Goal: Information Seeking & Learning: Find contact information

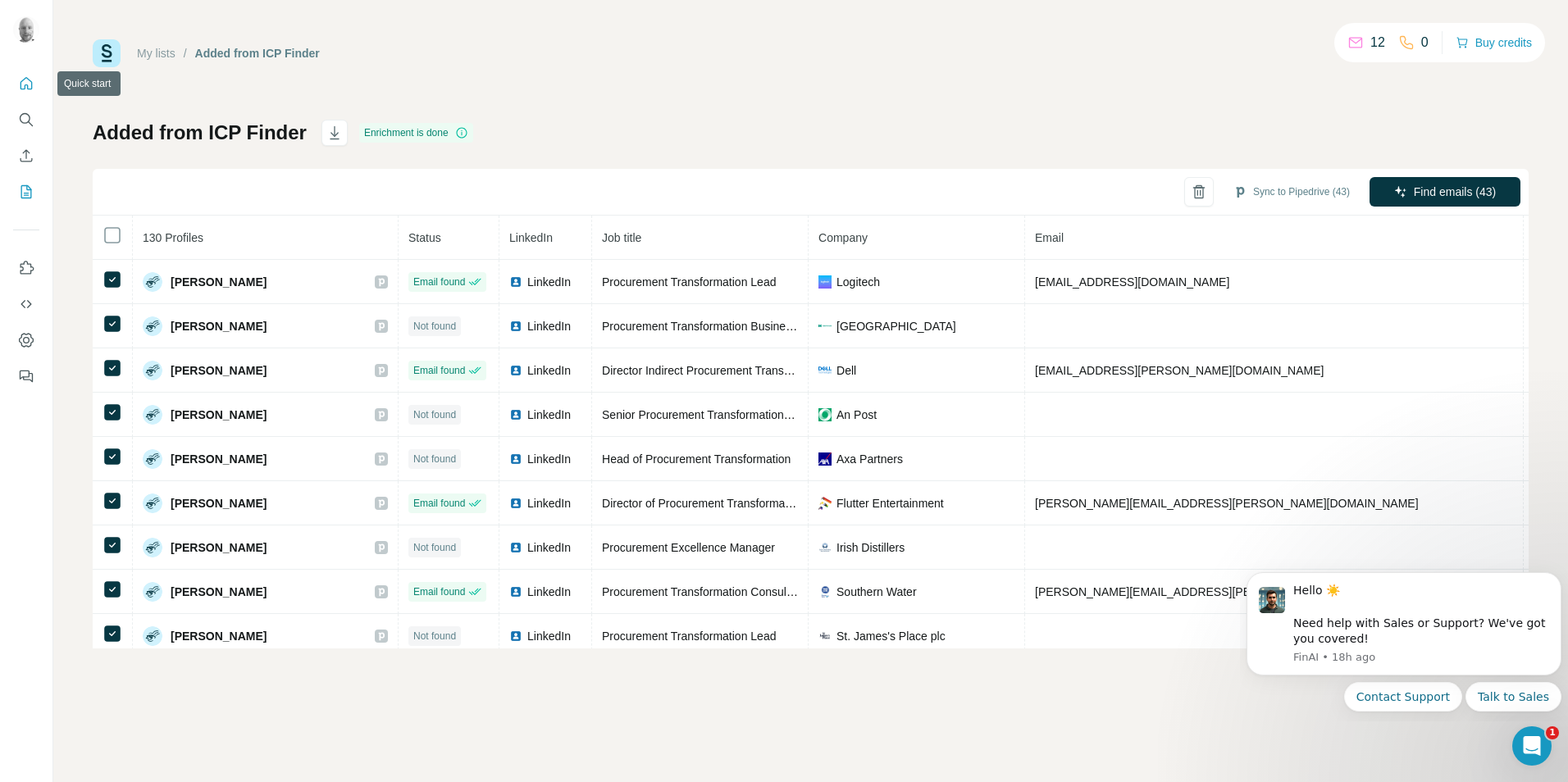
click at [24, 87] on icon "Quick start" at bounding box center [26, 84] width 17 height 17
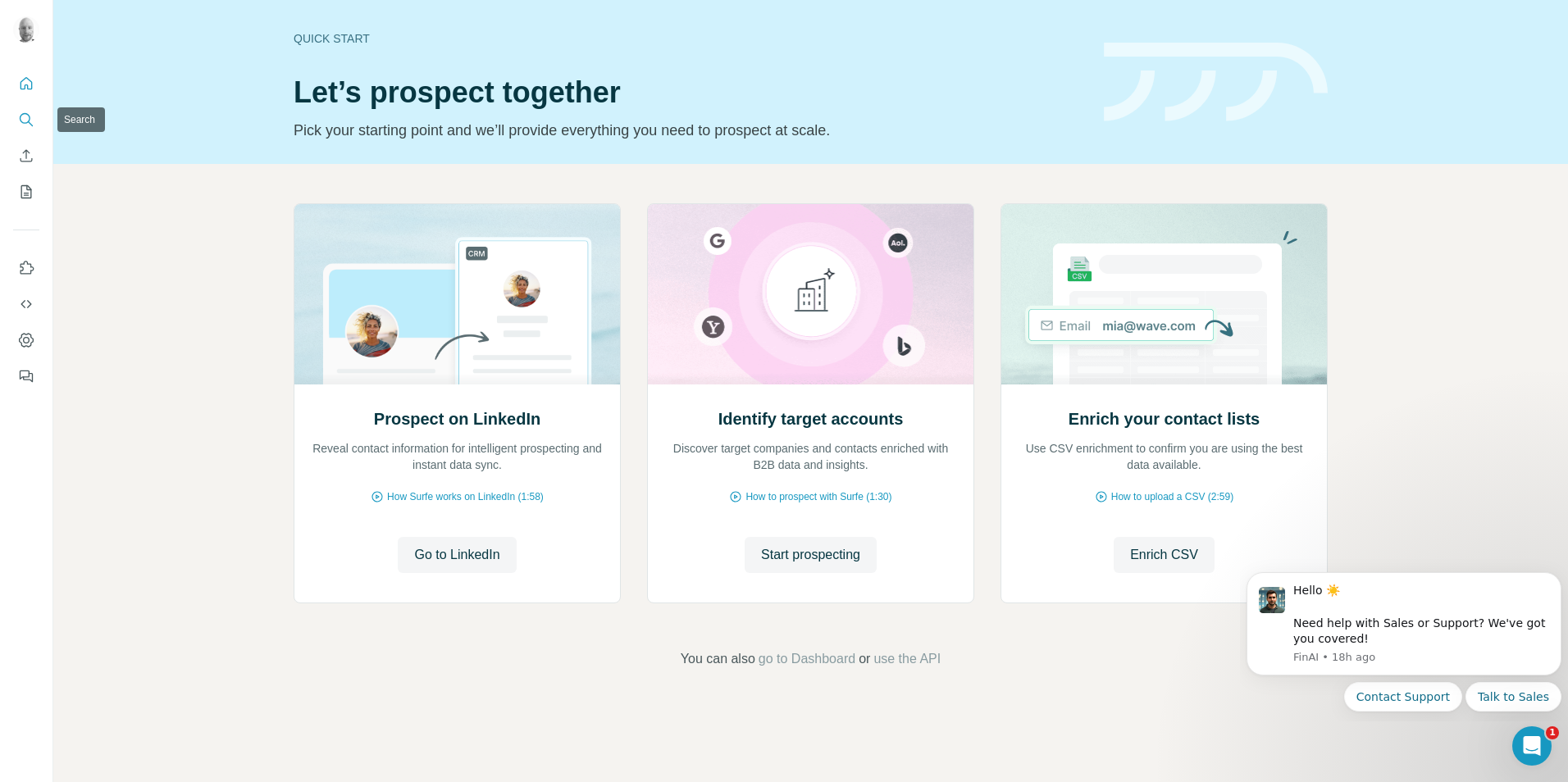
click at [29, 117] on icon "Search" at bounding box center [24, 118] width 11 height 11
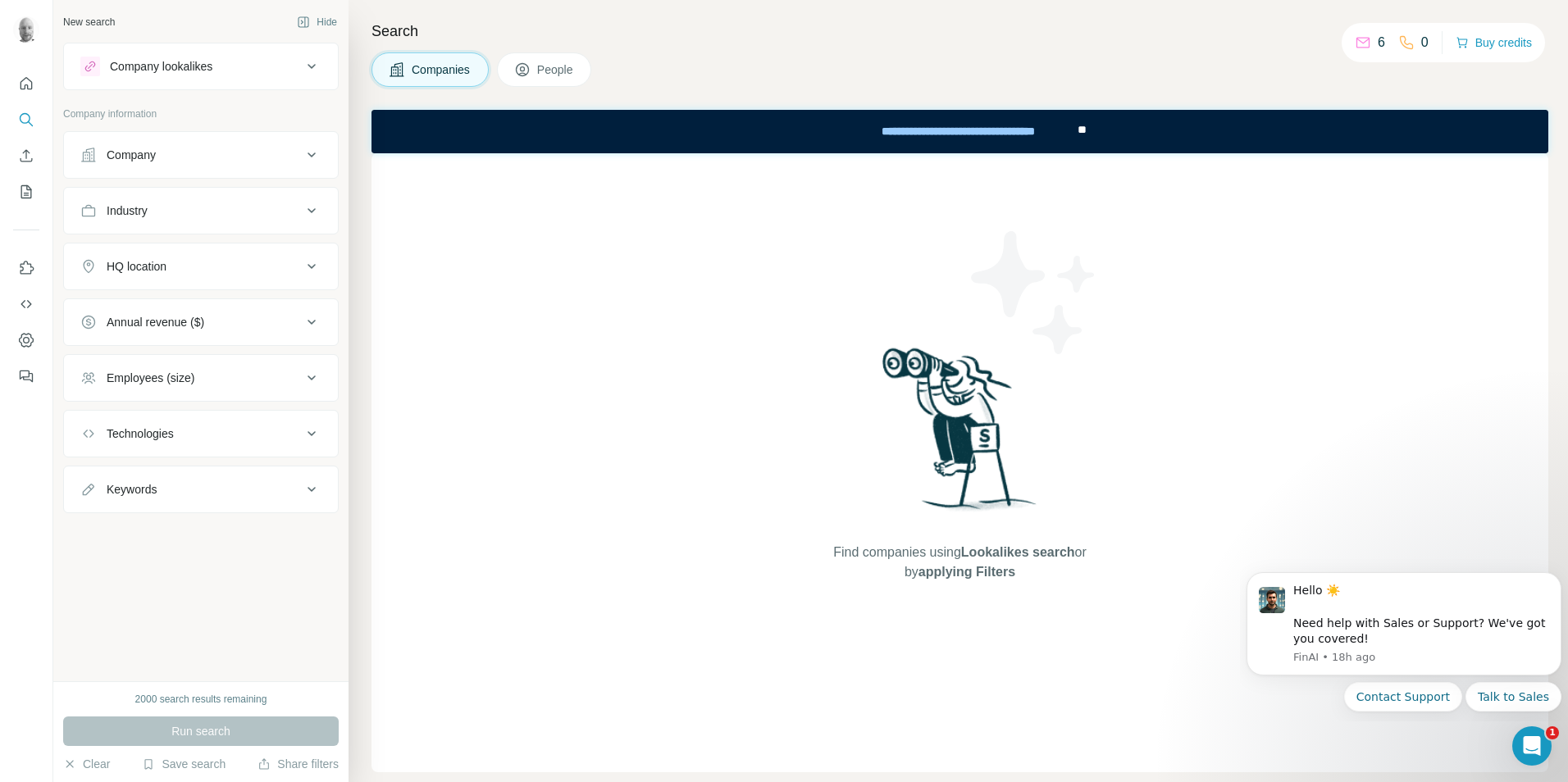
click at [245, 69] on div "Company lookalikes" at bounding box center [192, 66] width 222 height 19
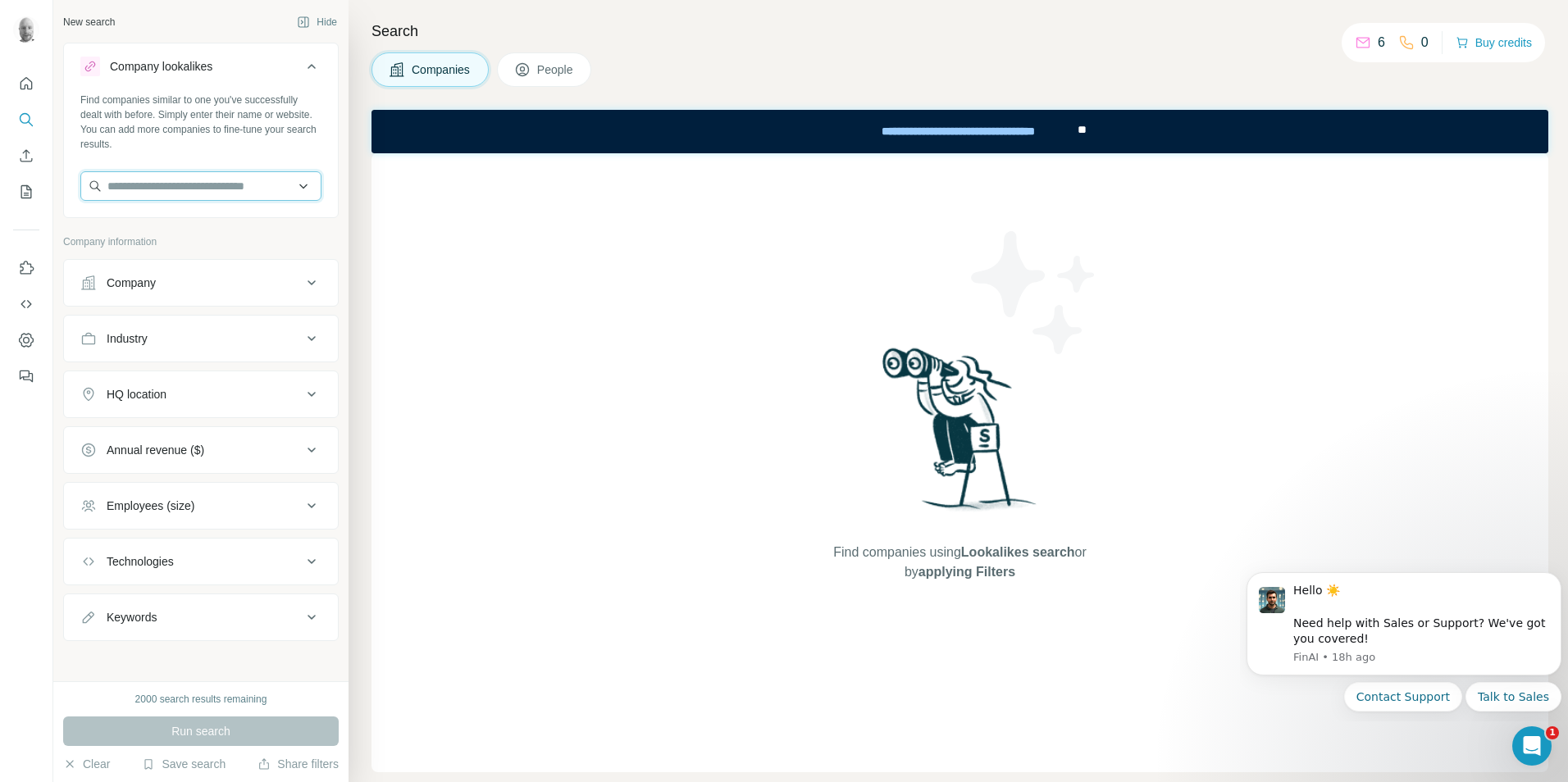
click at [161, 186] on input "text" at bounding box center [201, 186] width 241 height 29
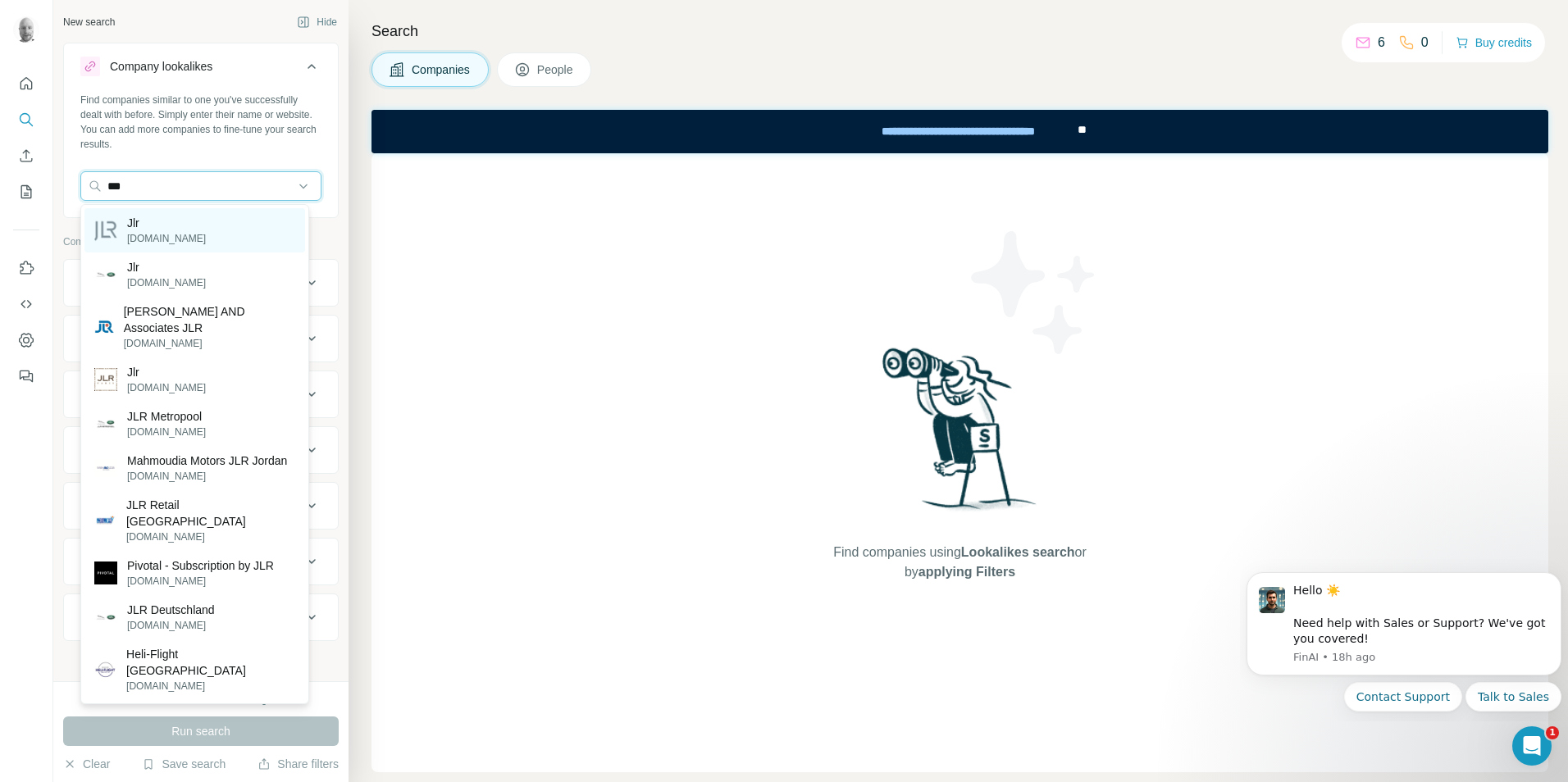
type input "***"
click at [186, 229] on div "Jlr jlr.com" at bounding box center [195, 230] width 221 height 45
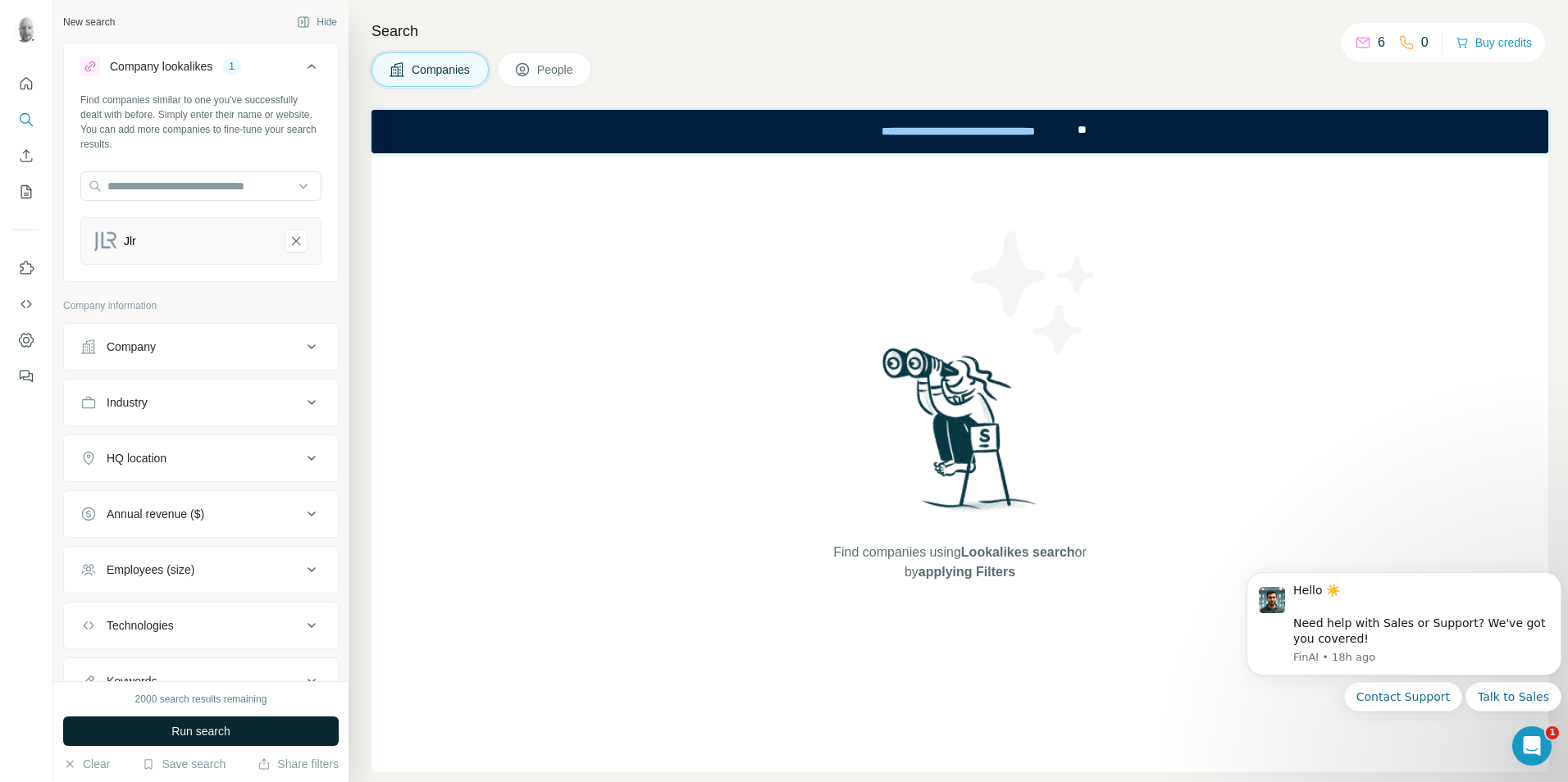
click at [235, 730] on button "Run search" at bounding box center [201, 731] width 276 height 29
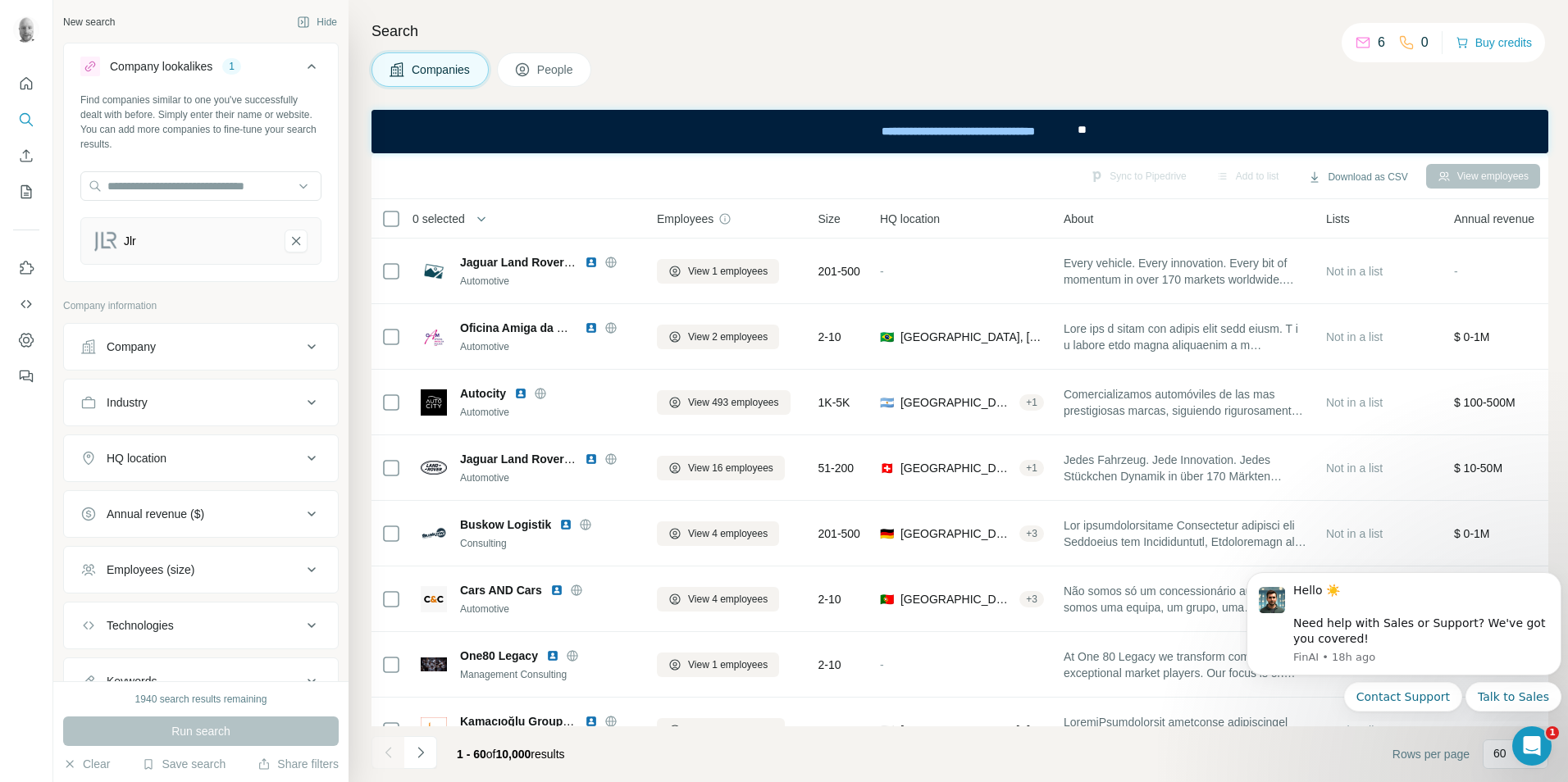
click at [539, 74] on button "People" at bounding box center [544, 69] width 95 height 34
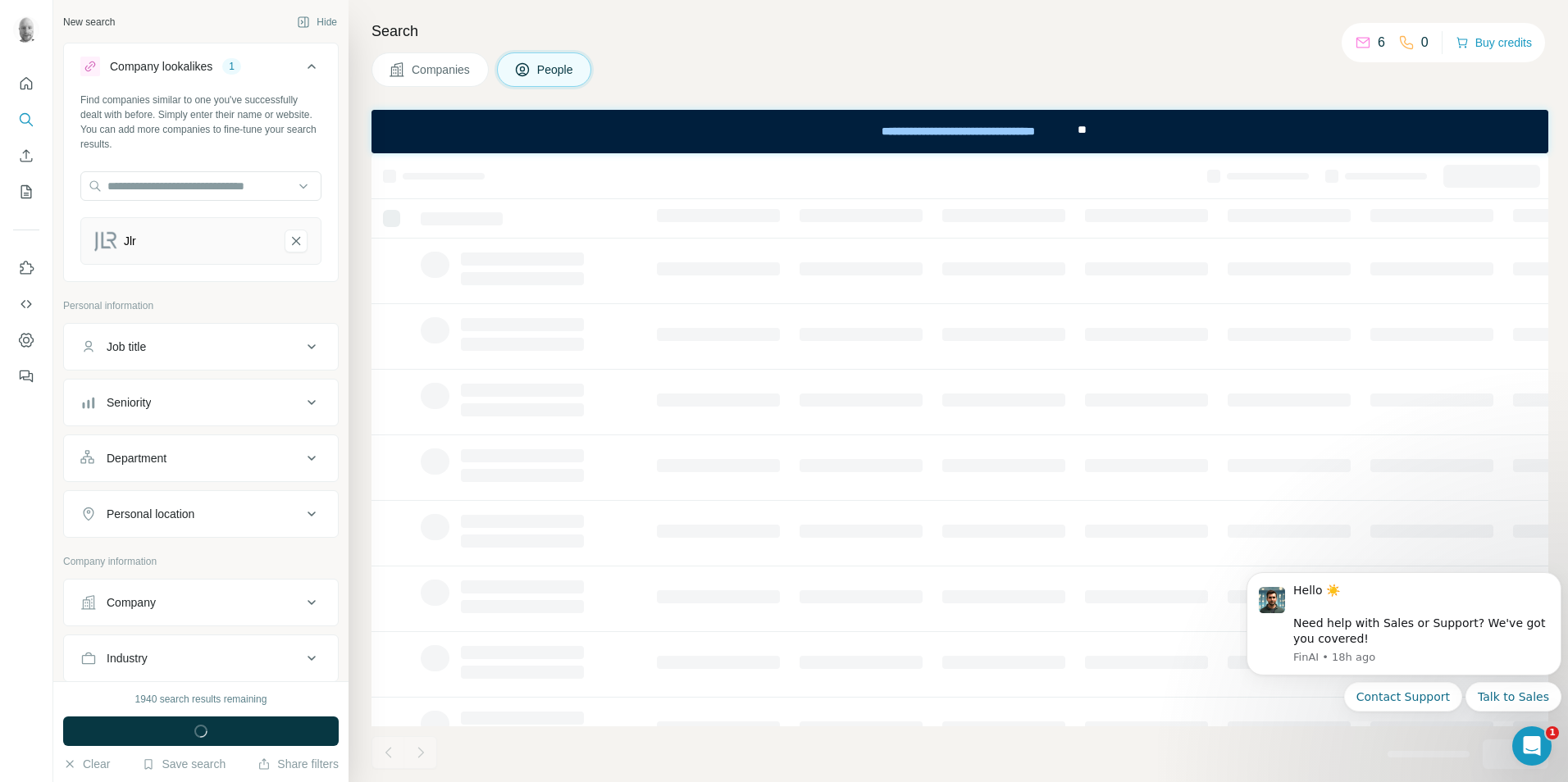
click at [257, 355] on button "Job title" at bounding box center [201, 346] width 274 height 39
click at [168, 381] on input "text" at bounding box center [185, 387] width 208 height 29
type input "*****"
click at [300, 389] on icon "button" at bounding box center [308, 388] width 17 height 17
click at [234, 393] on input "text" at bounding box center [185, 387] width 208 height 29
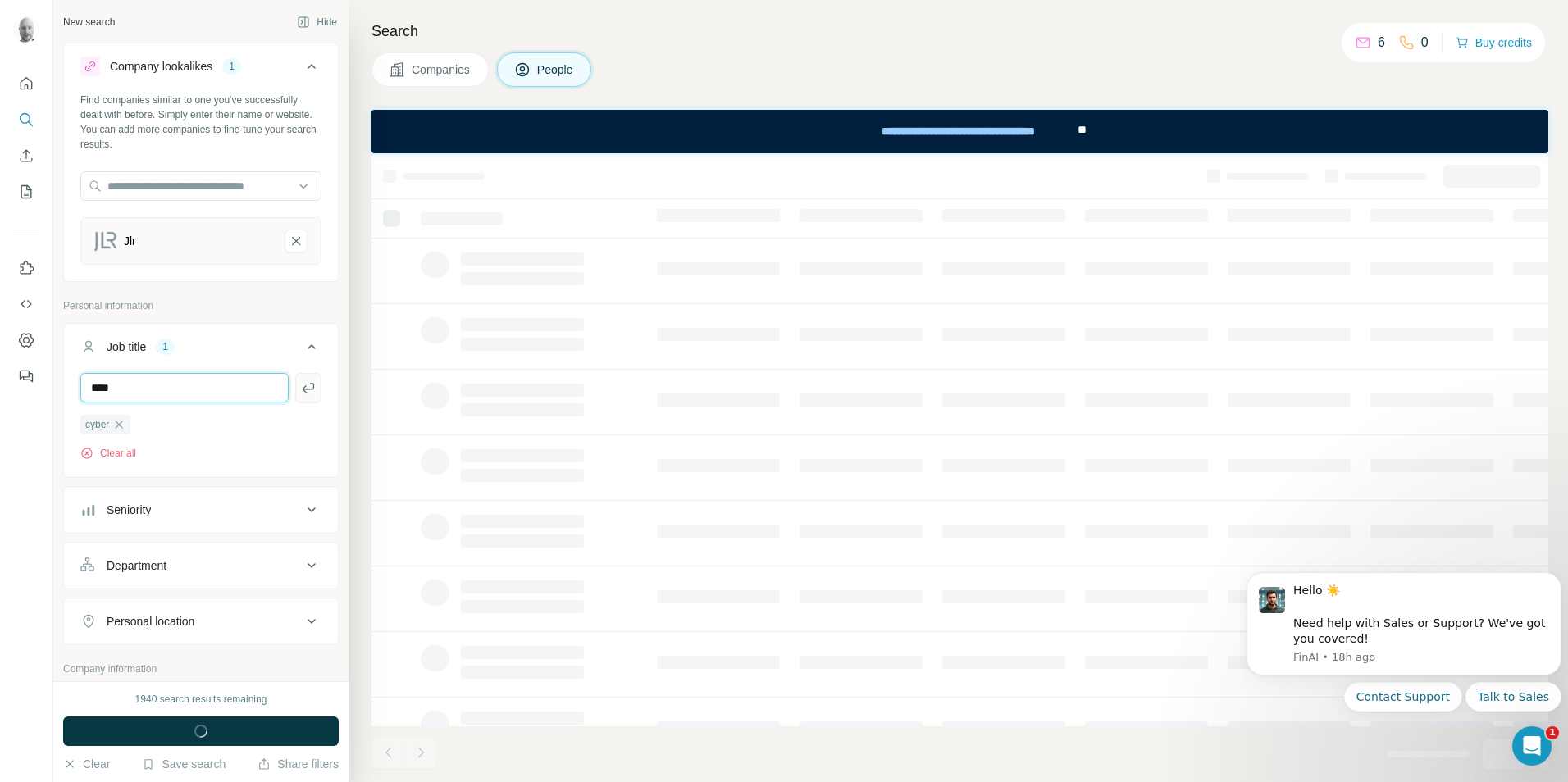
type input "****"
click at [302, 386] on icon "button" at bounding box center [308, 388] width 13 height 10
click at [277, 616] on div "Personal location" at bounding box center [192, 622] width 222 height 17
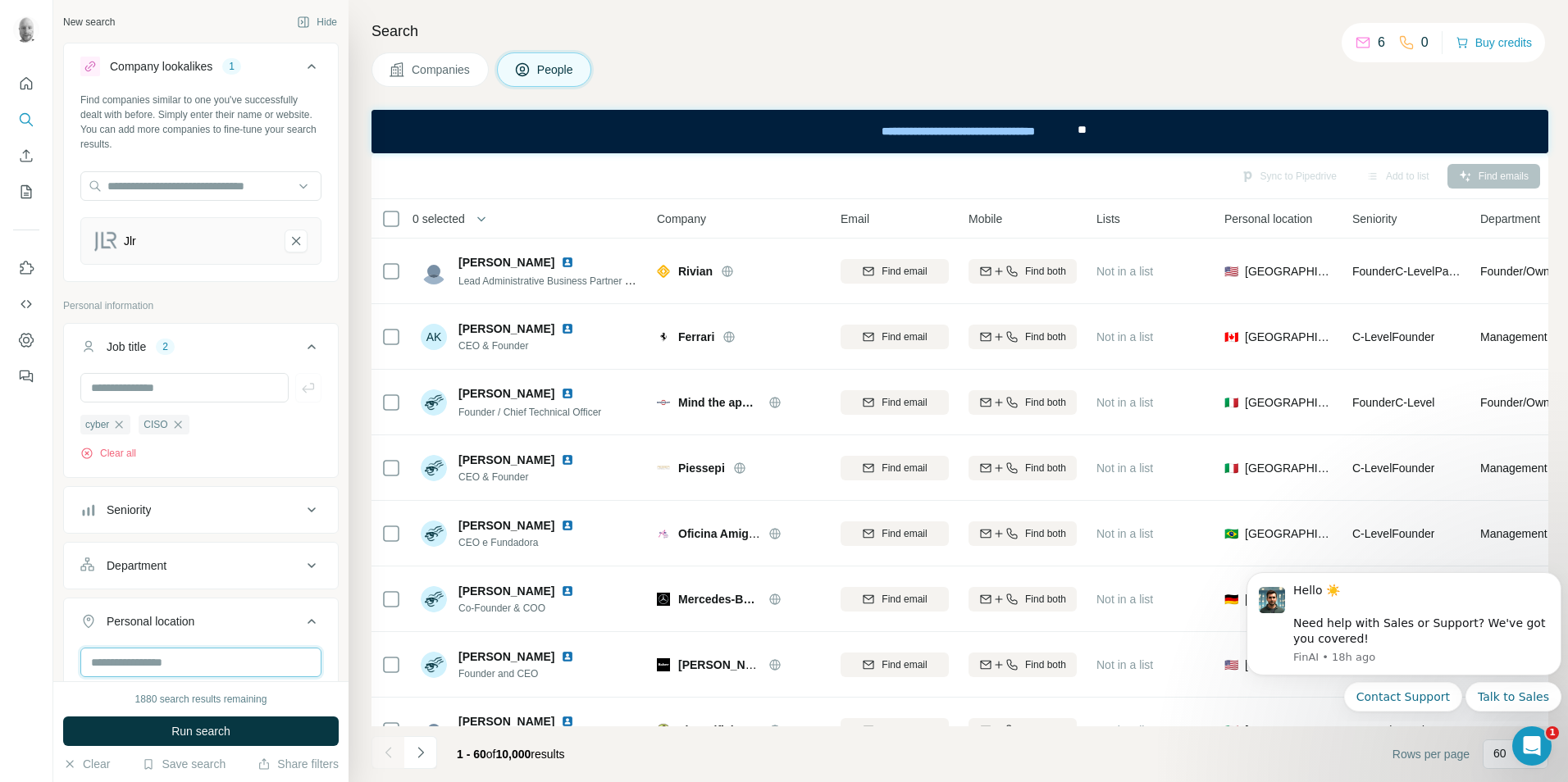
click at [212, 664] on input "text" at bounding box center [201, 662] width 241 height 29
type input "******"
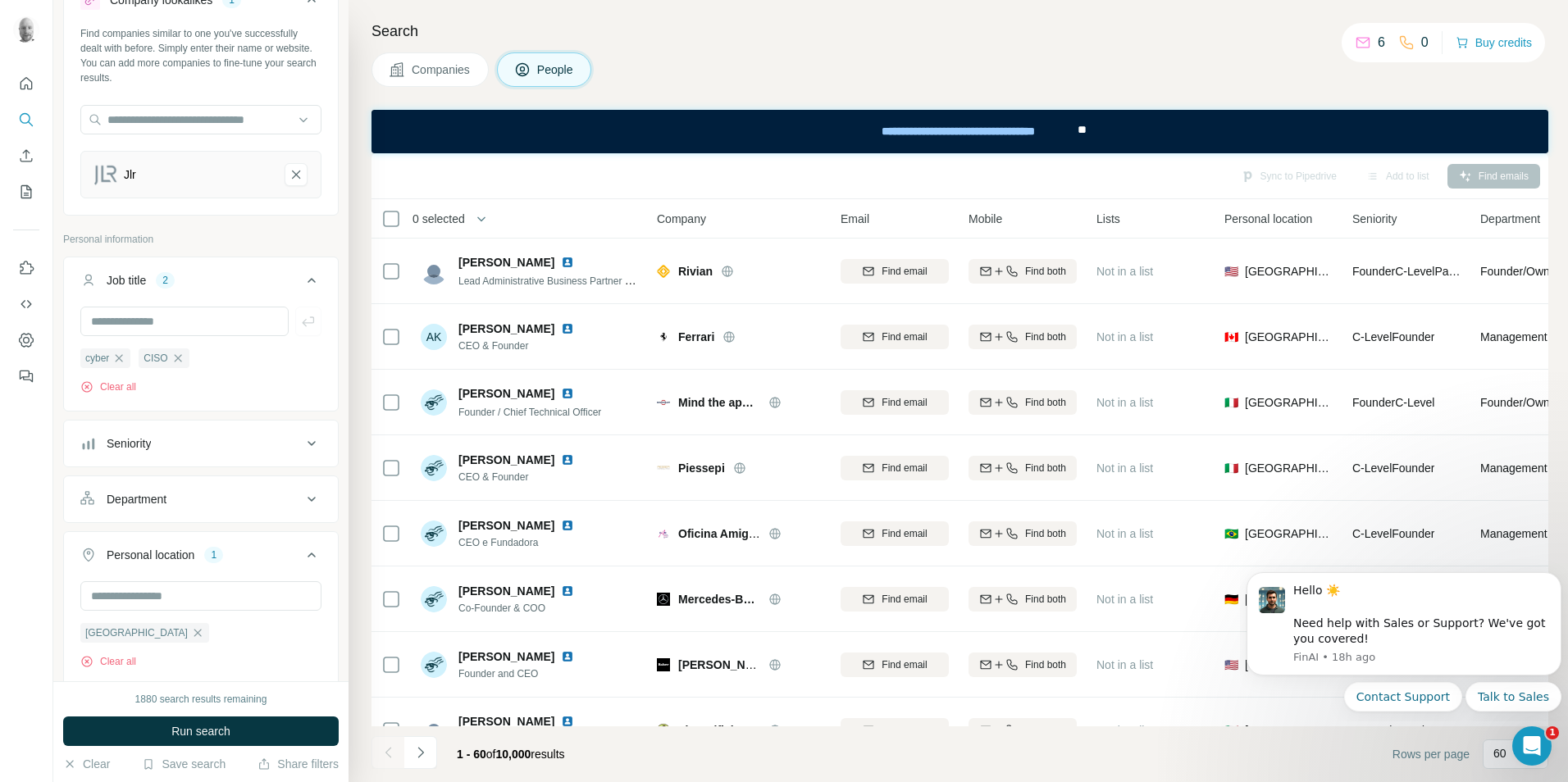
scroll to position [181, 0]
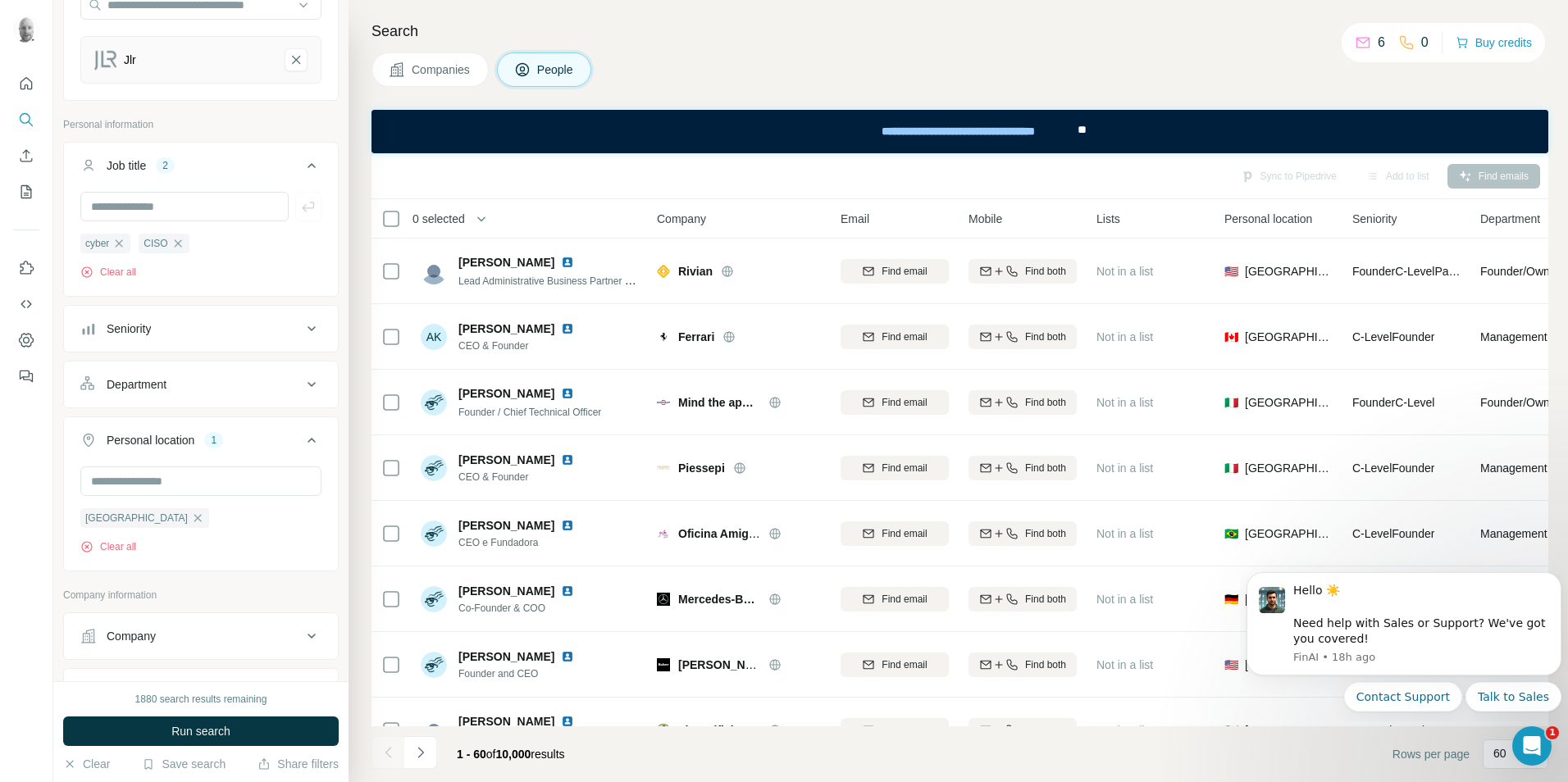
click at [282, 334] on div "Seniority" at bounding box center [192, 329] width 222 height 17
click at [306, 327] on icon at bounding box center [311, 328] width 19 height 19
click at [146, 213] on input "text" at bounding box center [185, 206] width 208 height 29
type input "*******"
click at [300, 213] on icon "button" at bounding box center [308, 207] width 17 height 17
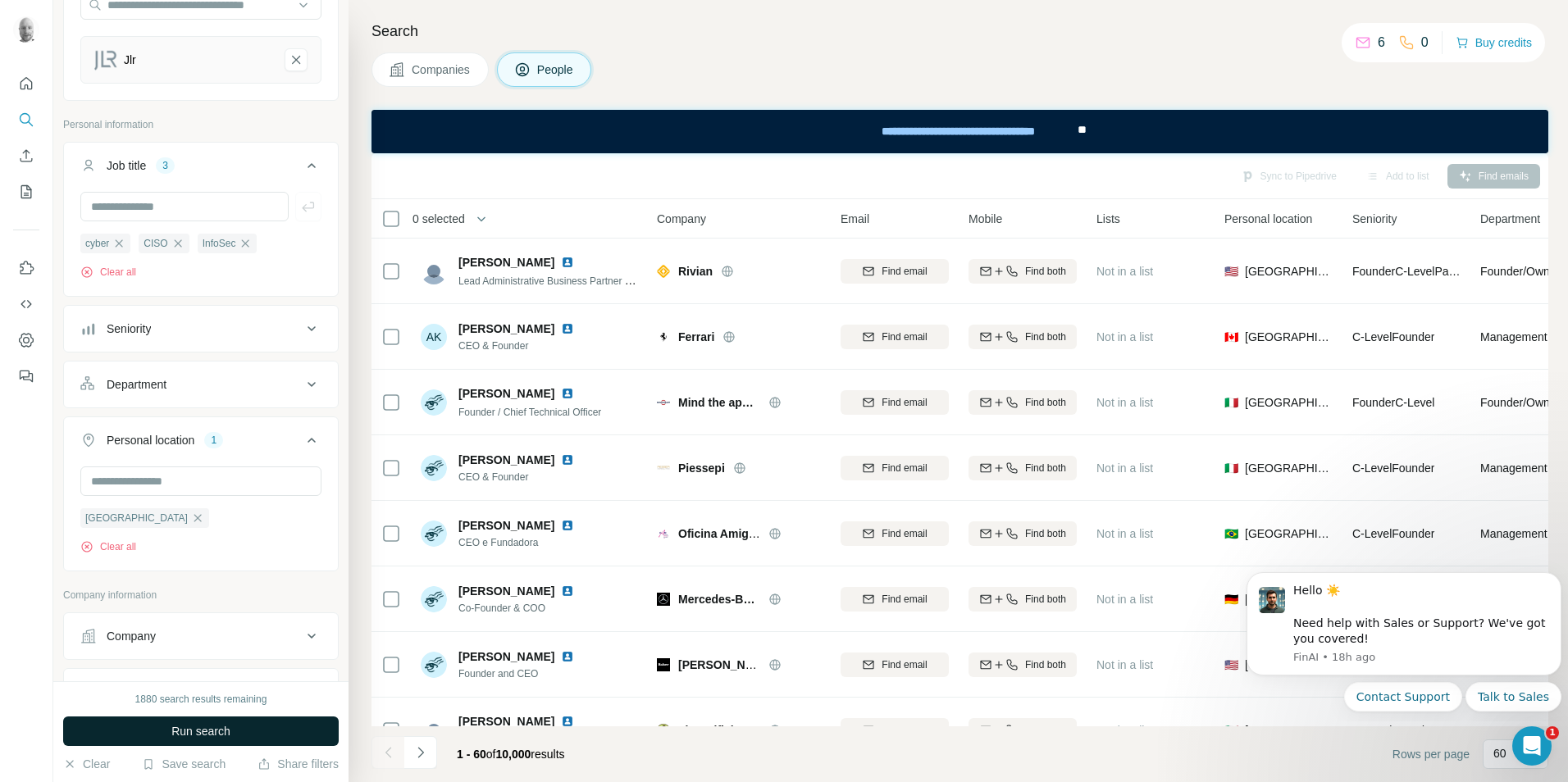
click at [269, 728] on button "Run search" at bounding box center [201, 731] width 276 height 29
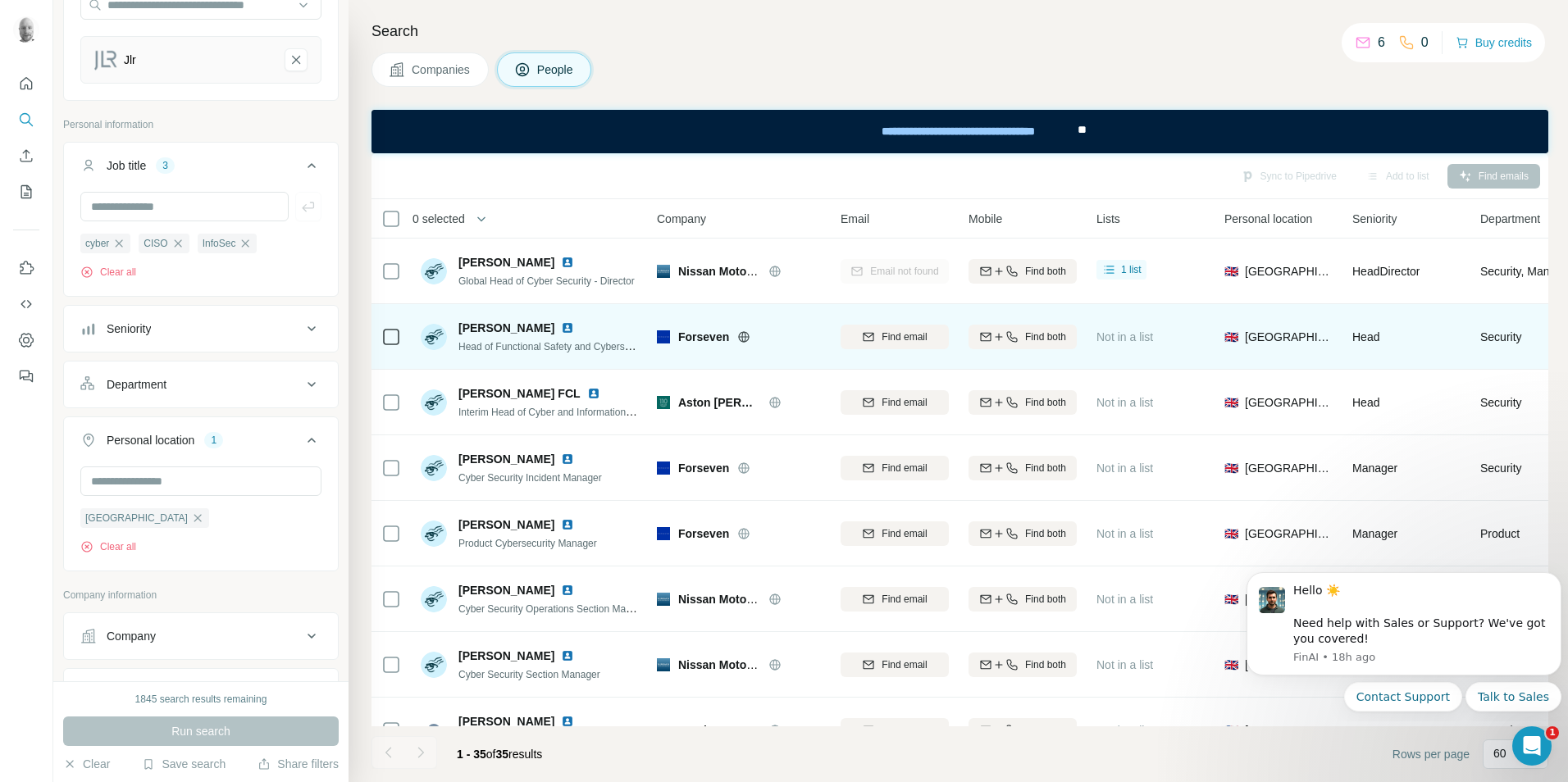
click at [745, 335] on icon at bounding box center [744, 337] width 13 height 13
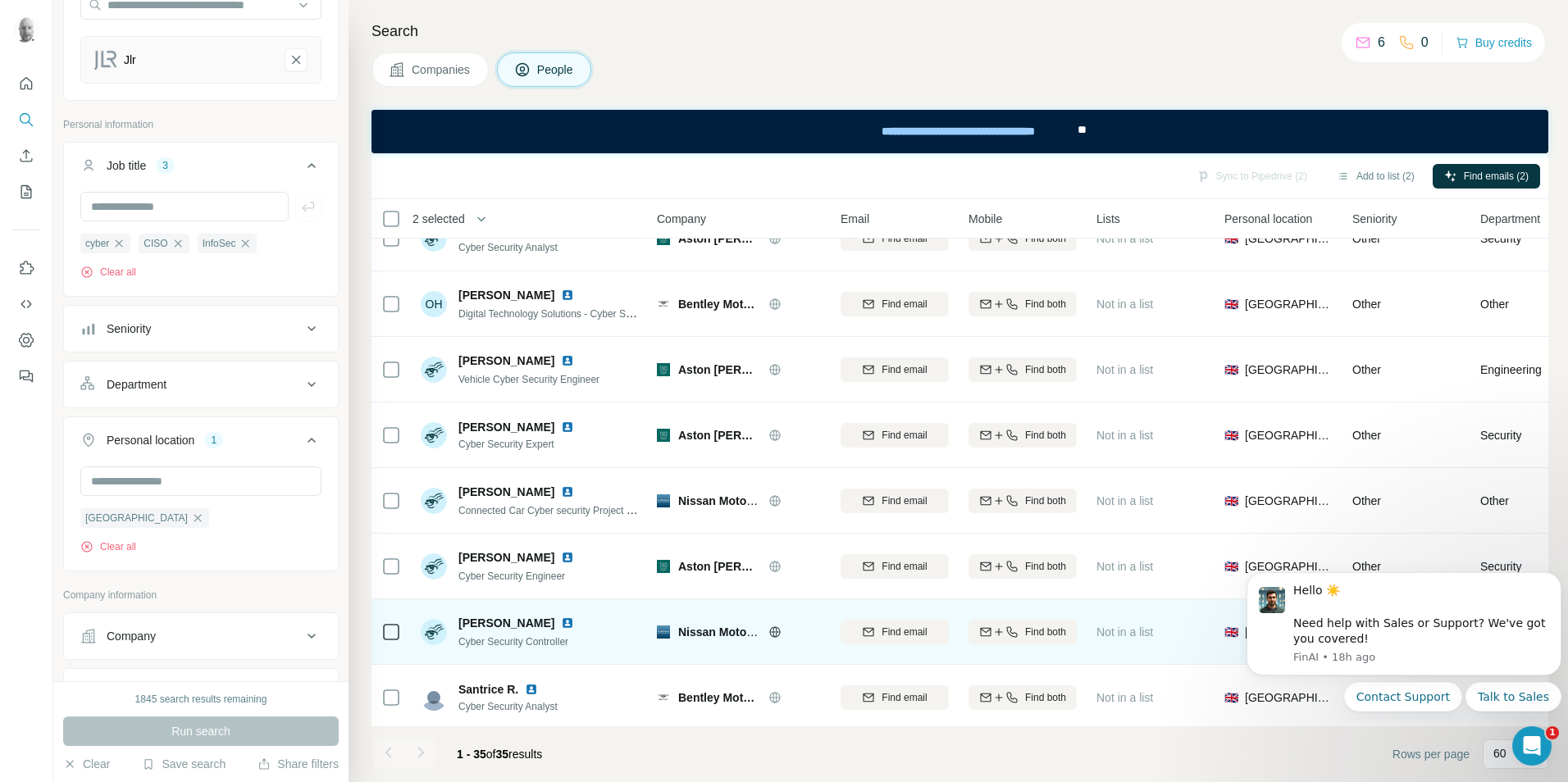
scroll to position [1816, 0]
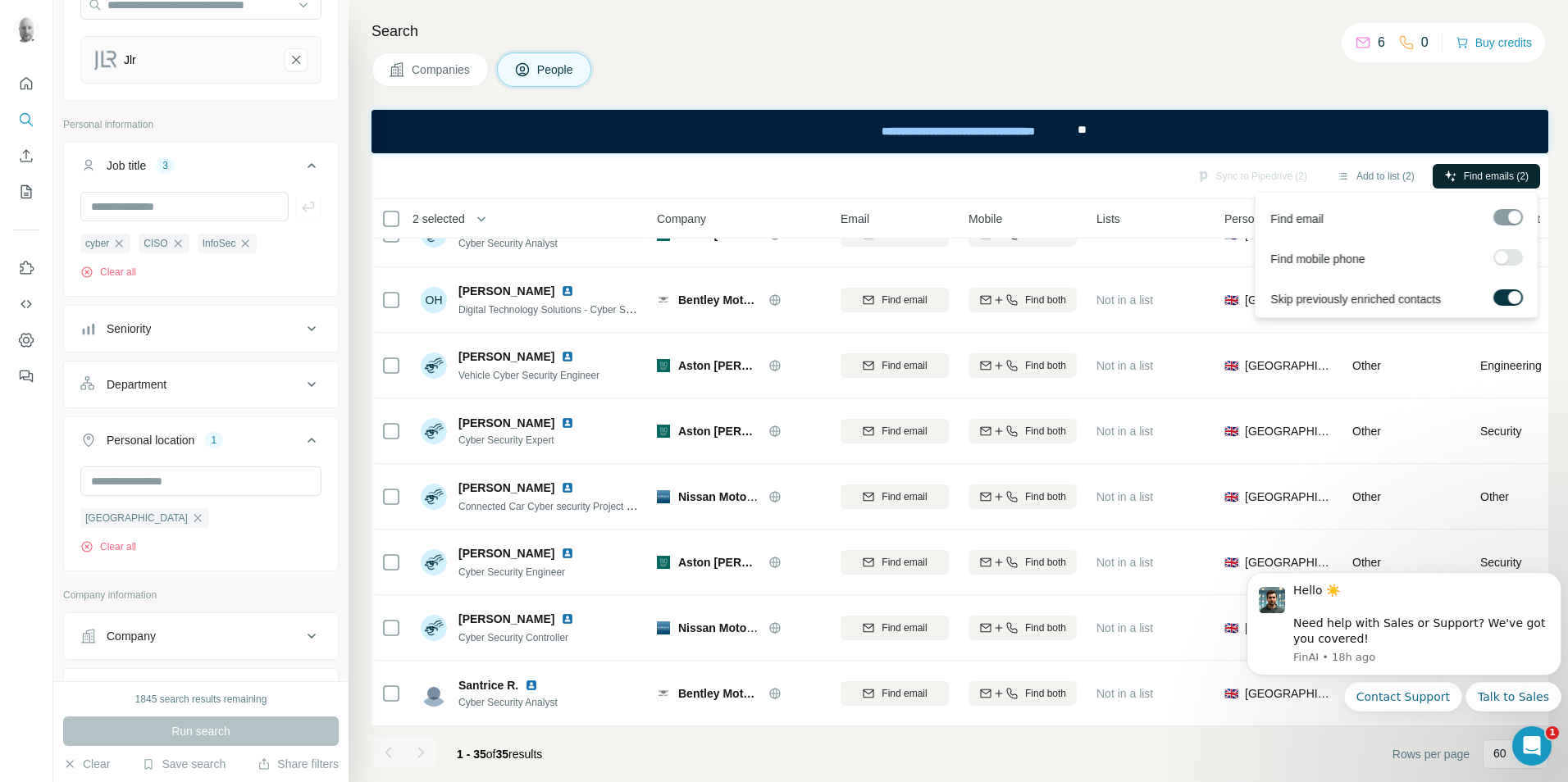
click at [1487, 178] on span "Find emails (2)" at bounding box center [1496, 176] width 65 height 15
click at [1260, 180] on button "Sync to Pipedrive (2)" at bounding box center [1251, 176] width 134 height 24
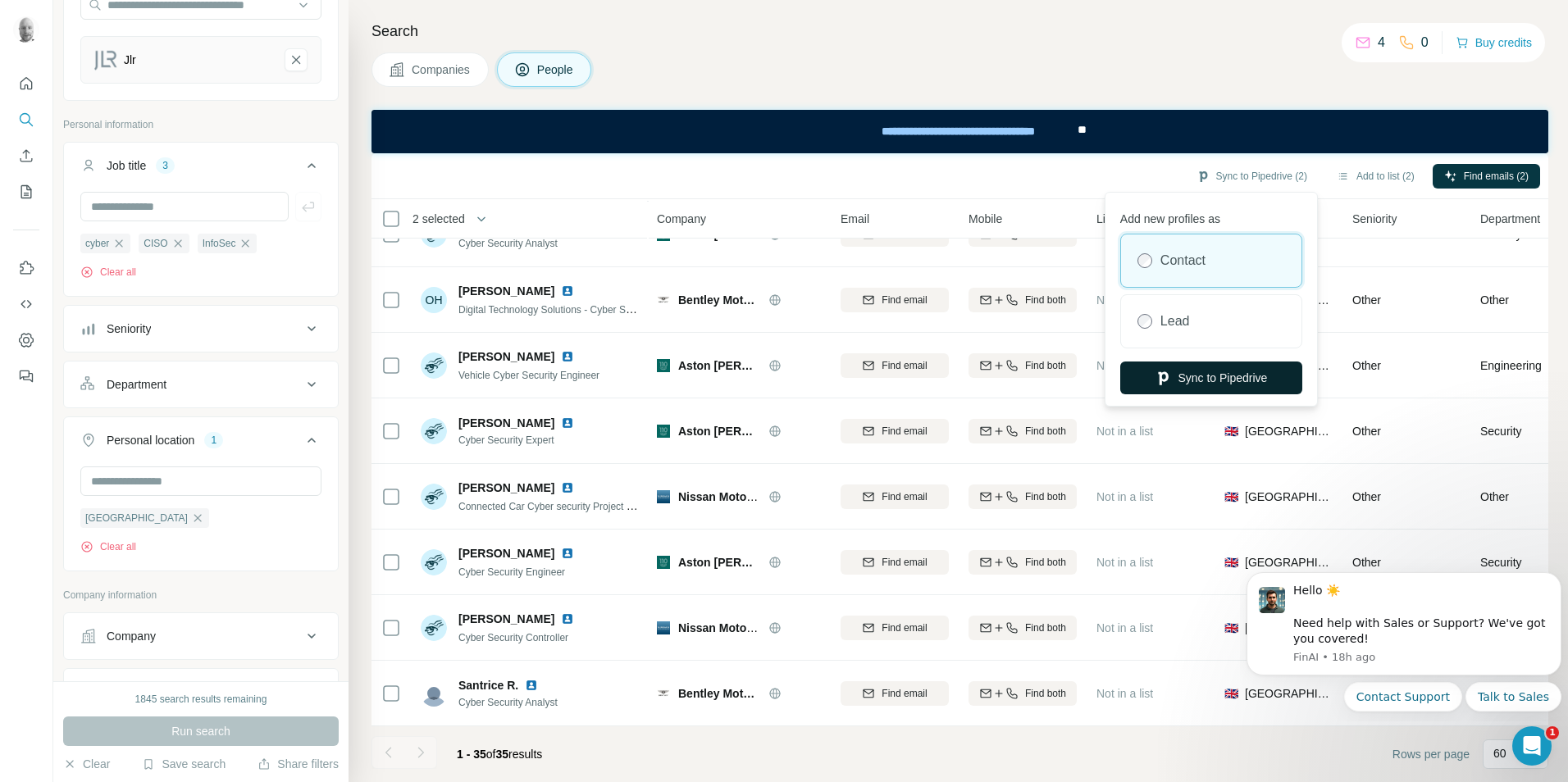
click at [1234, 381] on button "Sync to Pipedrive" at bounding box center [1211, 377] width 182 height 33
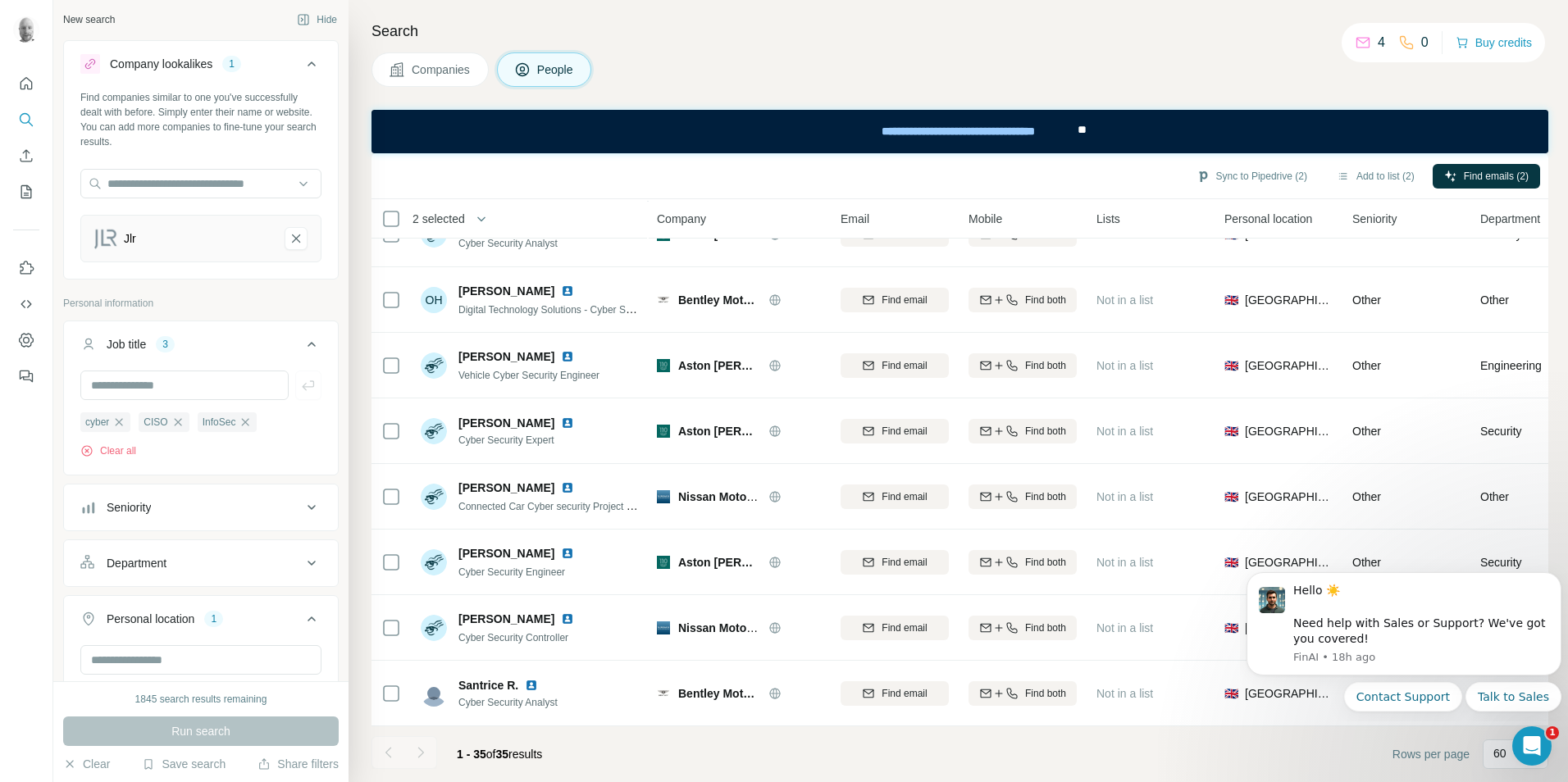
scroll to position [0, 0]
click at [96, 769] on button "Clear" at bounding box center [87, 764] width 47 height 17
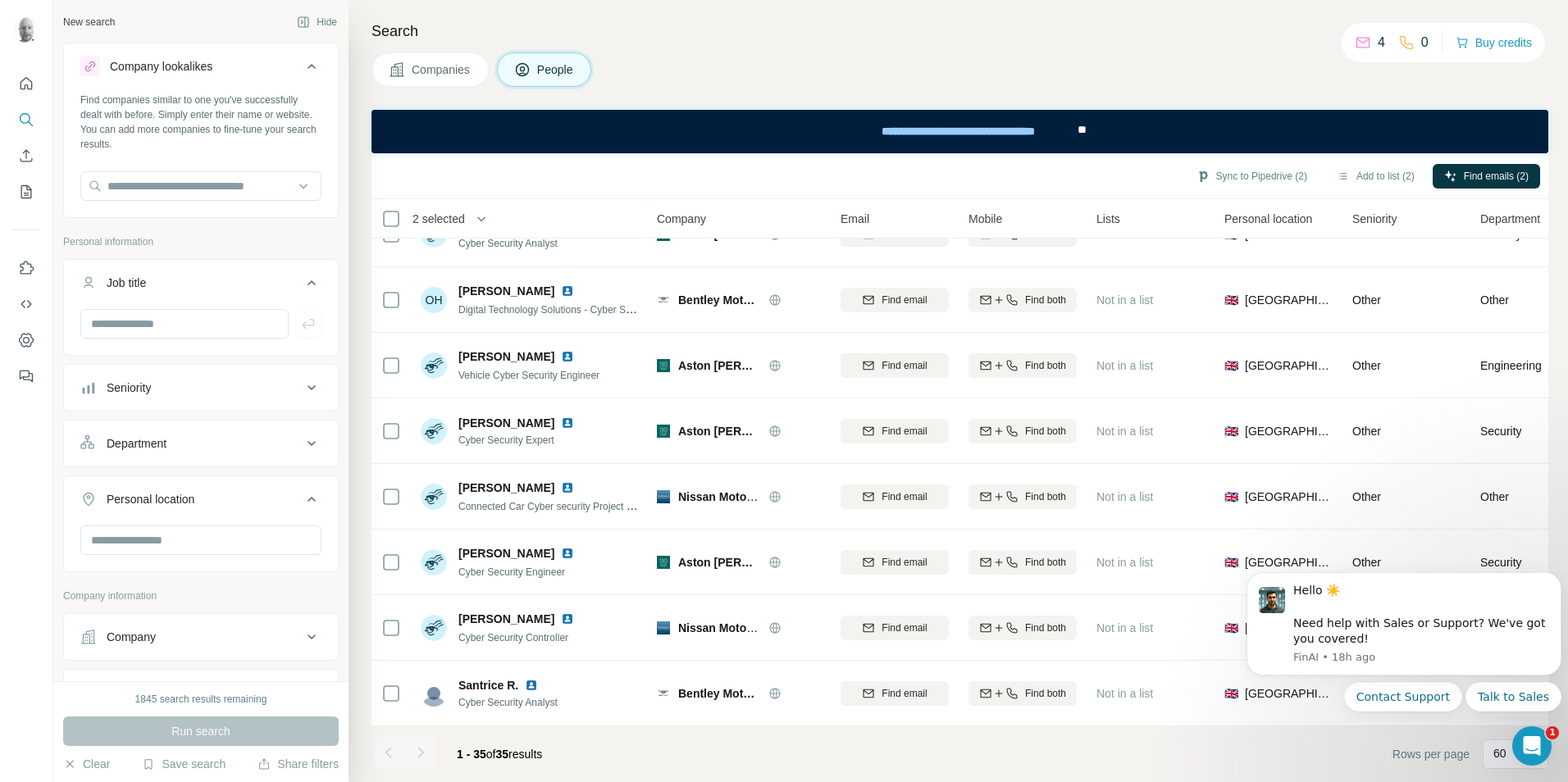
click at [450, 75] on span "Companies" at bounding box center [441, 70] width 60 height 17
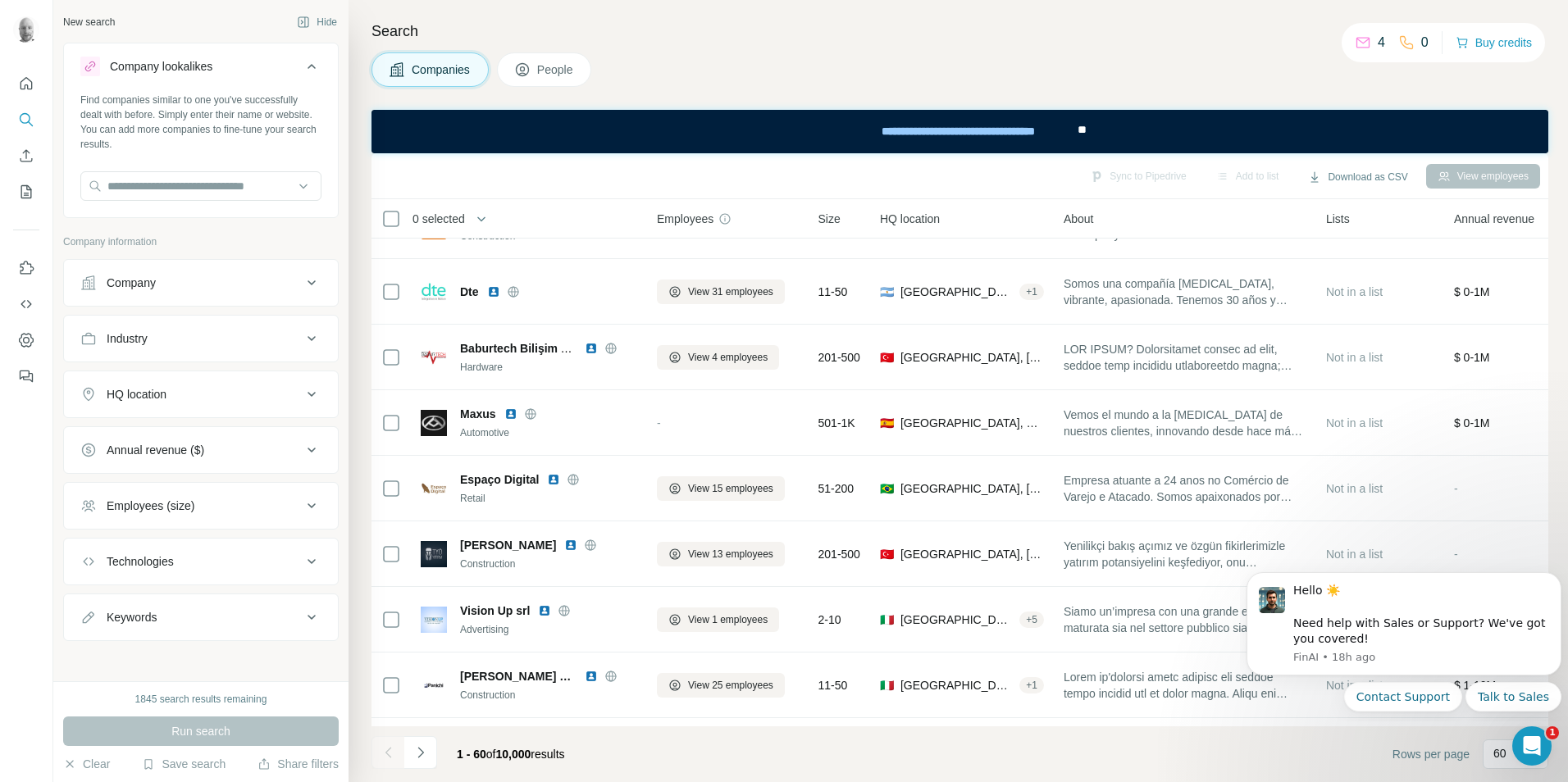
click at [239, 341] on div "Industry" at bounding box center [192, 339] width 222 height 17
click at [213, 382] on input at bounding box center [192, 379] width 203 height 18
click at [261, 386] on input at bounding box center [192, 379] width 203 height 18
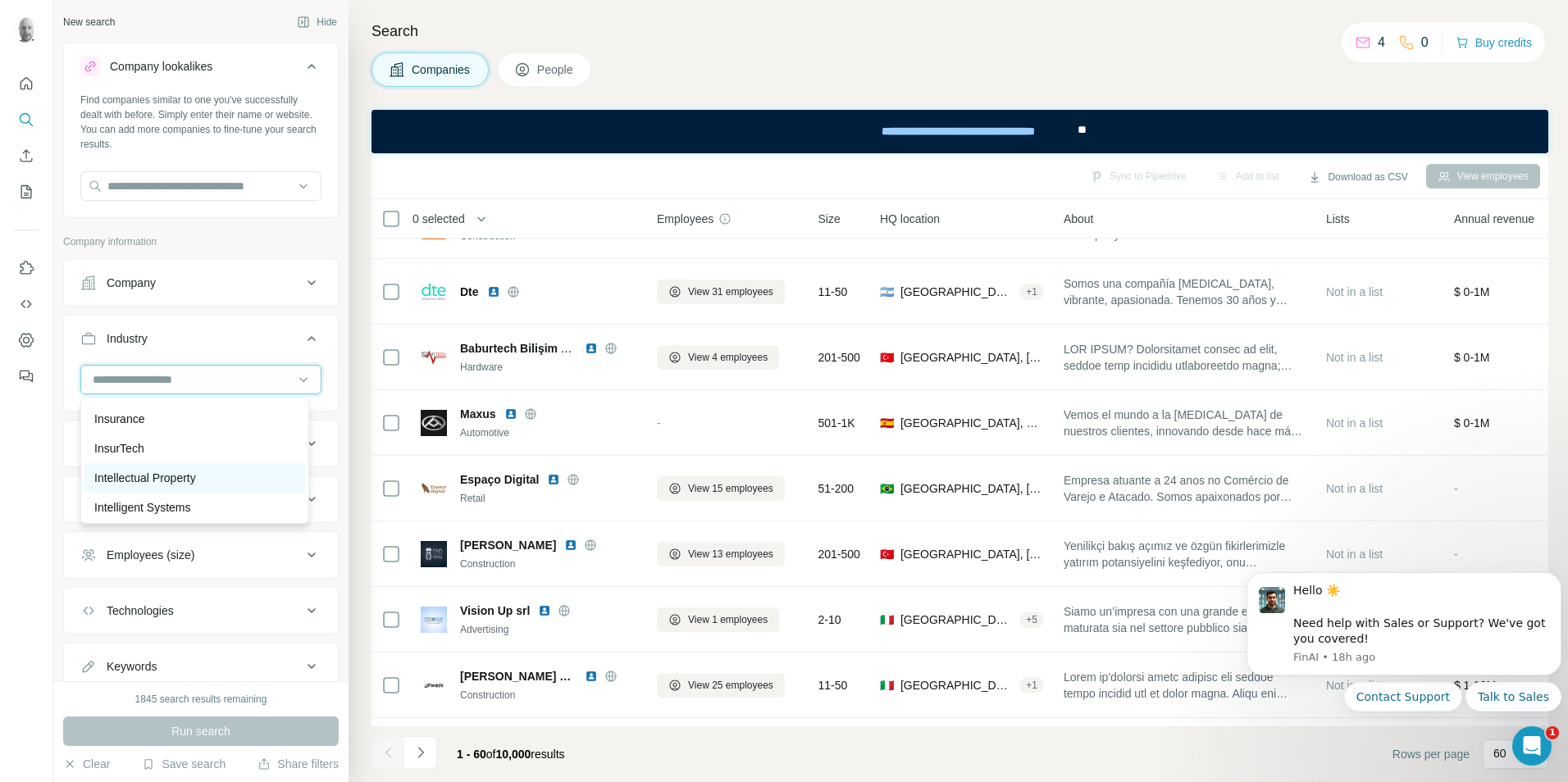
scroll to position [9098, 0]
click at [202, 379] on input at bounding box center [192, 379] width 203 height 18
click at [166, 379] on input at bounding box center [192, 379] width 203 height 18
click at [165, 379] on input at bounding box center [192, 379] width 203 height 18
click at [152, 379] on input at bounding box center [192, 379] width 203 height 18
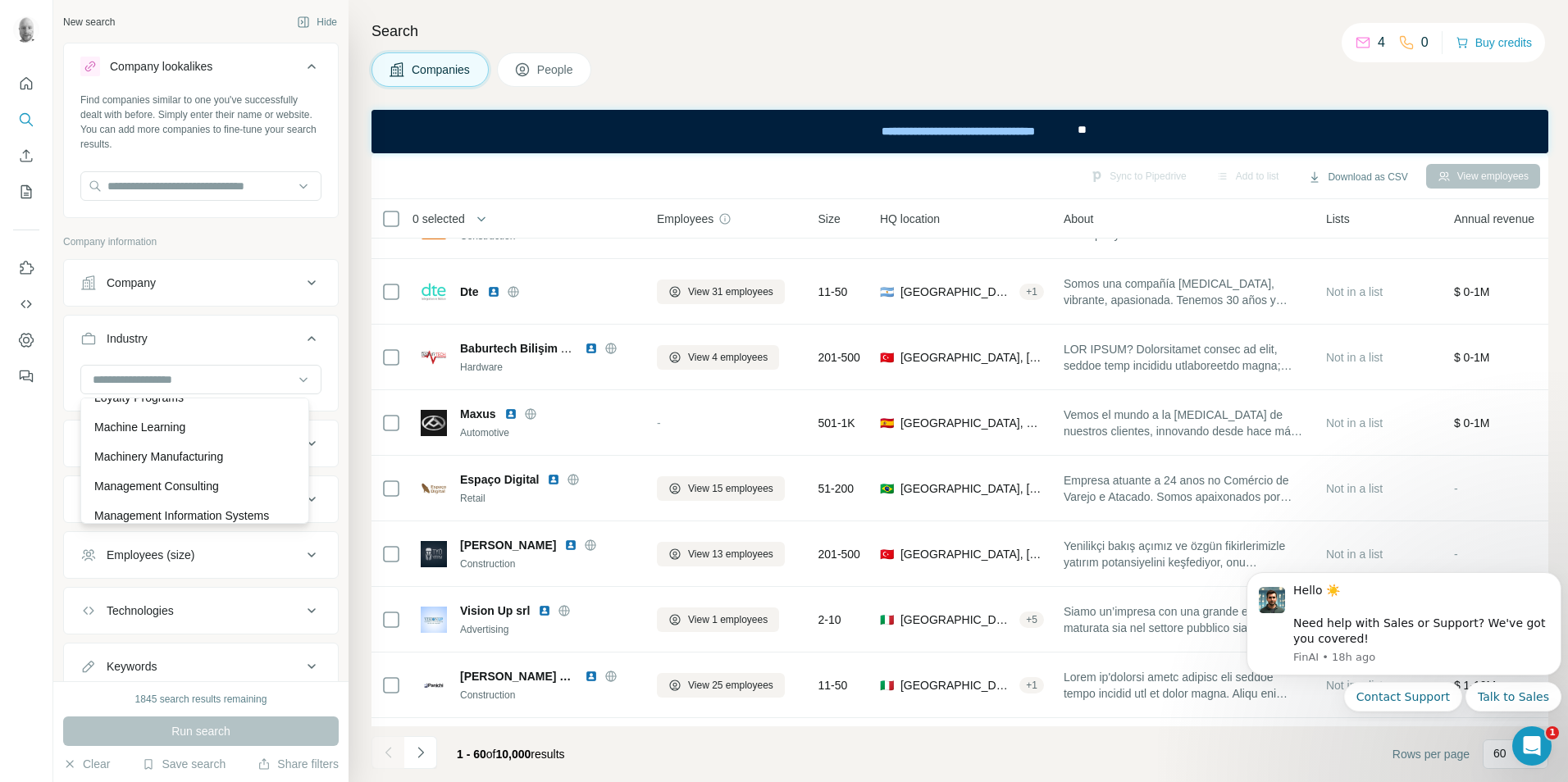
scroll to position [10368, 0]
click at [194, 449] on div "Manufacturing" at bounding box center [194, 440] width 201 height 17
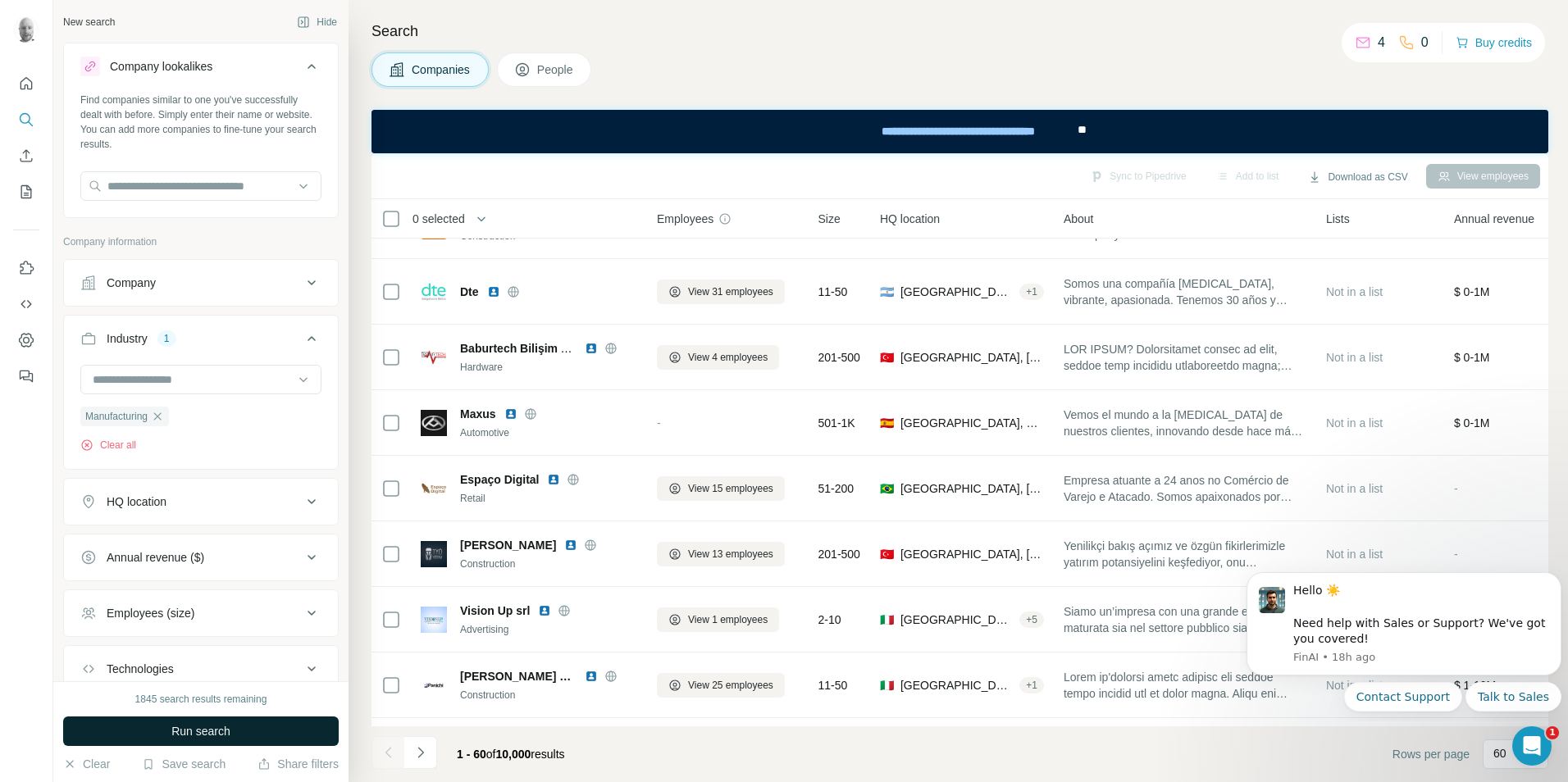
click at [215, 727] on span "Run search" at bounding box center [201, 732] width 59 height 17
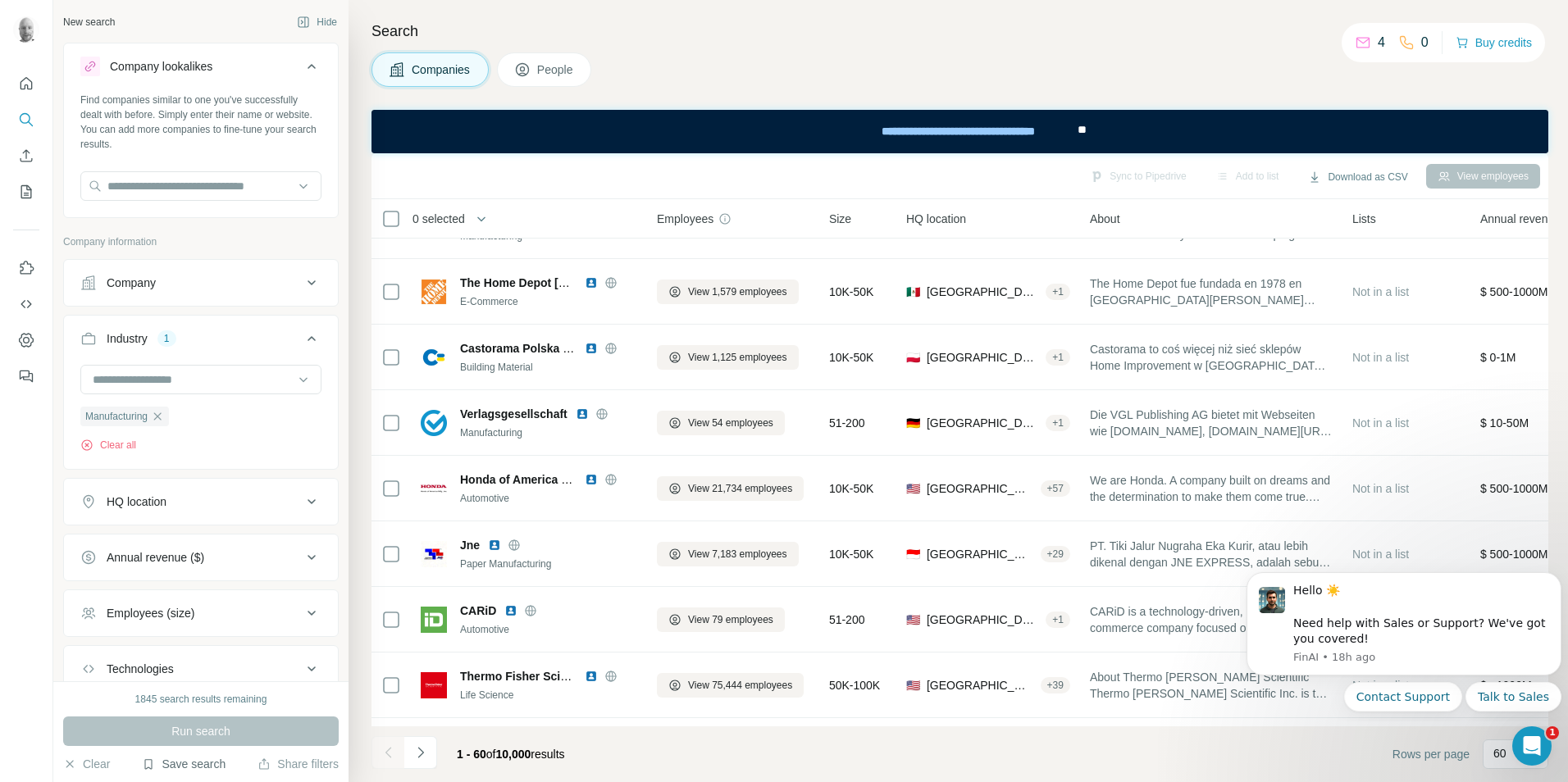
scroll to position [1816, 0]
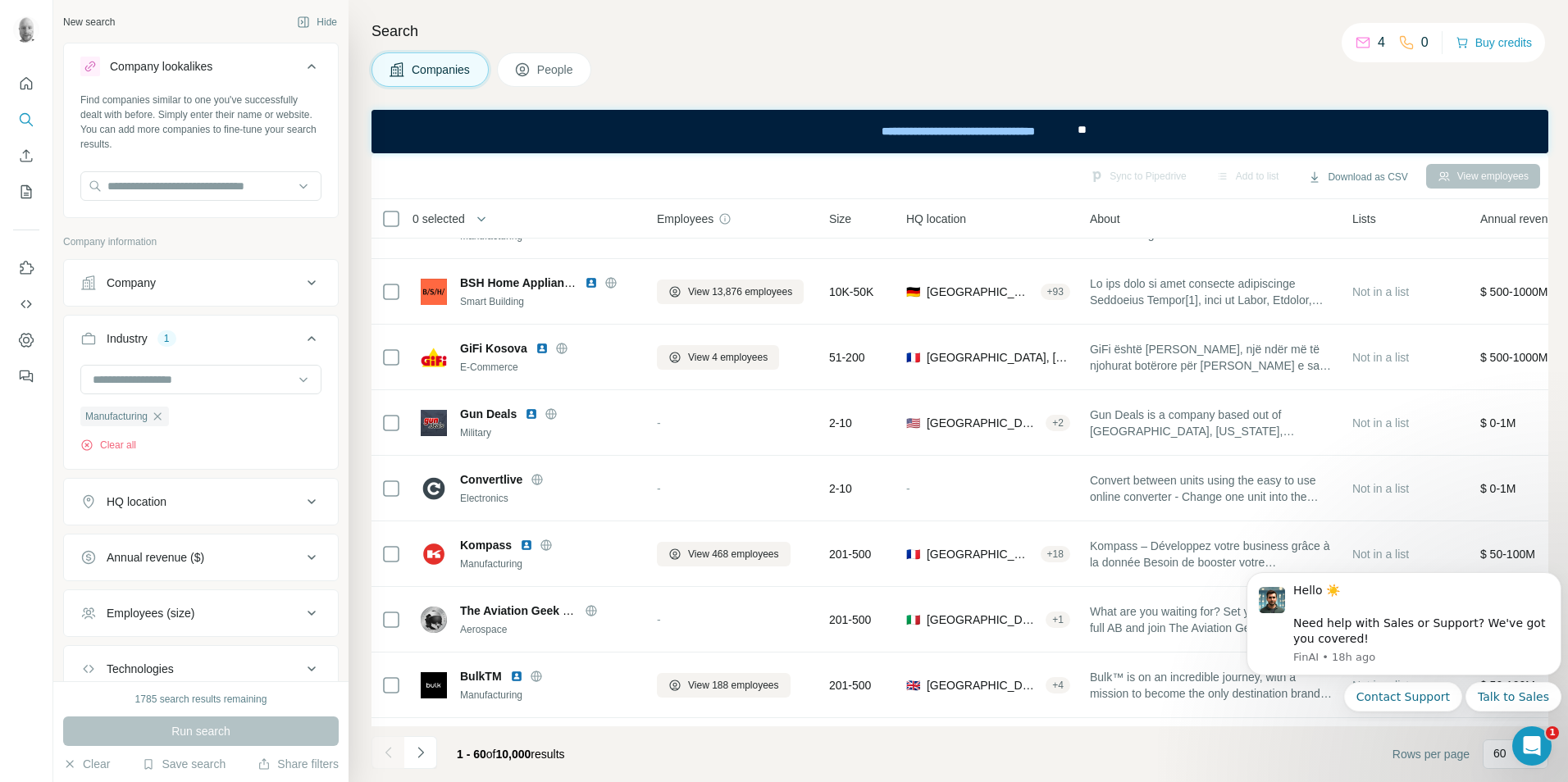
drag, startPoint x: 543, startPoint y: 74, endPoint x: 80, endPoint y: 10, distance: 467.4
click at [543, 74] on span "People" at bounding box center [555, 70] width 38 height 17
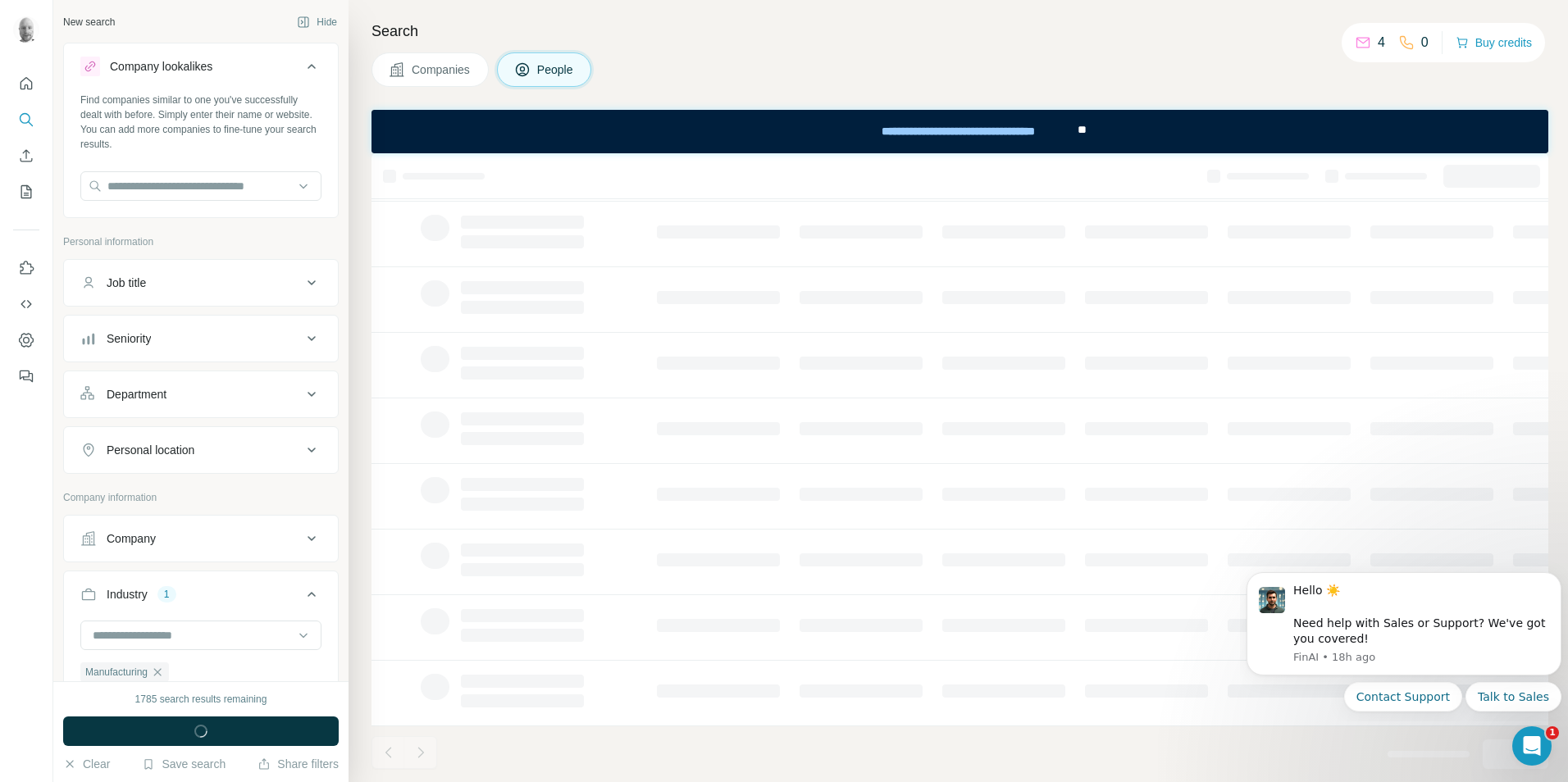
scroll to position [176, 0]
click at [288, 286] on div "Job title" at bounding box center [192, 283] width 222 height 17
click at [213, 312] on input "text" at bounding box center [185, 323] width 208 height 29
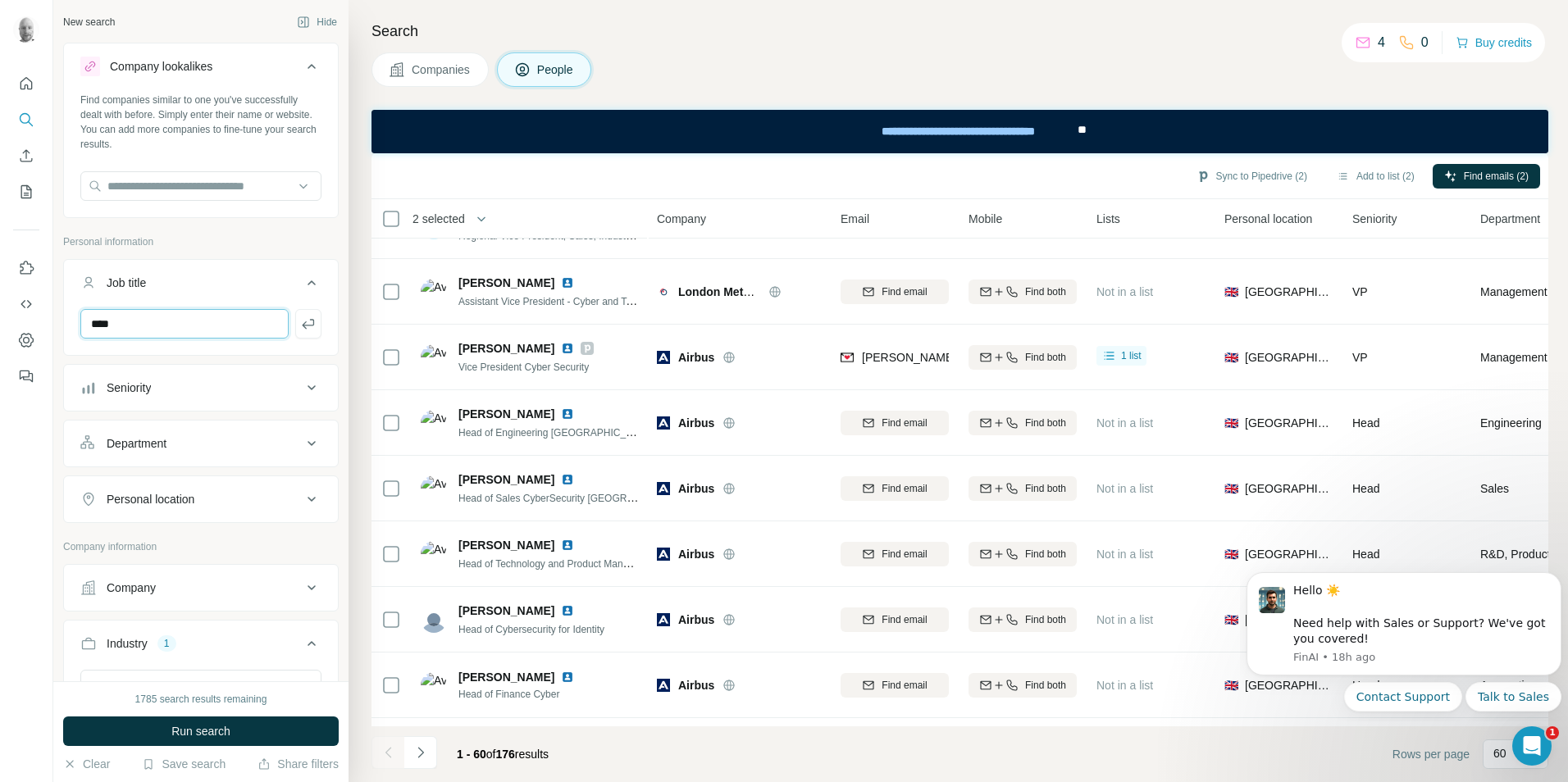
scroll to position [1816, 0]
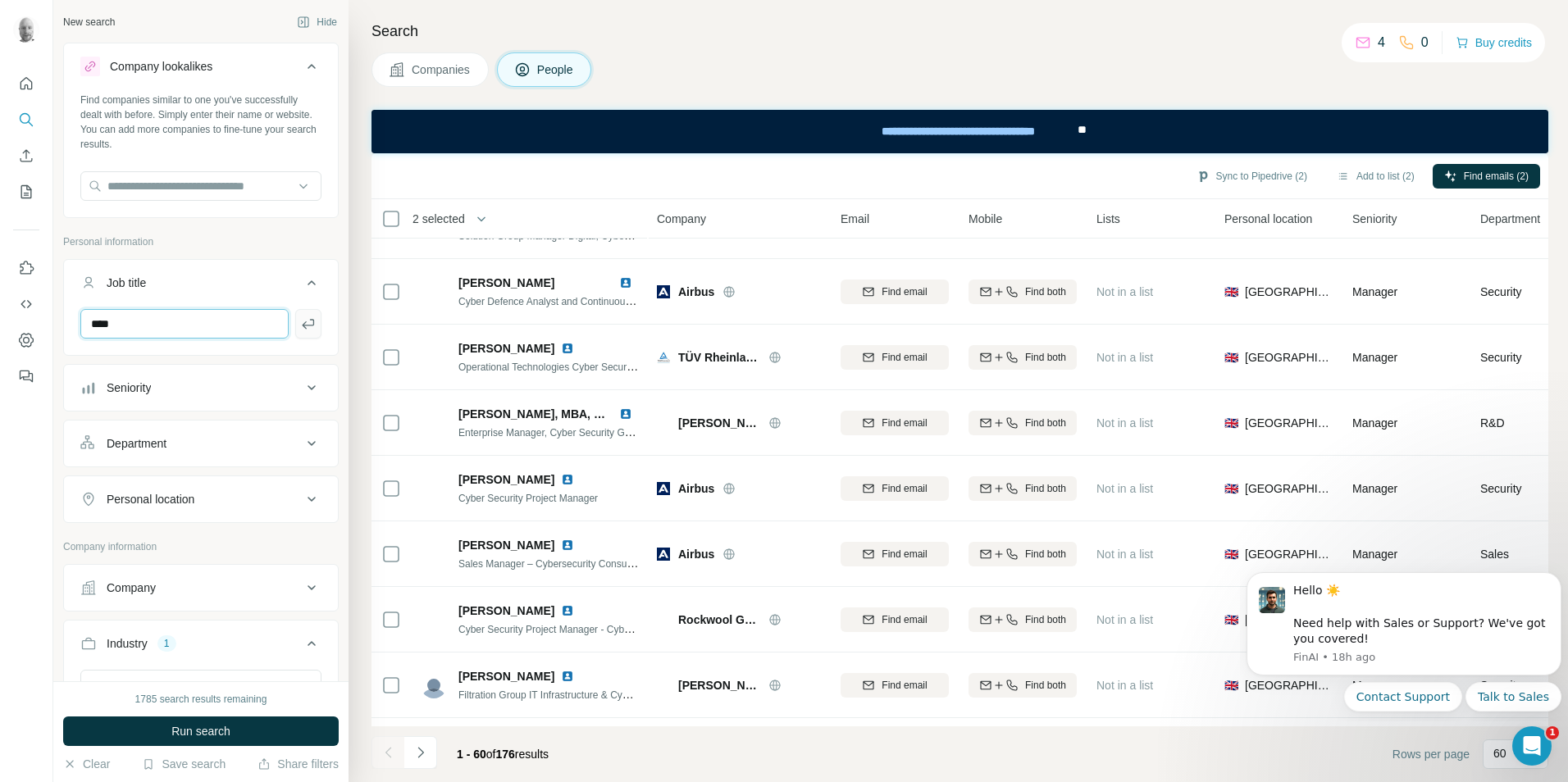
type input "****"
click at [302, 325] on icon "button" at bounding box center [308, 324] width 13 height 10
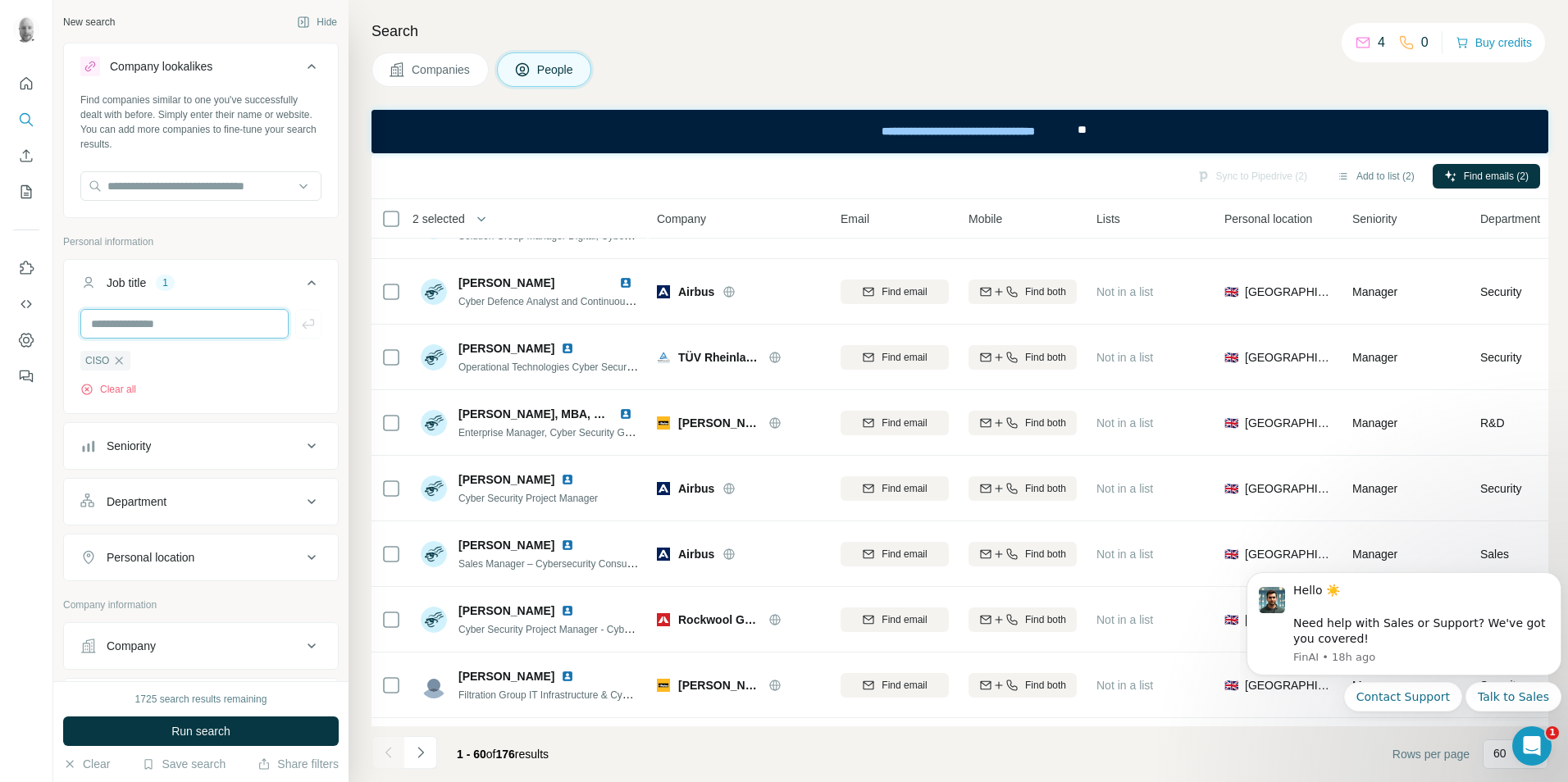
click at [195, 326] on input "text" at bounding box center [185, 323] width 208 height 29
type input "*****"
click at [300, 326] on icon "button" at bounding box center [308, 324] width 17 height 17
click at [220, 325] on input "text" at bounding box center [185, 323] width 208 height 29
type input "*******"
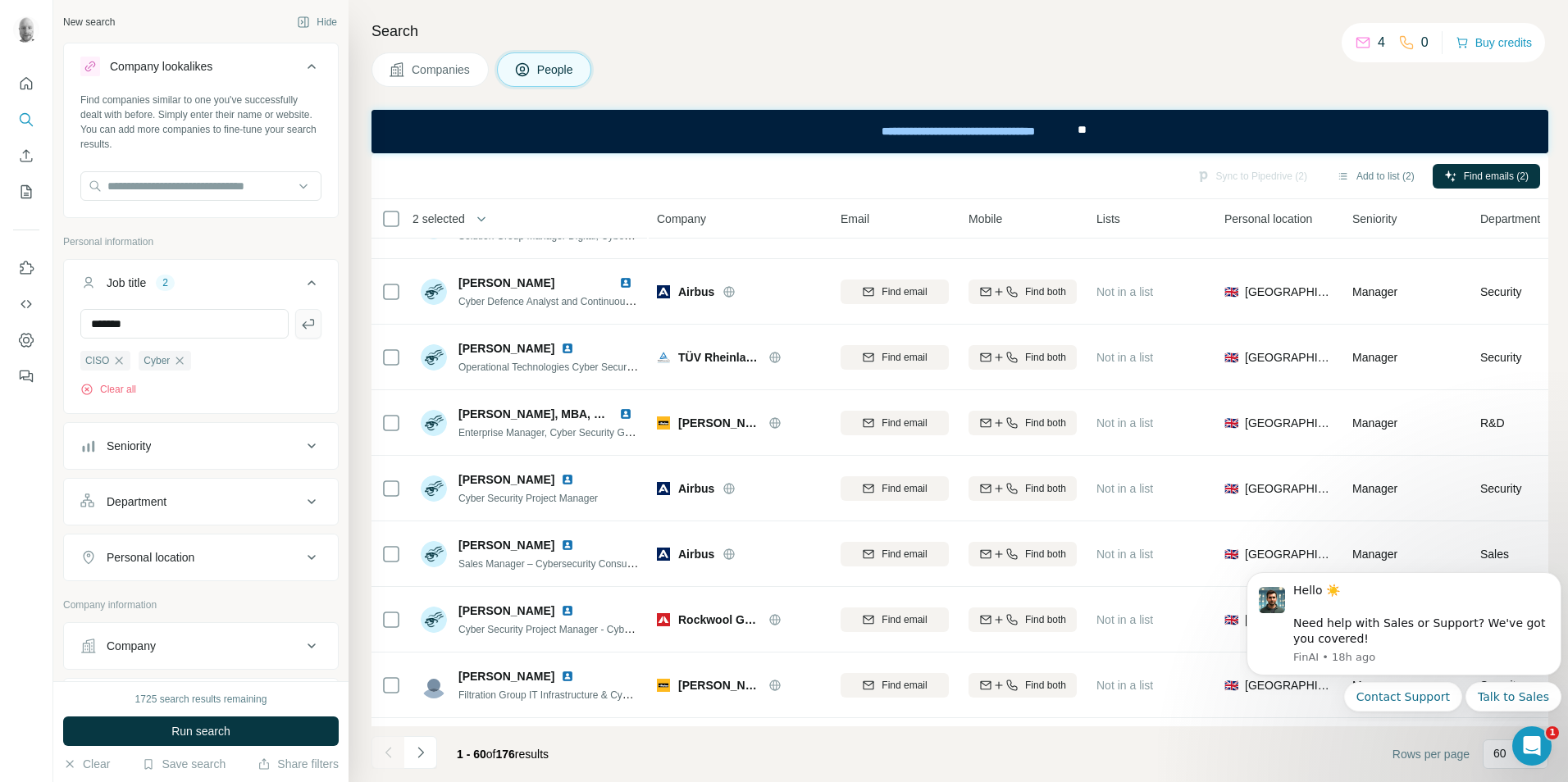
click at [302, 319] on icon "button" at bounding box center [308, 324] width 17 height 17
click at [203, 561] on div "Personal location" at bounding box center [192, 558] width 222 height 17
click at [155, 603] on input "text" at bounding box center [201, 598] width 241 height 29
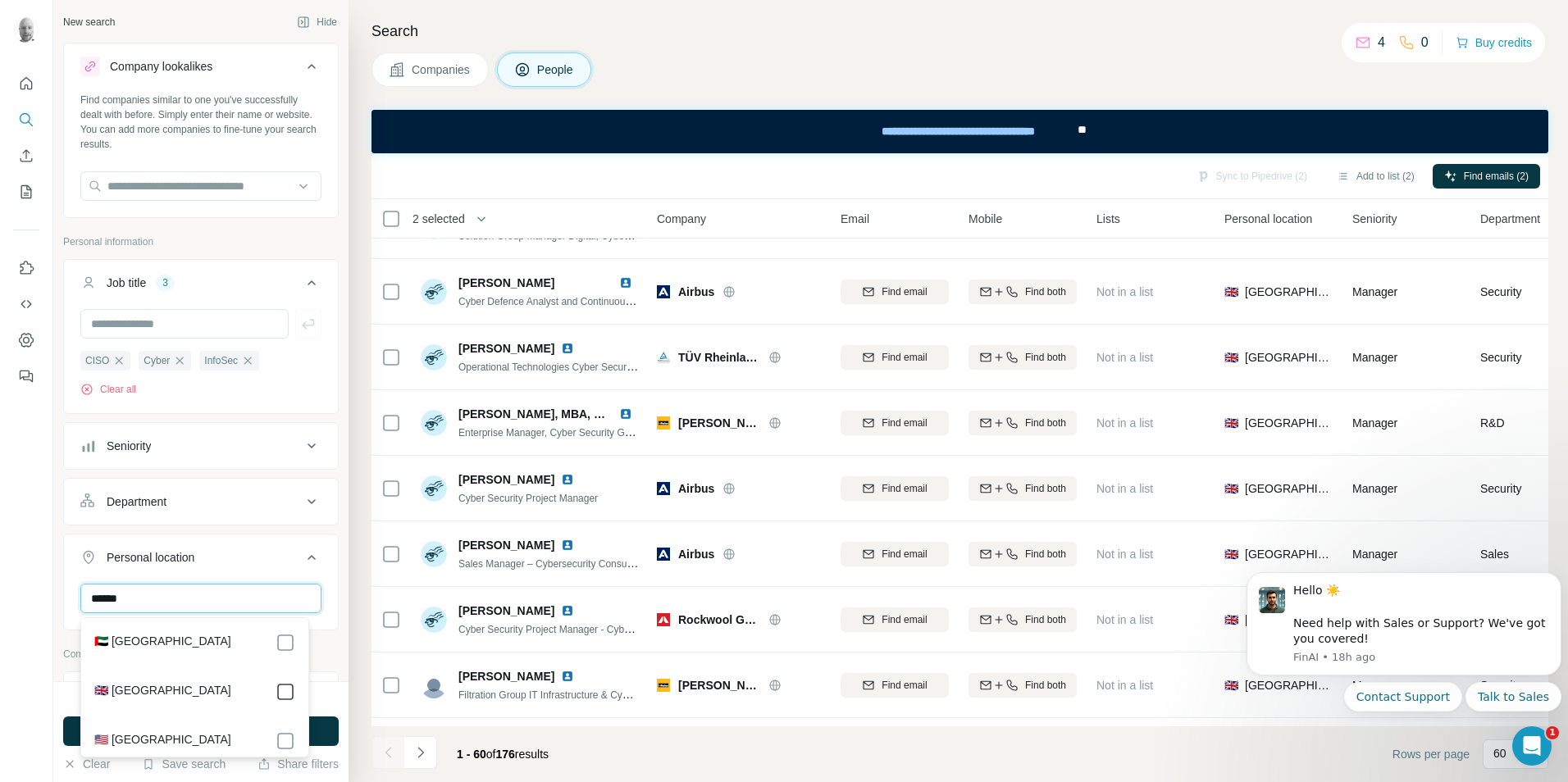
type input "******"
click at [314, 727] on button "Run search" at bounding box center [201, 731] width 276 height 29
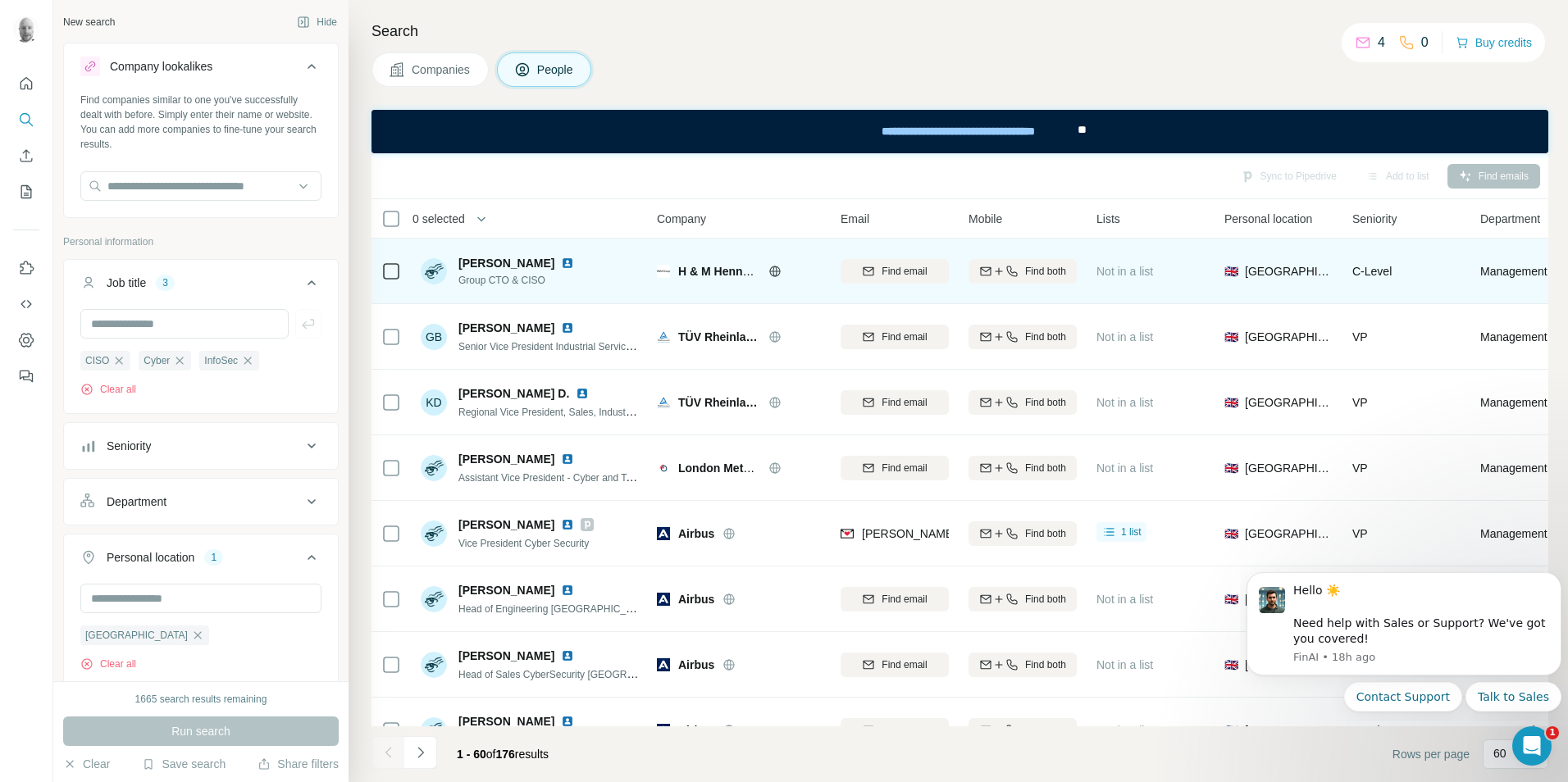
click at [772, 275] on icon at bounding box center [776, 271] width 13 height 13
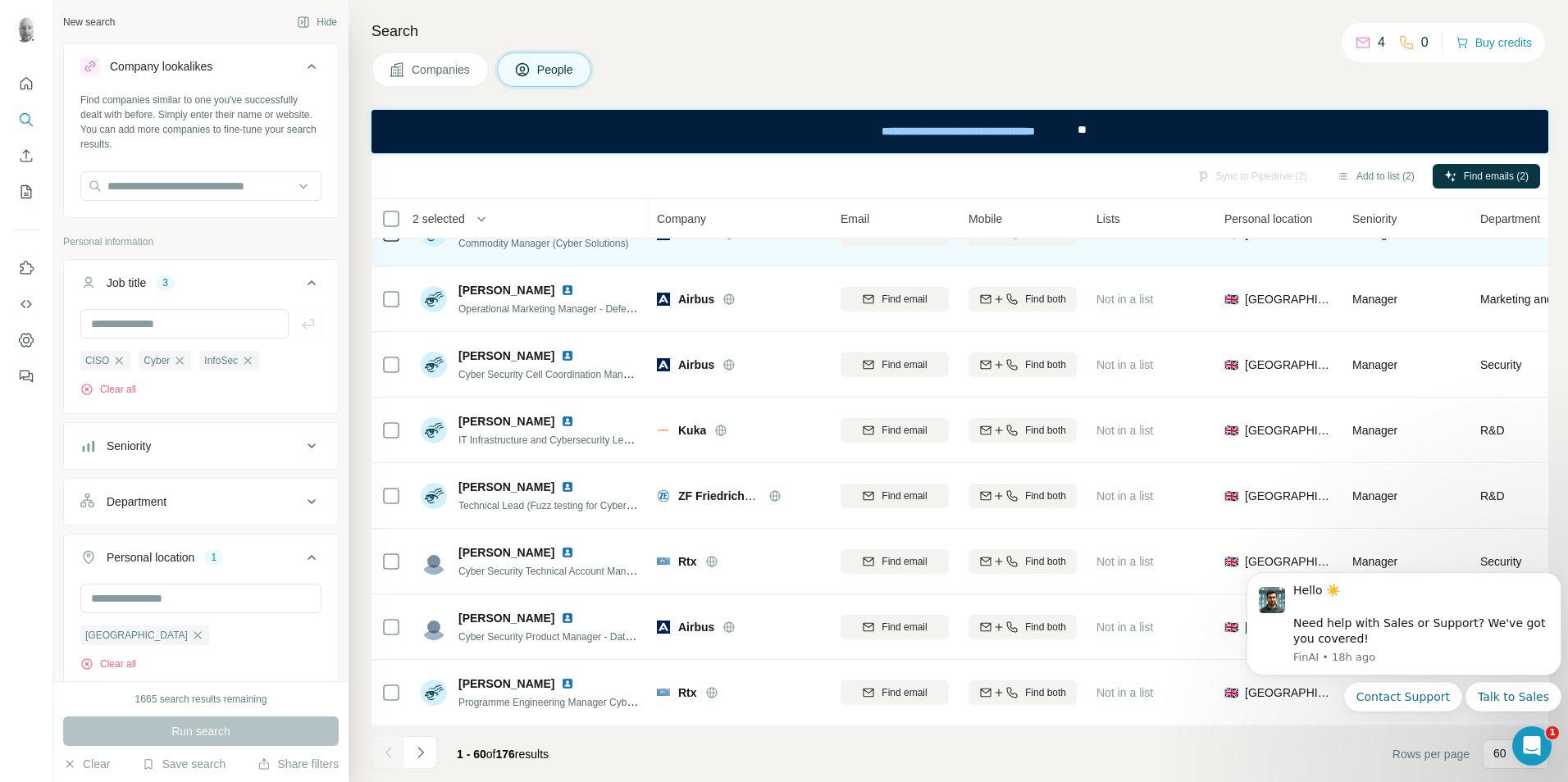
scroll to position [2542, 0]
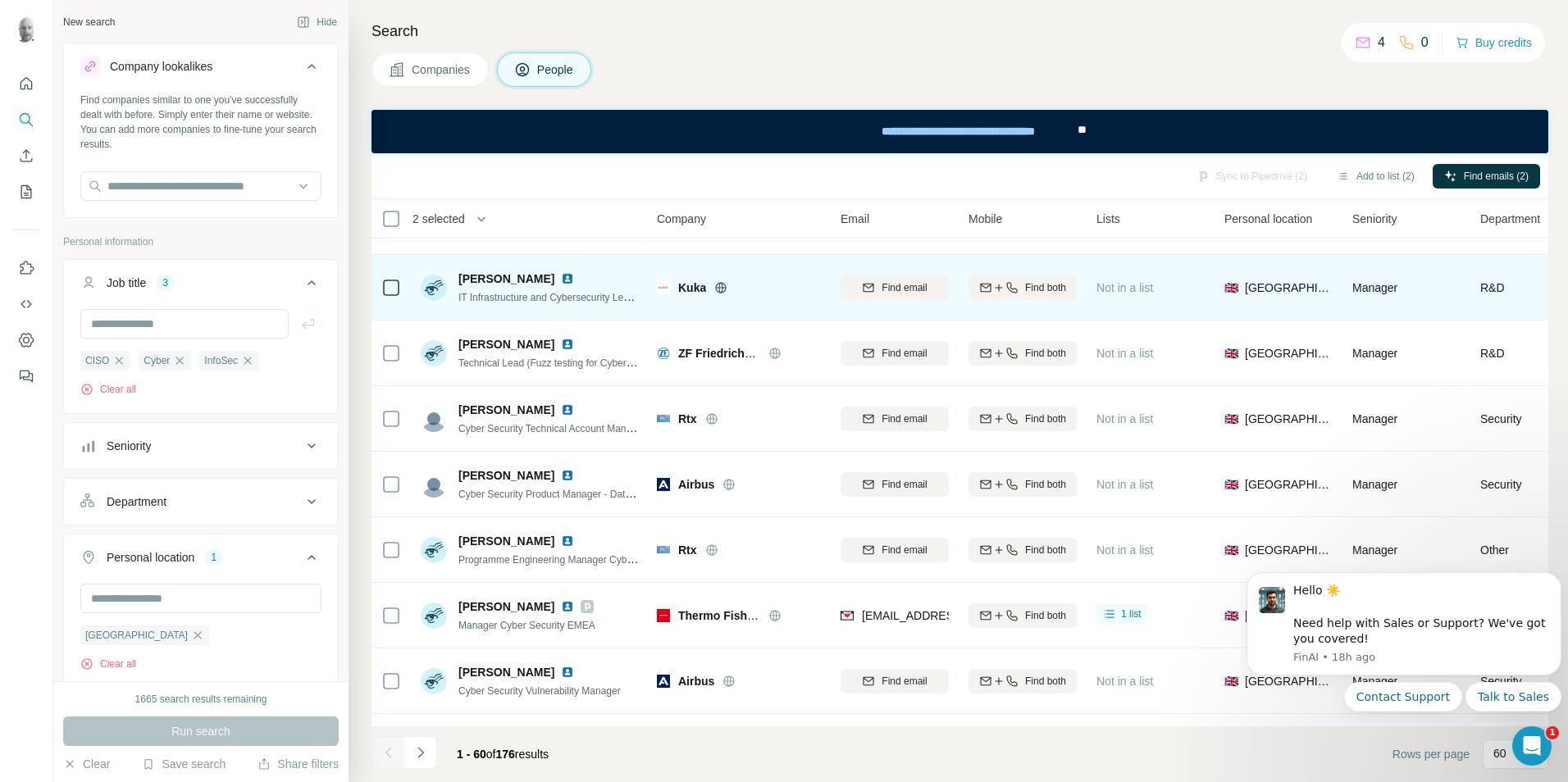
click at [723, 289] on icon at bounding box center [721, 288] width 13 height 13
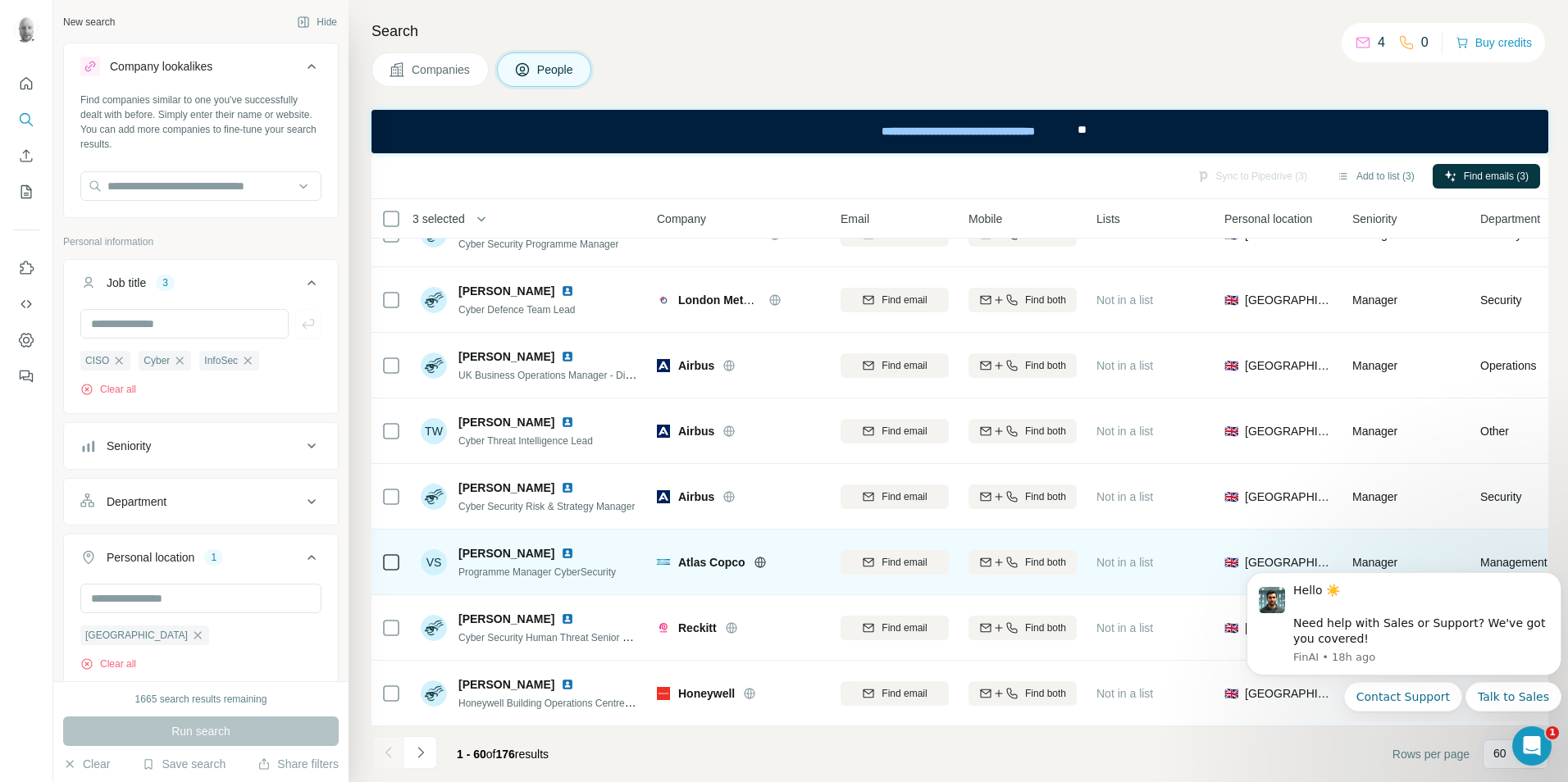
scroll to position [3456, 0]
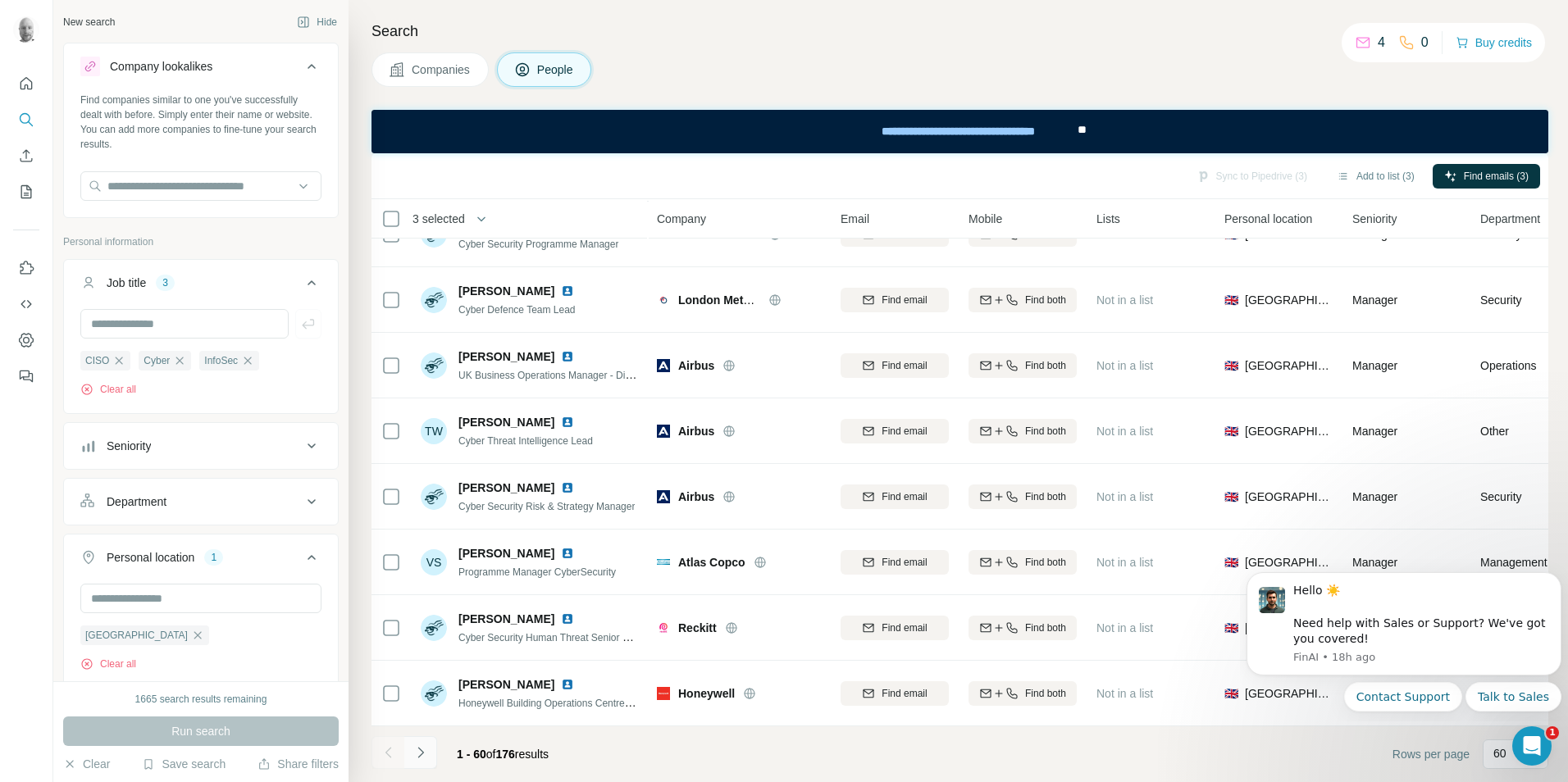
click at [423, 758] on icon "Navigate to next page" at bounding box center [421, 753] width 17 height 17
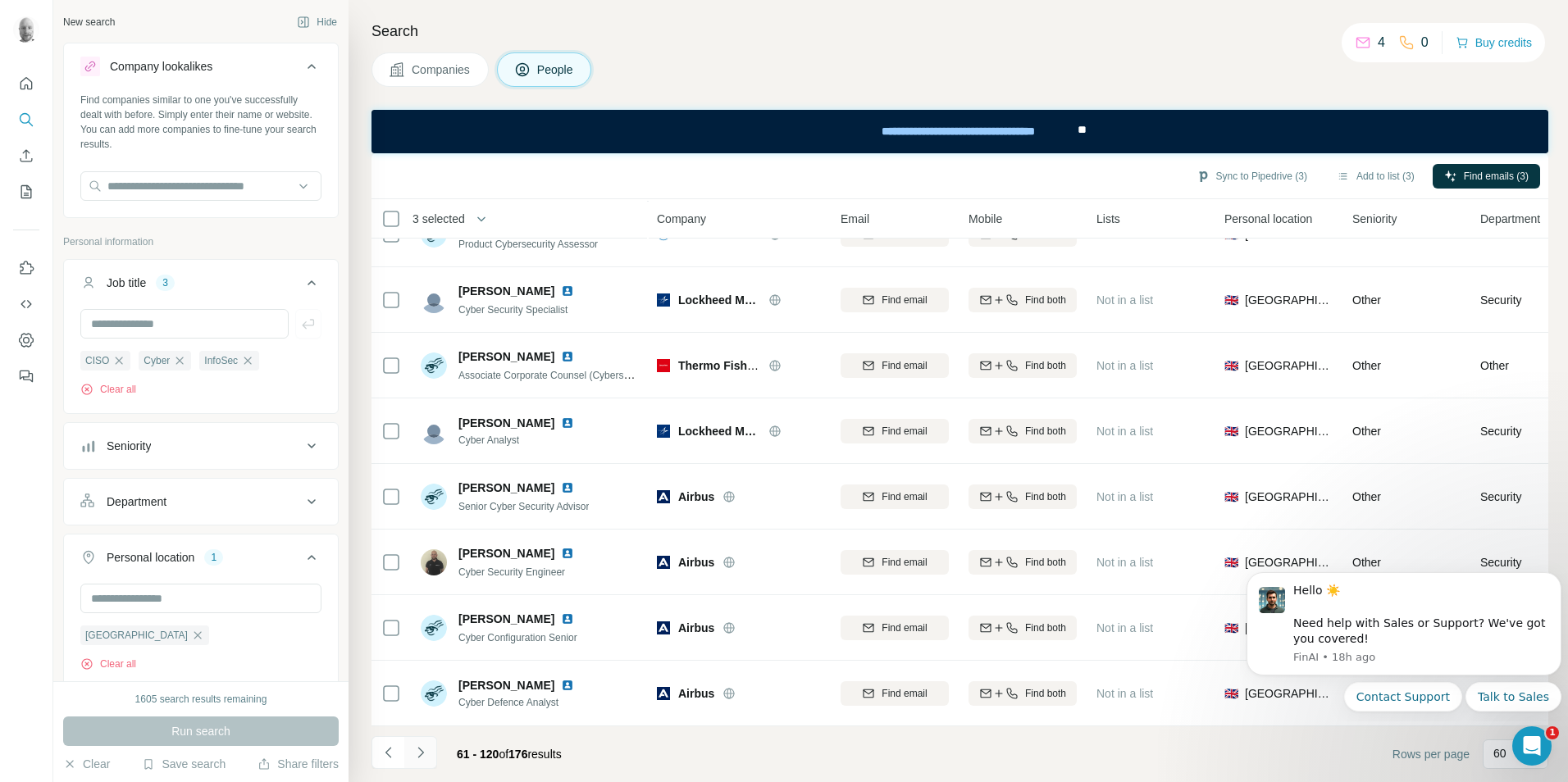
click at [424, 764] on button "Navigate to next page" at bounding box center [420, 752] width 33 height 33
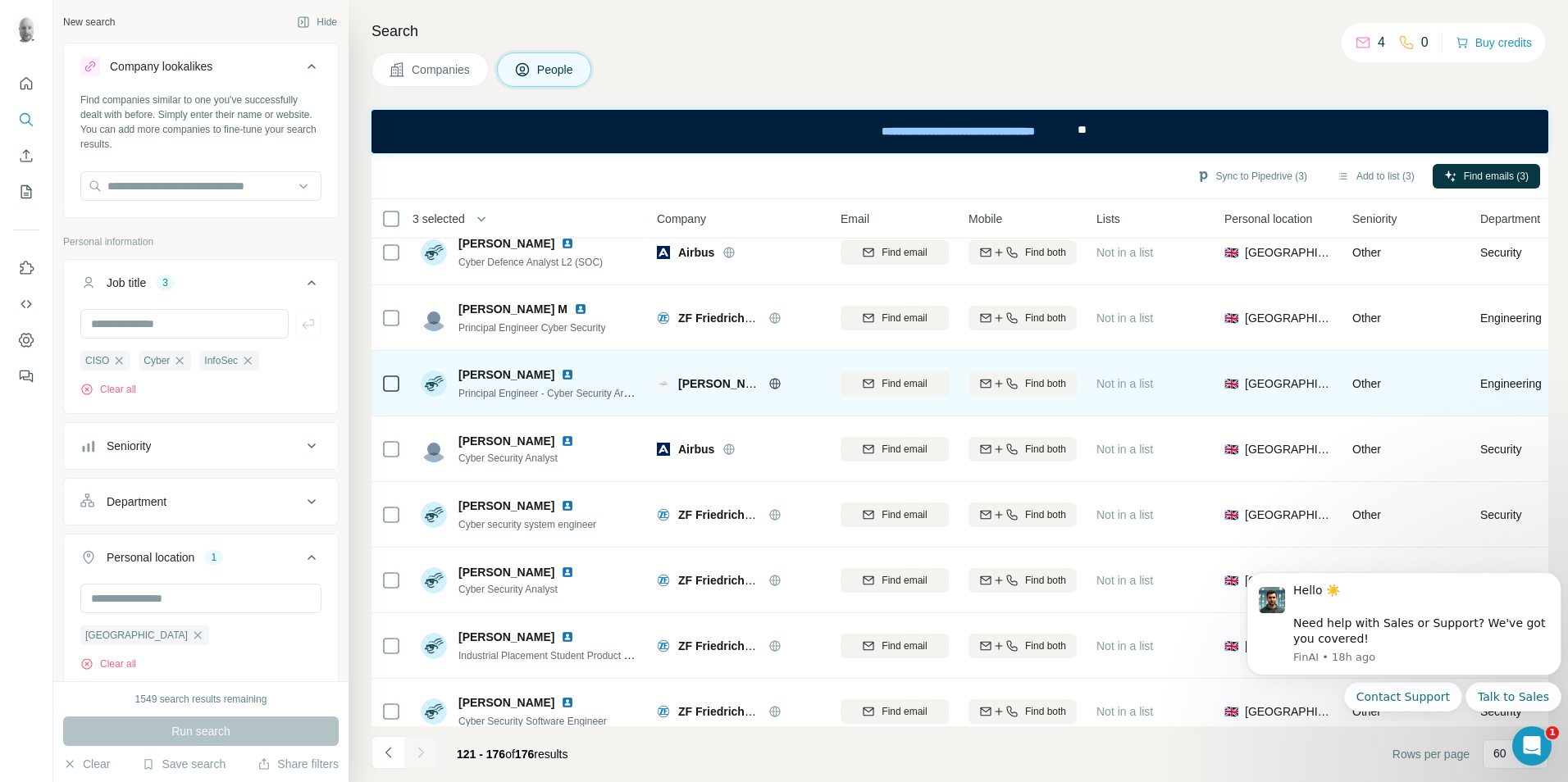
scroll to position [3194, 0]
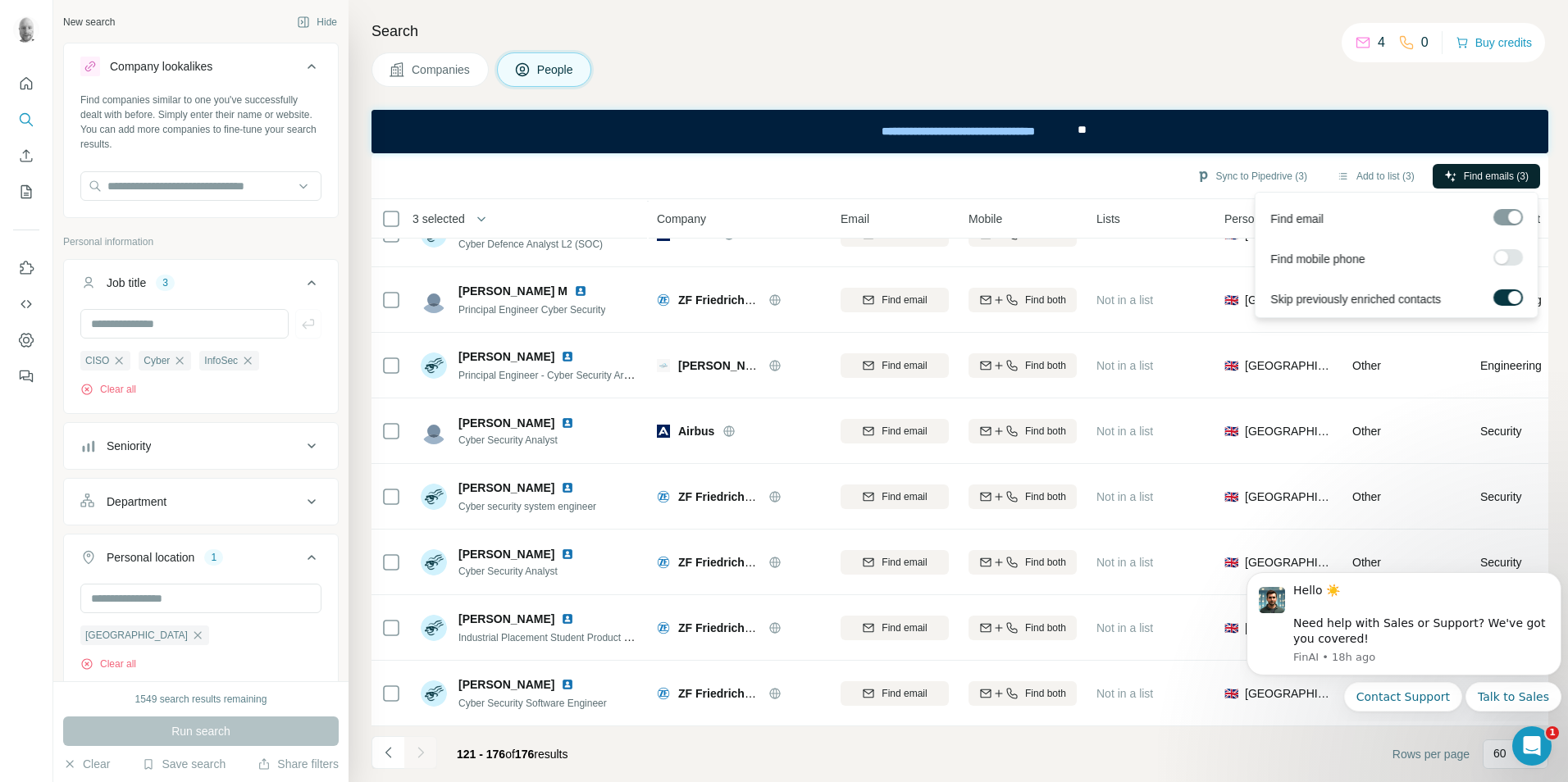
click at [1478, 176] on span "Find emails (3)" at bounding box center [1496, 176] width 65 height 15
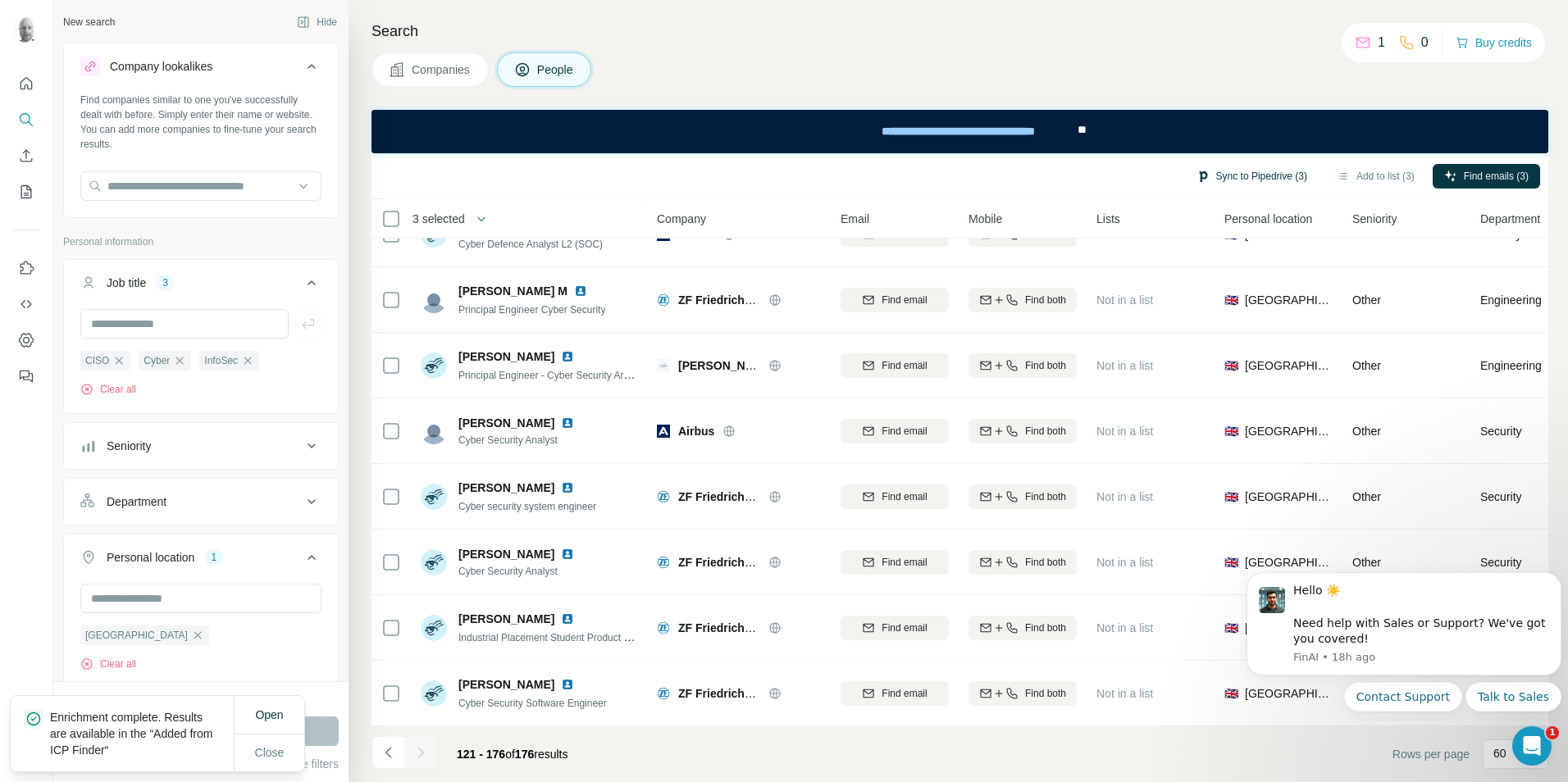
click at [1250, 184] on button "Sync to Pipedrive (3)" at bounding box center [1251, 176] width 134 height 24
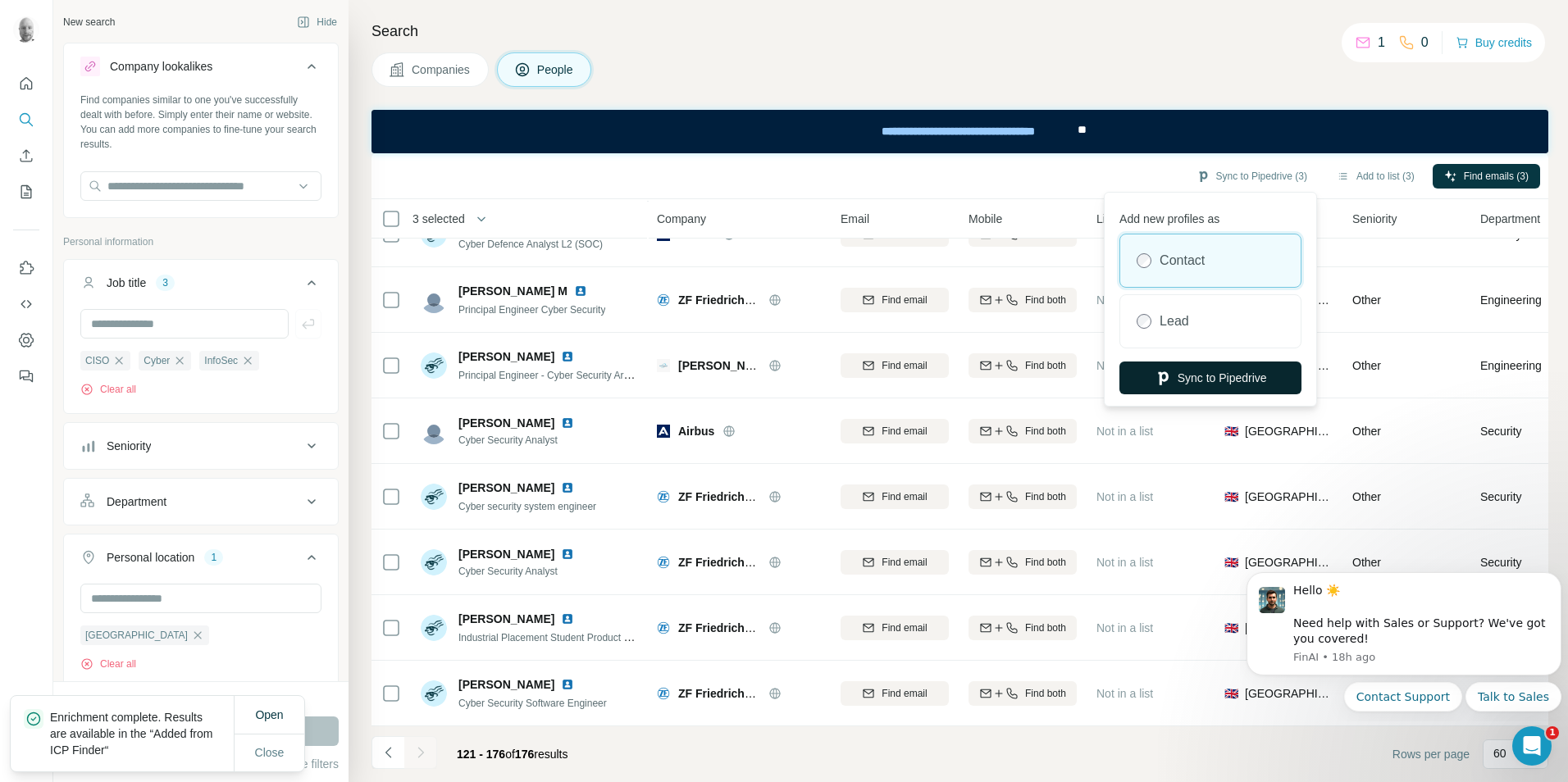
click at [1219, 378] on button "Sync to Pipedrive" at bounding box center [1210, 377] width 182 height 33
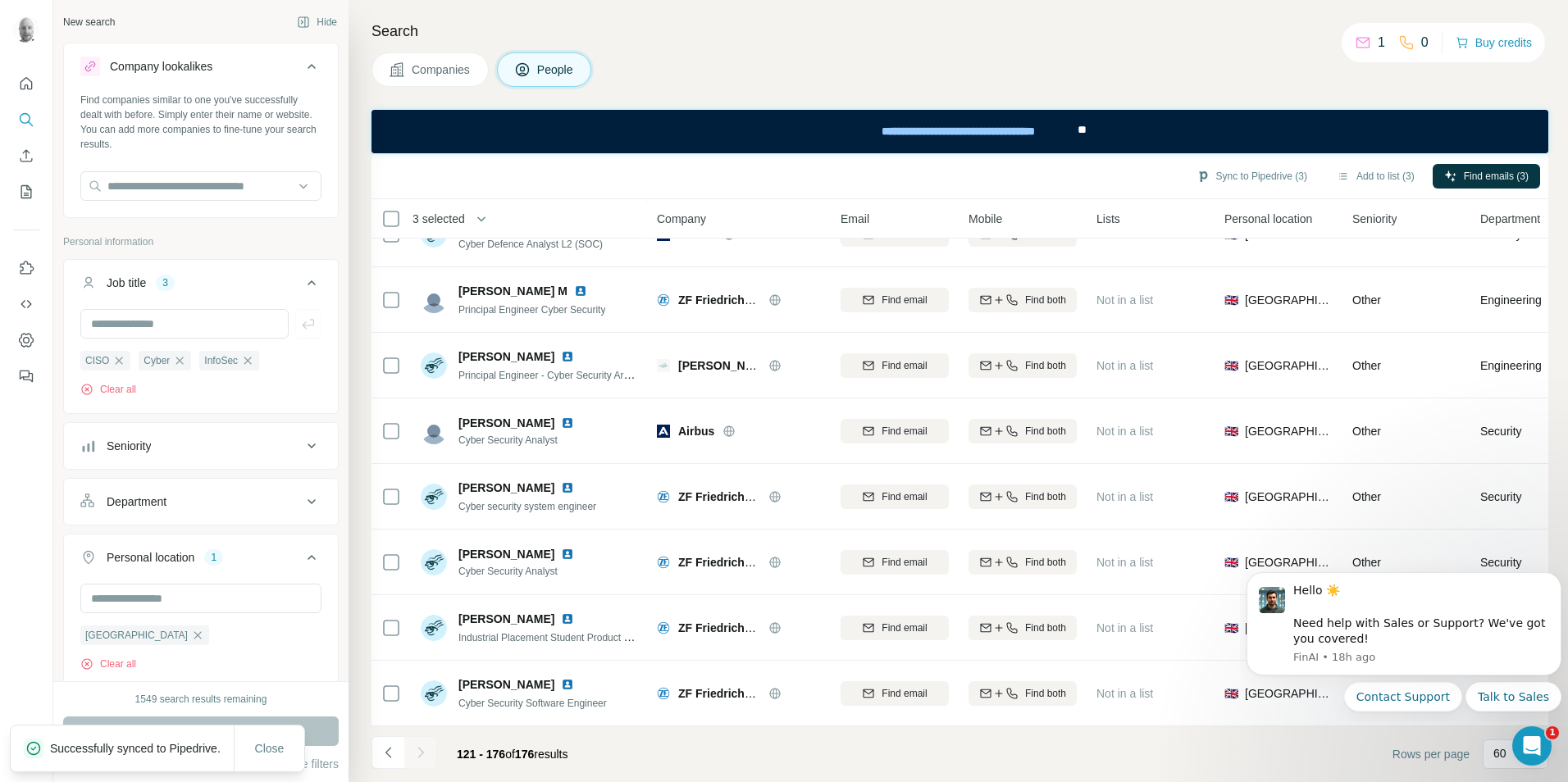
click at [852, 779] on footer "121 - 176 of 176 results Rows per page 60" at bounding box center [960, 754] width 1177 height 55
click at [100, 768] on button "Clear" at bounding box center [87, 764] width 47 height 17
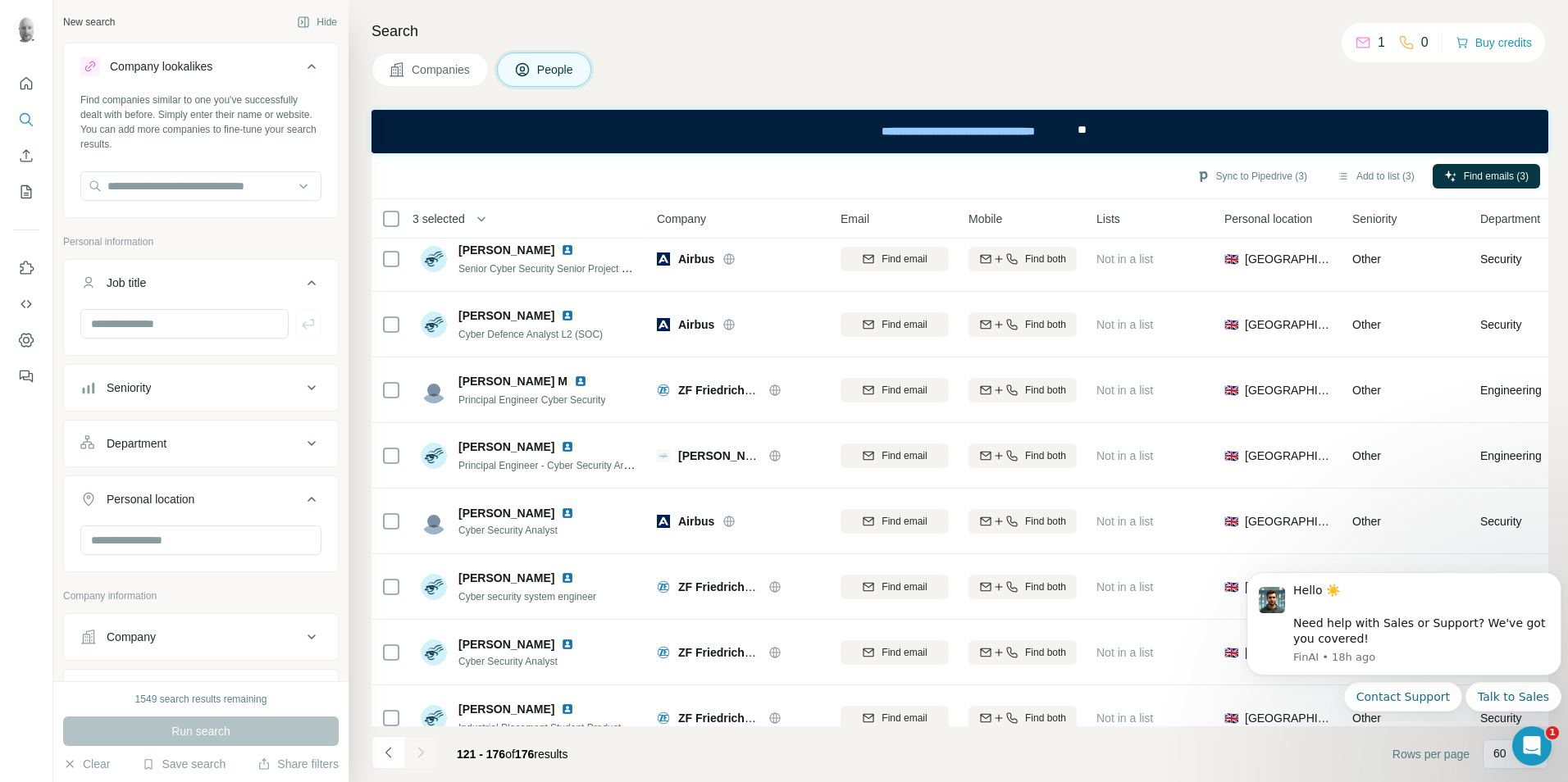
scroll to position [2947, 0]
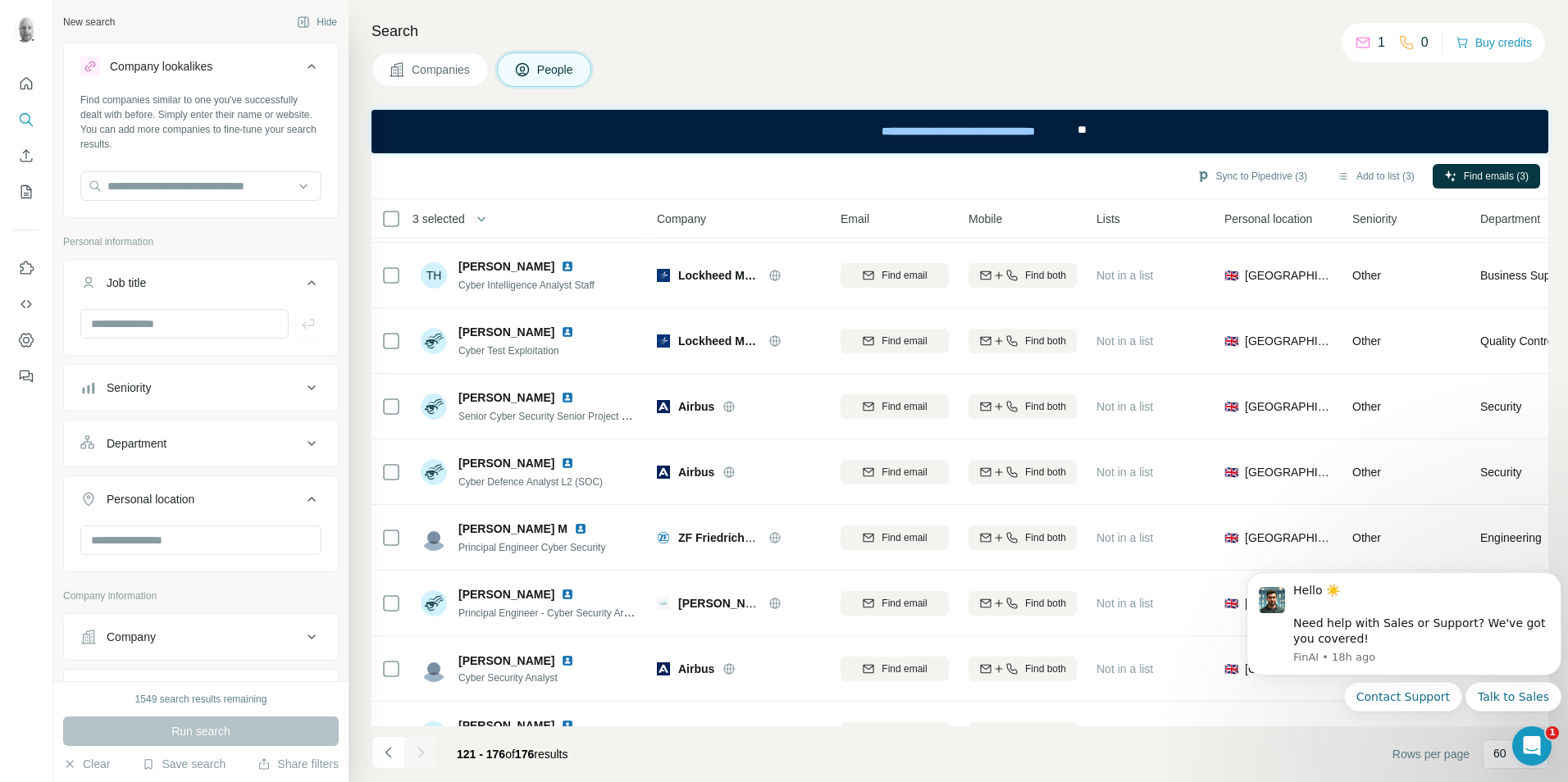
click at [445, 71] on span "Companies" at bounding box center [441, 70] width 60 height 17
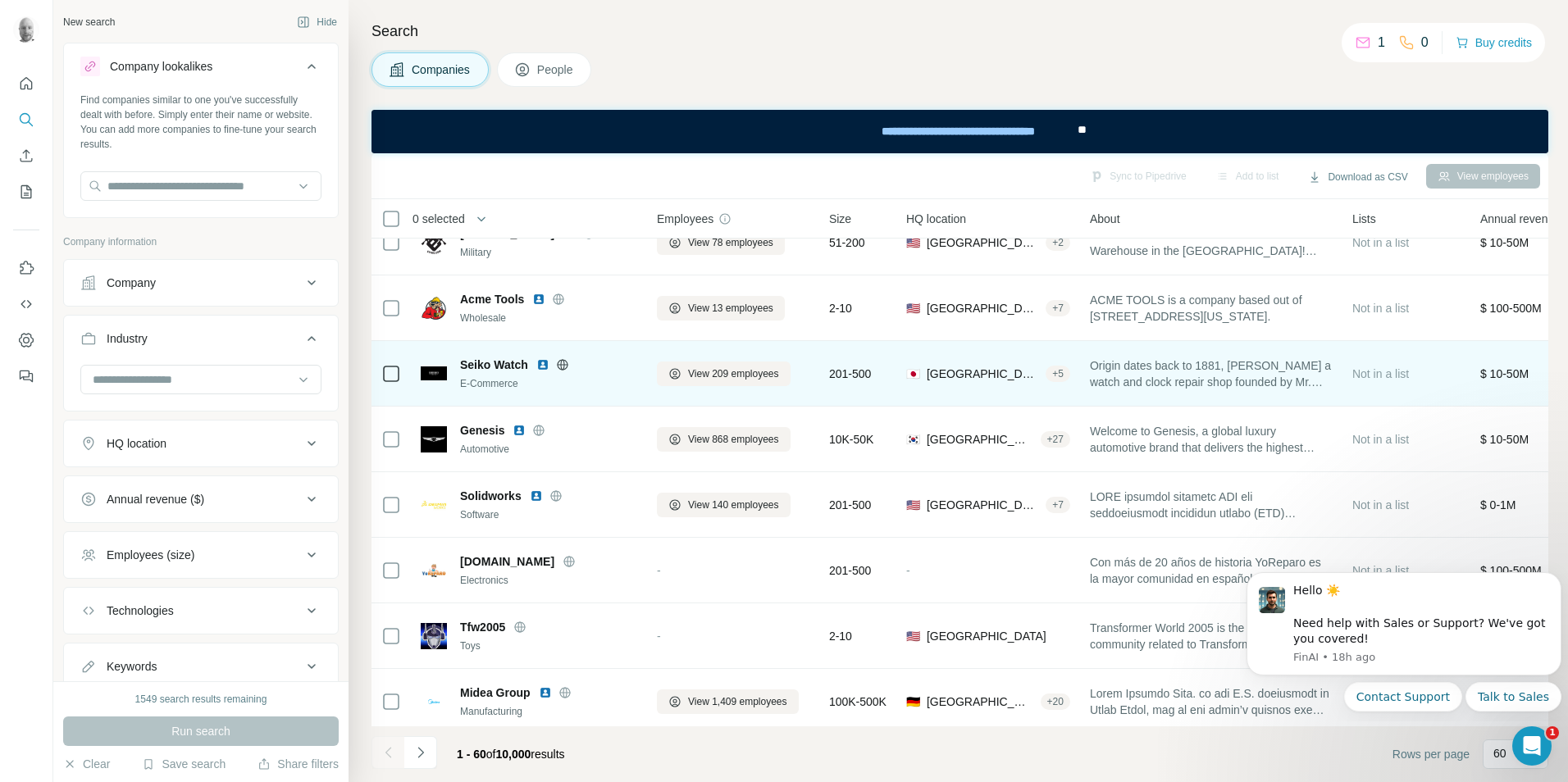
scroll to position [3456, 0]
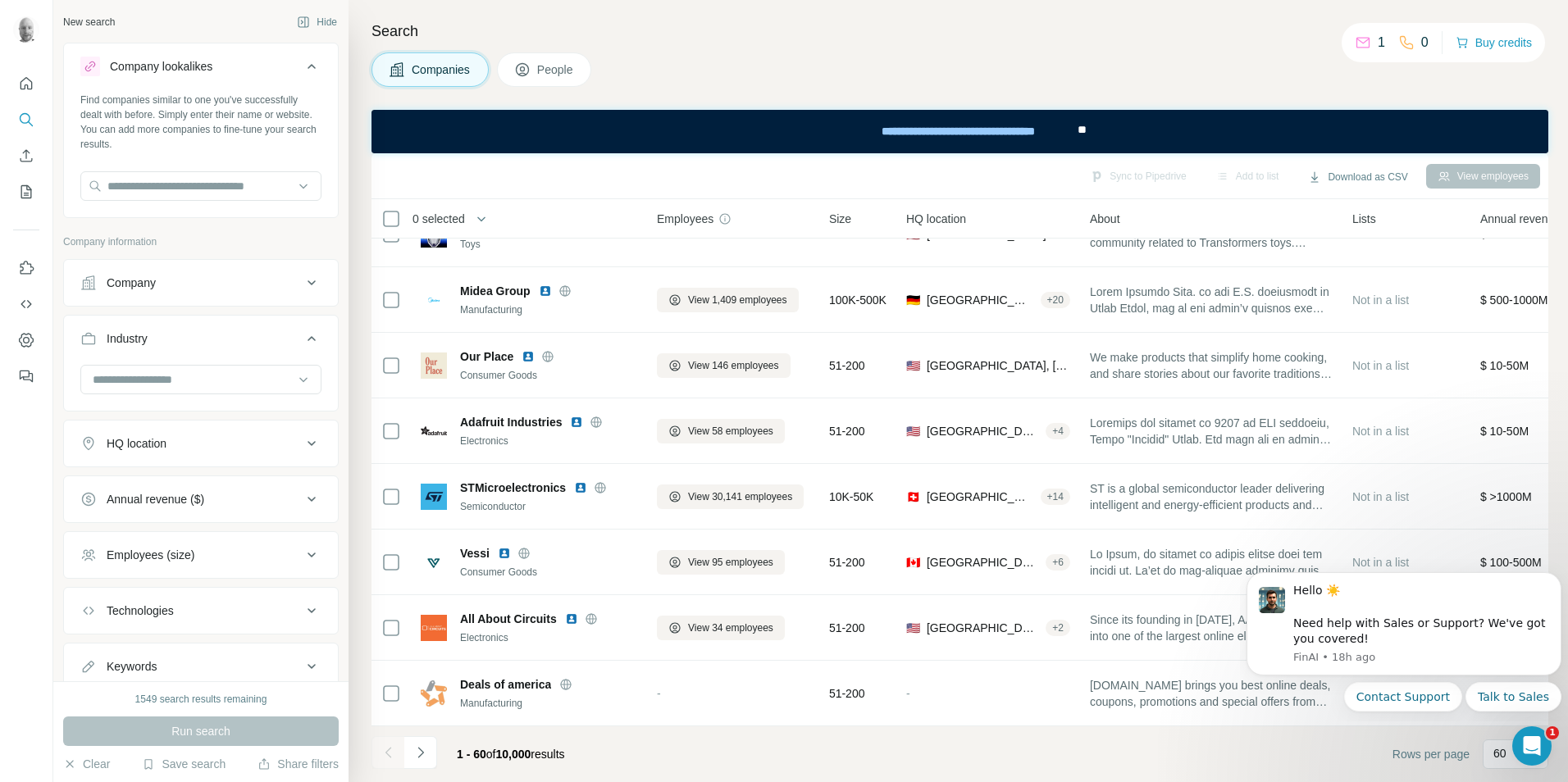
click at [287, 285] on div "Company" at bounding box center [192, 283] width 222 height 17
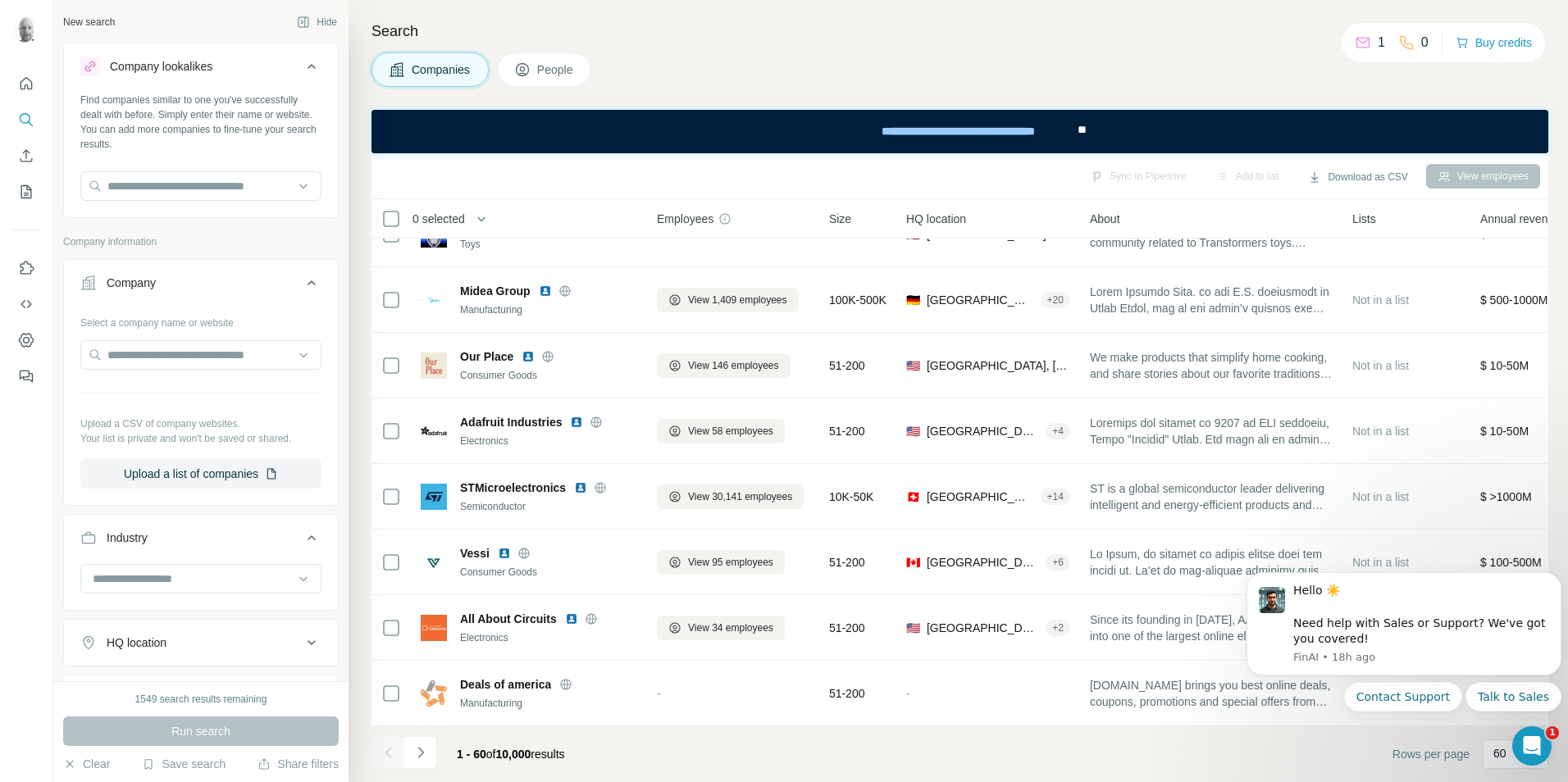
click at [287, 285] on div "Company" at bounding box center [192, 283] width 222 height 17
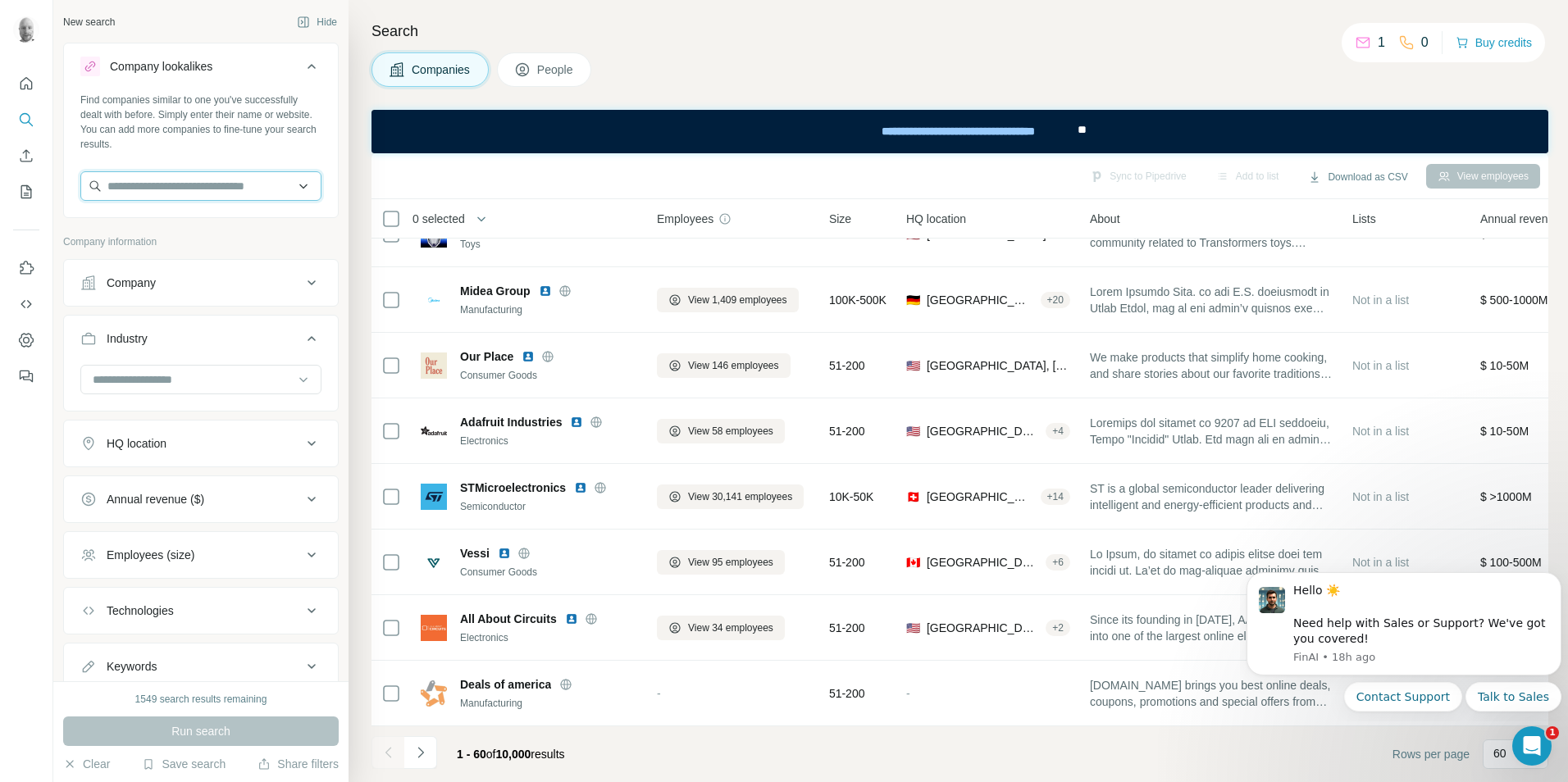
click at [202, 193] on input "text" at bounding box center [201, 186] width 241 height 29
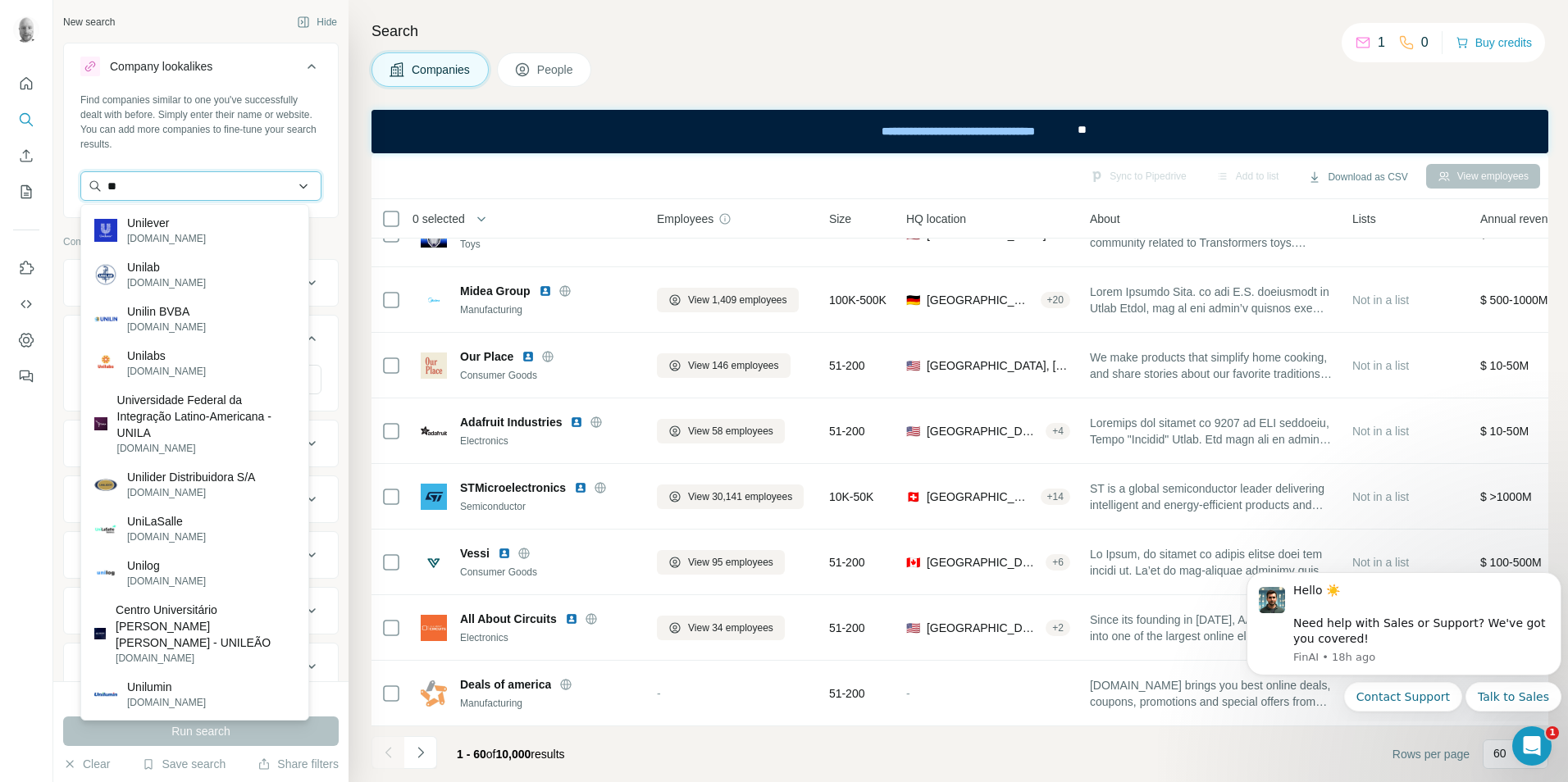
type input "*"
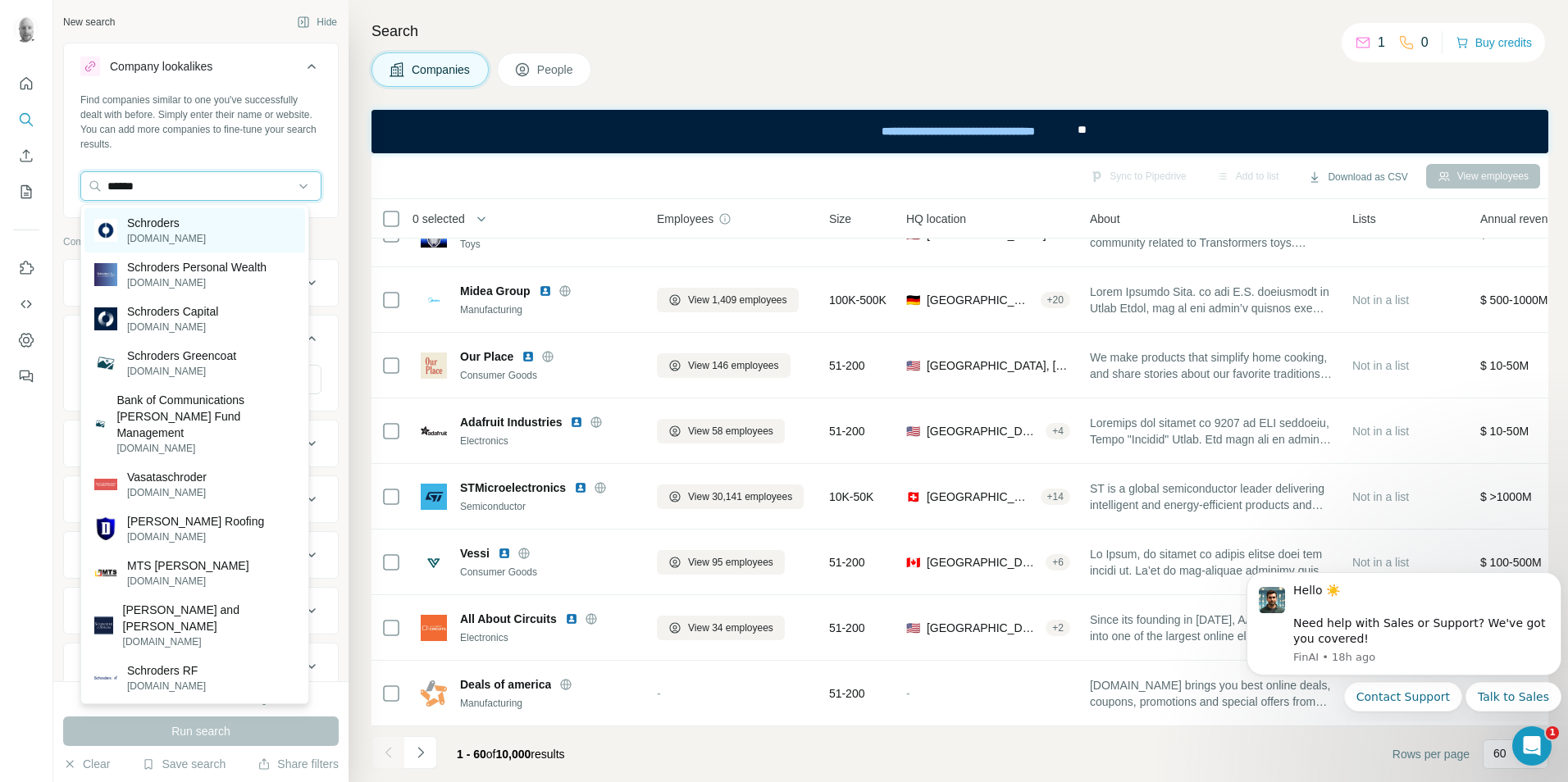
type input "******"
click at [212, 228] on div "Schroders [DOMAIN_NAME]" at bounding box center [195, 230] width 221 height 45
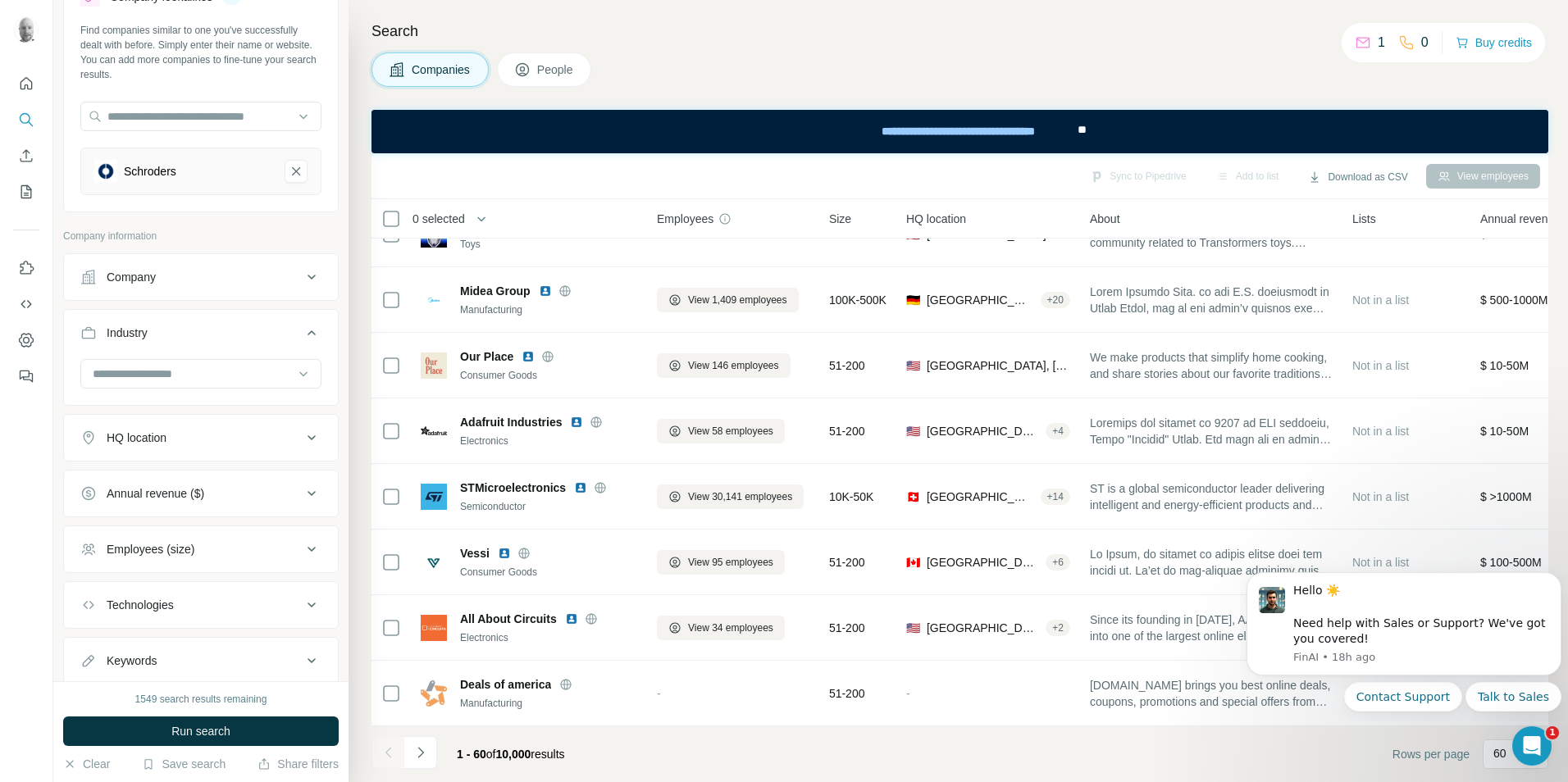
scroll to position [119, 0]
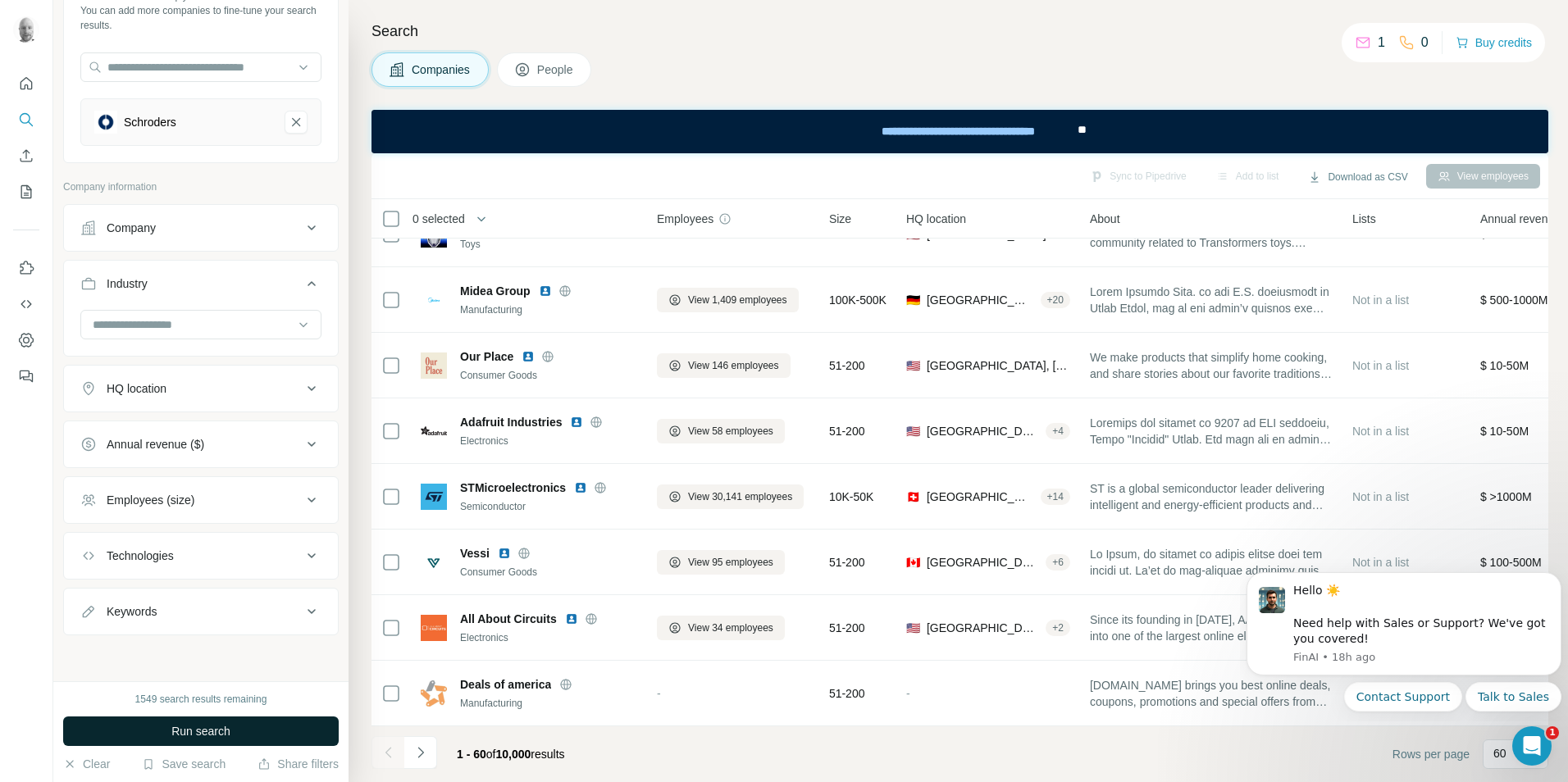
click at [237, 730] on button "Run search" at bounding box center [201, 731] width 276 height 29
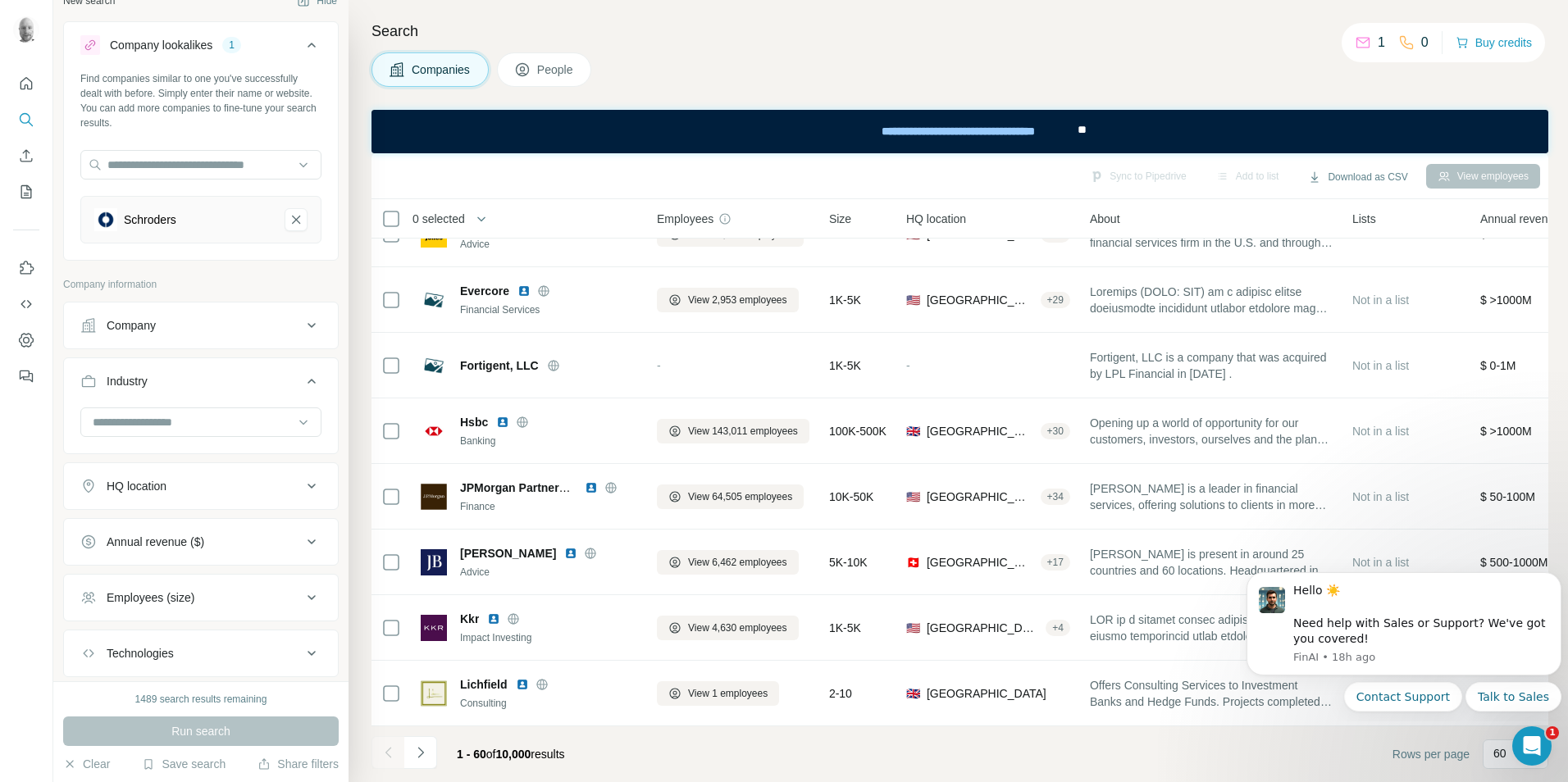
scroll to position [0, 0]
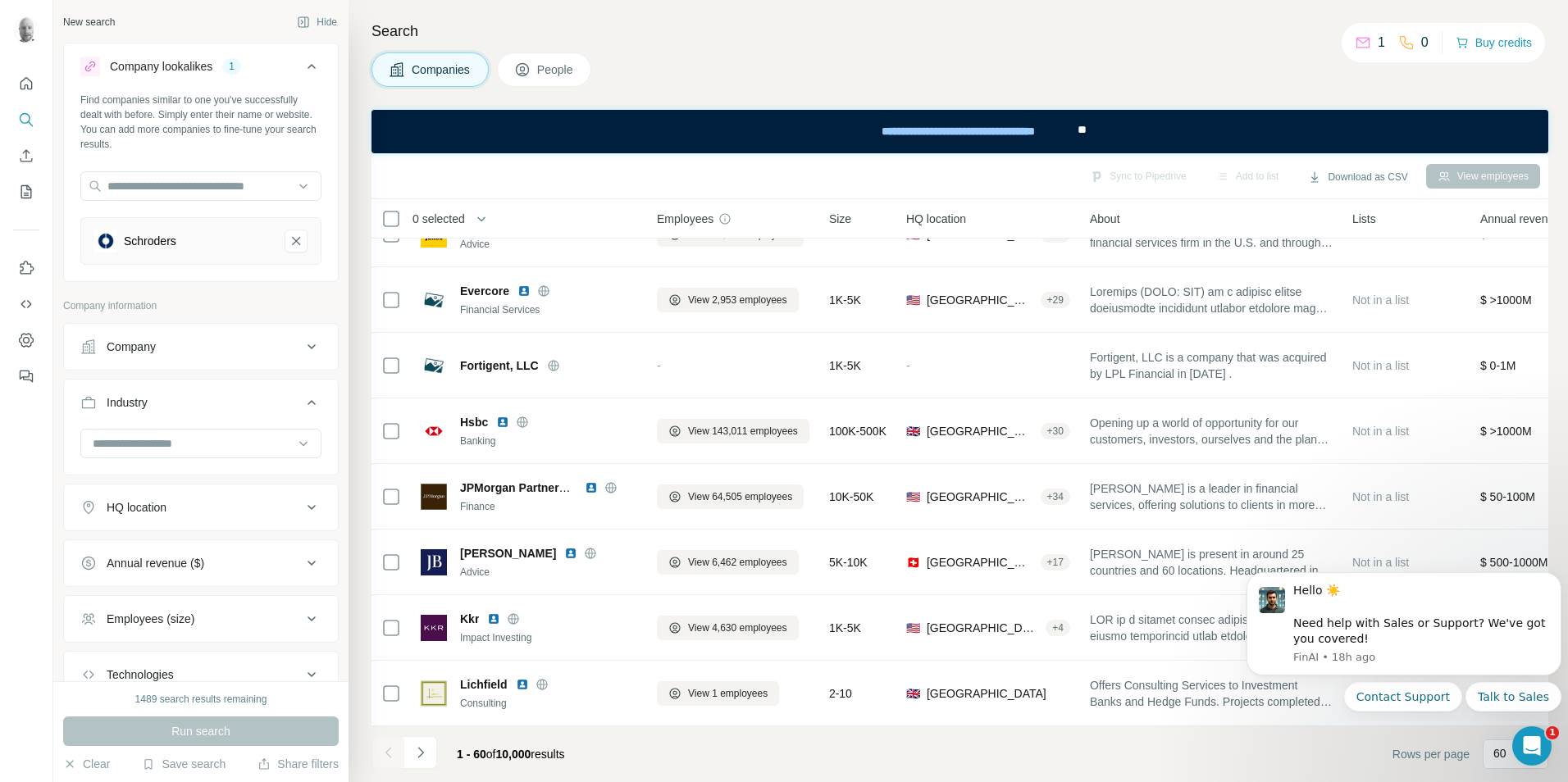
click at [539, 71] on button "People" at bounding box center [544, 69] width 95 height 34
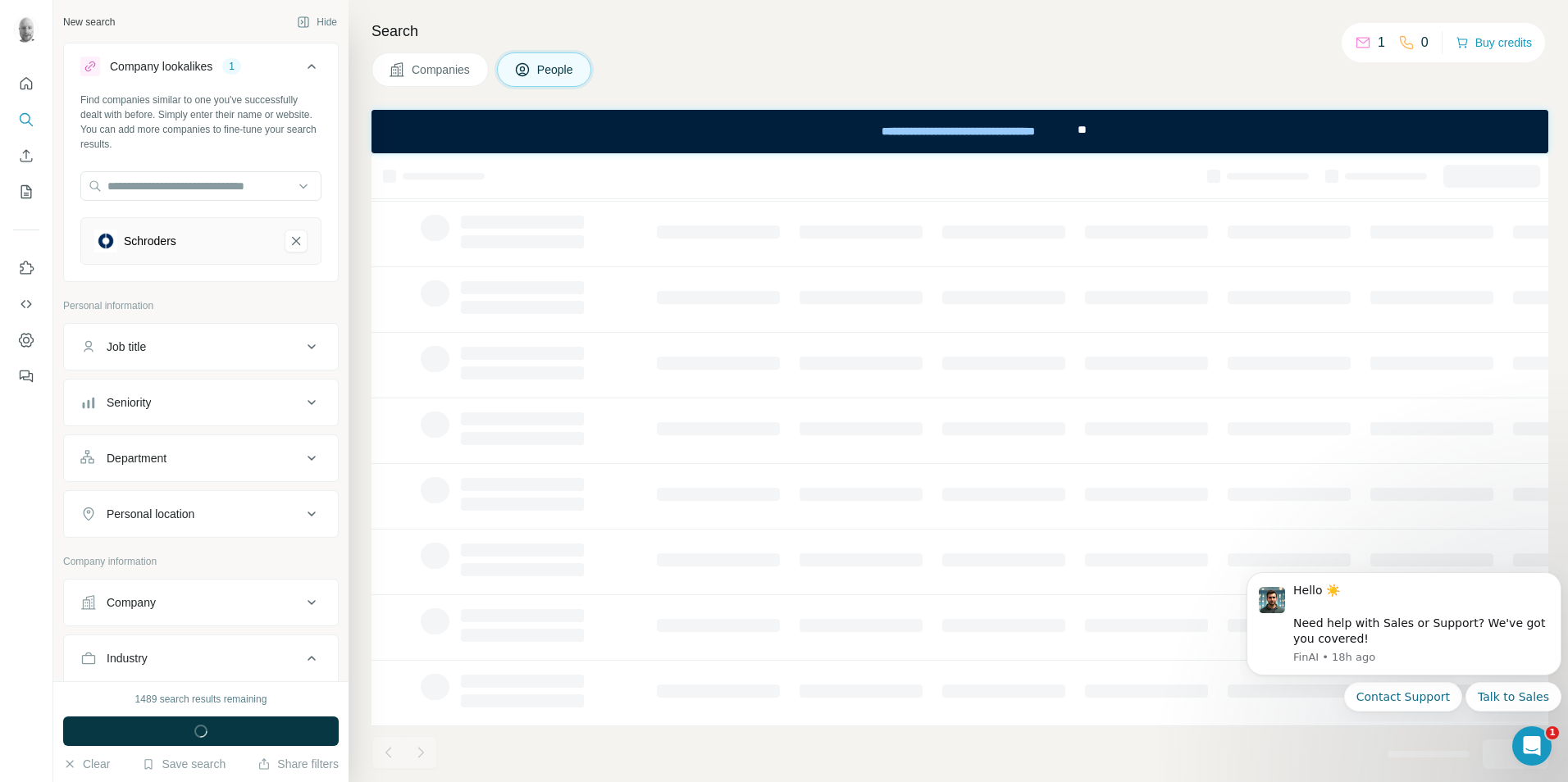
scroll to position [176, 0]
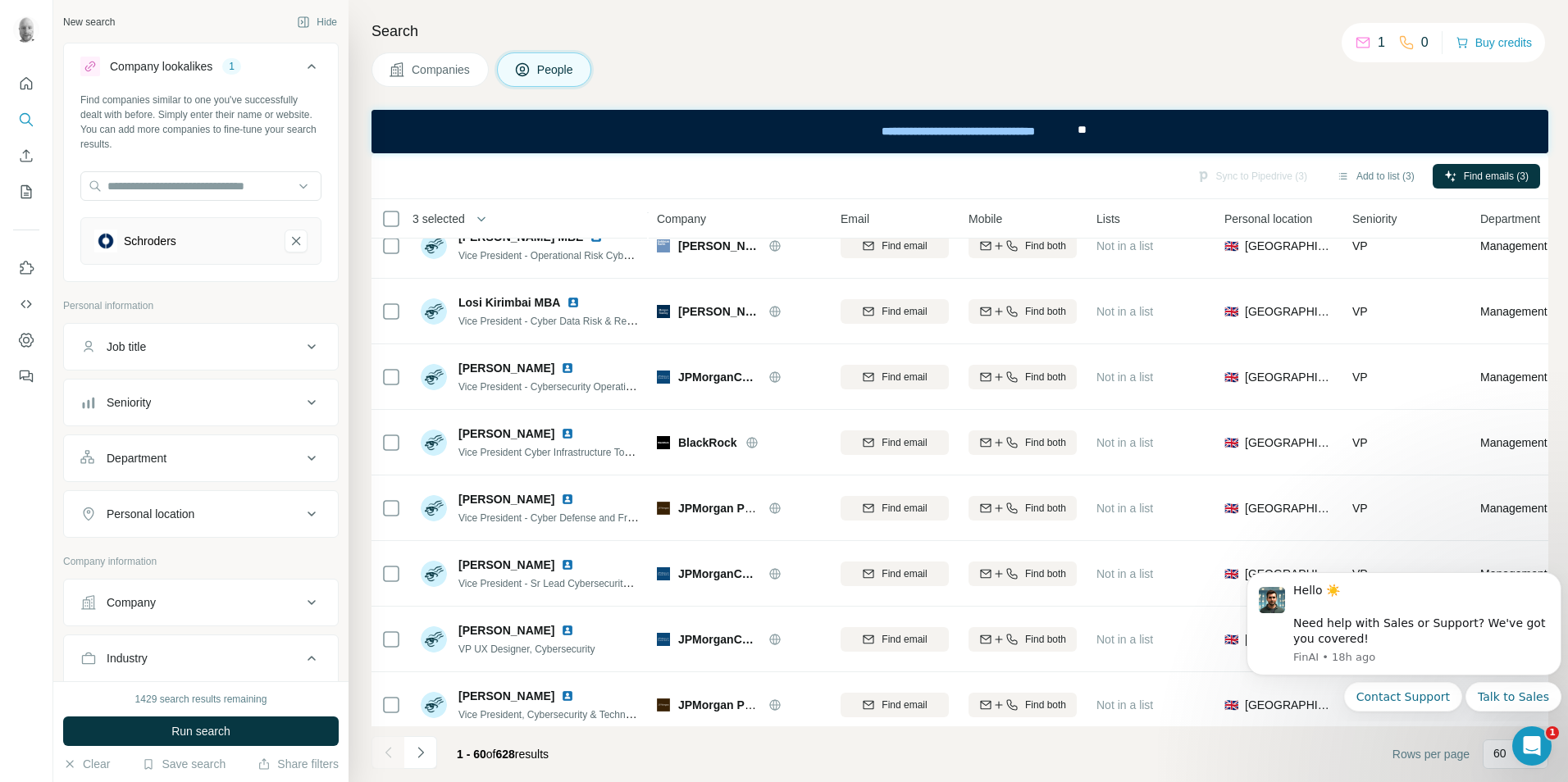
scroll to position [3456, 0]
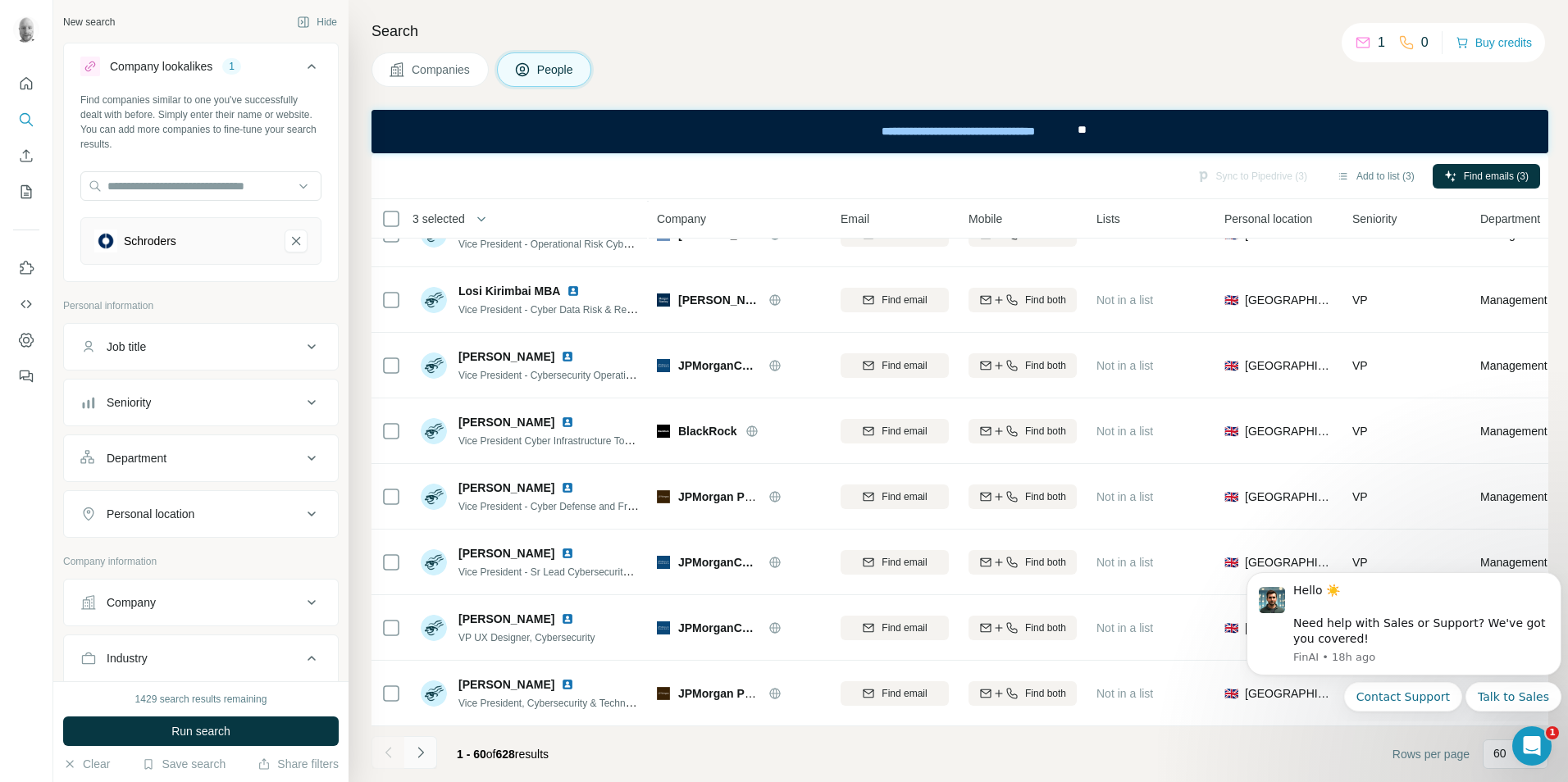
click at [423, 754] on icon "Navigate to next page" at bounding box center [421, 753] width 17 height 17
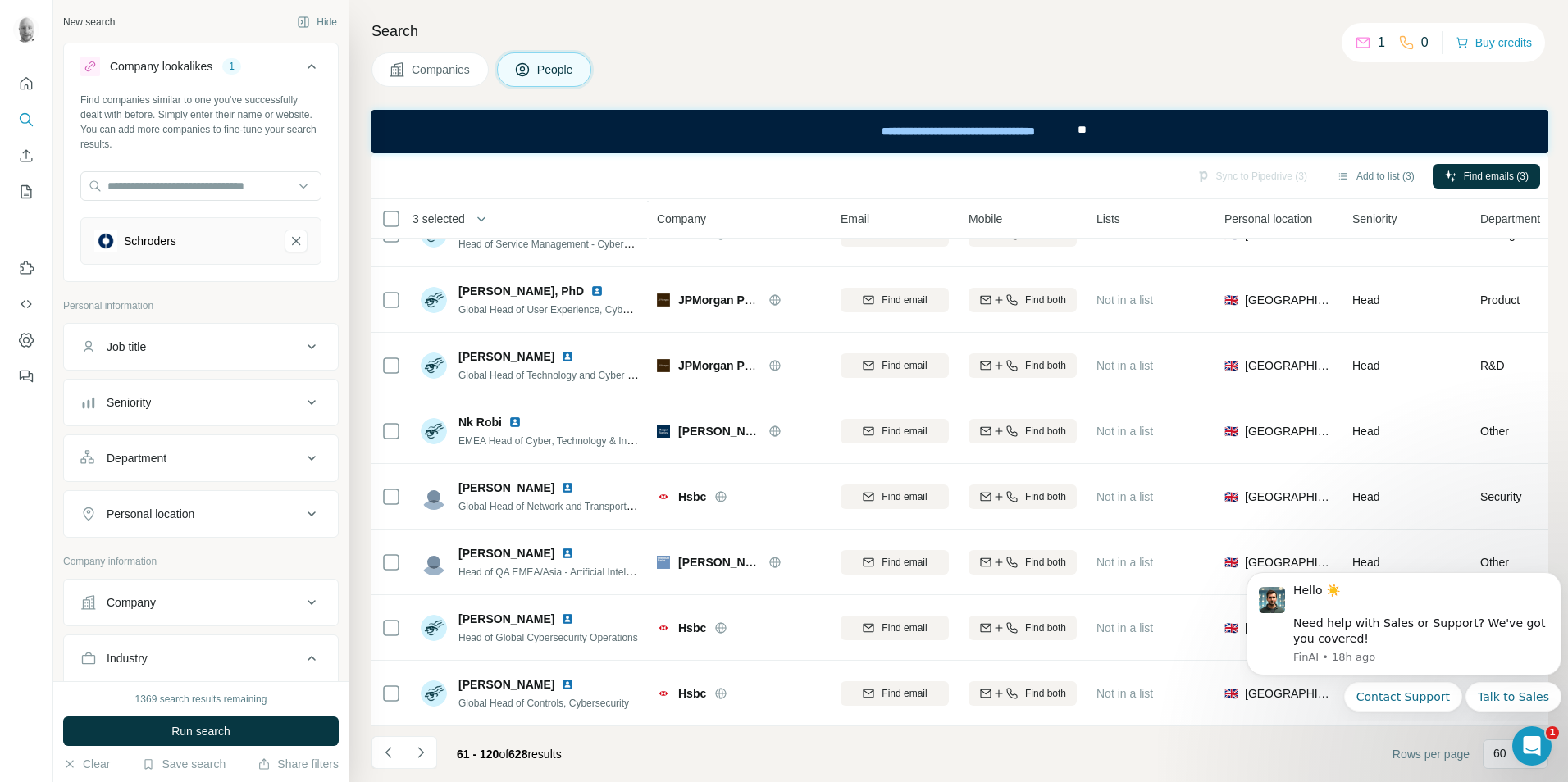
click at [1566, 526] on div "Search Companies People Sync to Pipedrive (3) Add to list (3) Find emails (3) 3…" at bounding box center [958, 391] width 1219 height 782
click at [1558, 576] on icon "Dismiss notification" at bounding box center [1556, 577] width 6 height 6
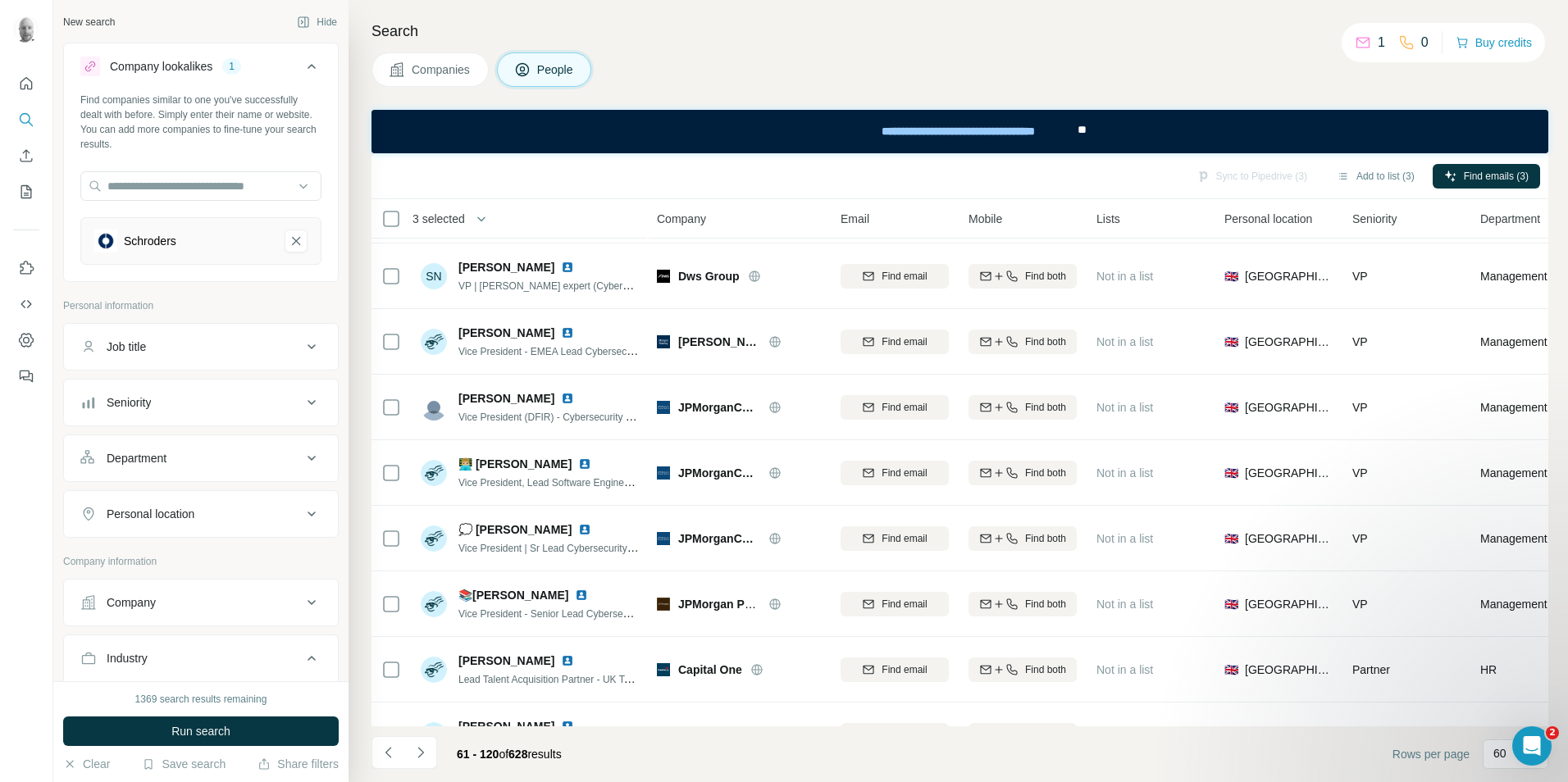
scroll to position [0, 0]
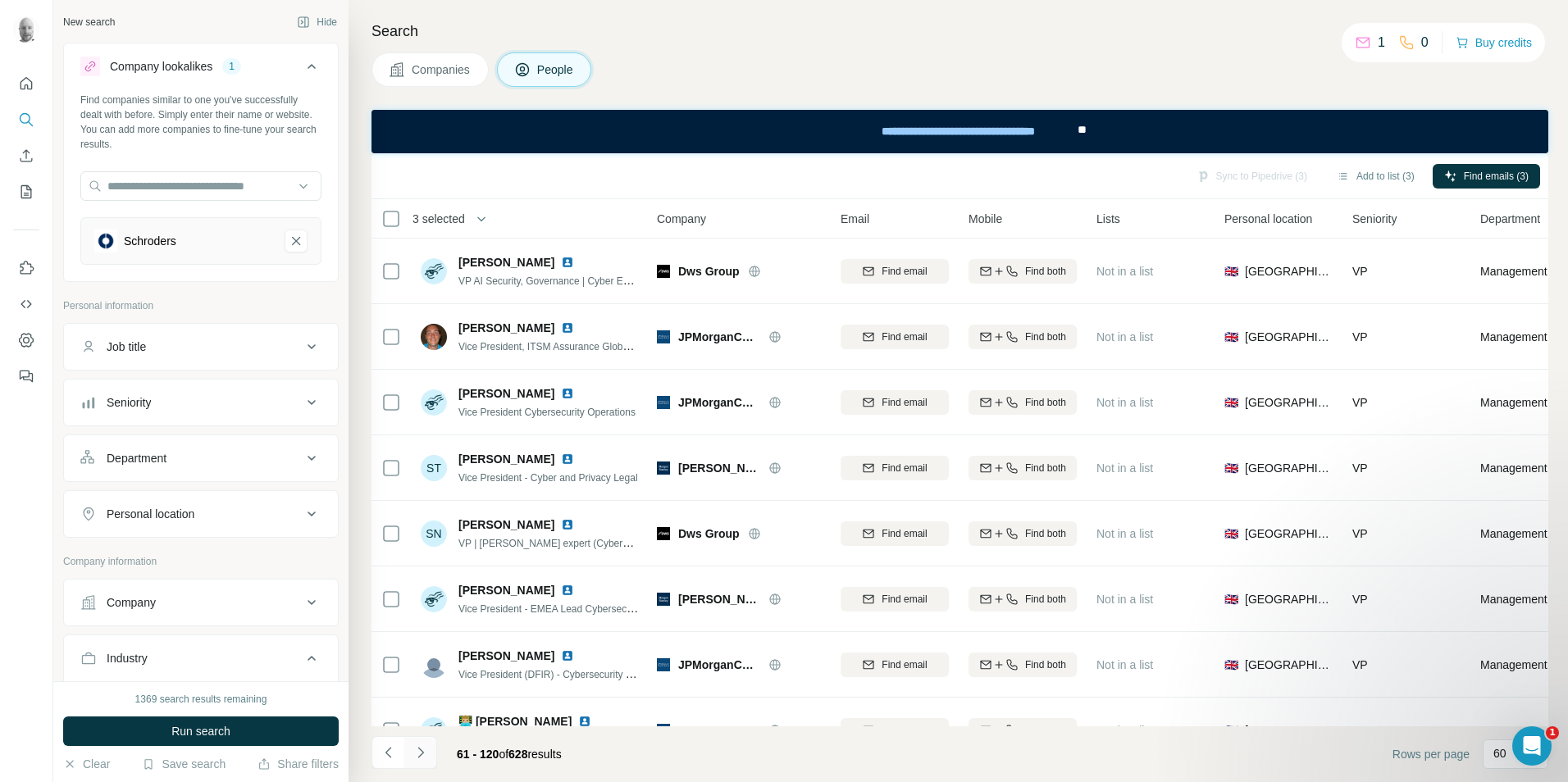
click at [429, 758] on icon "Navigate to next page" at bounding box center [421, 753] width 17 height 17
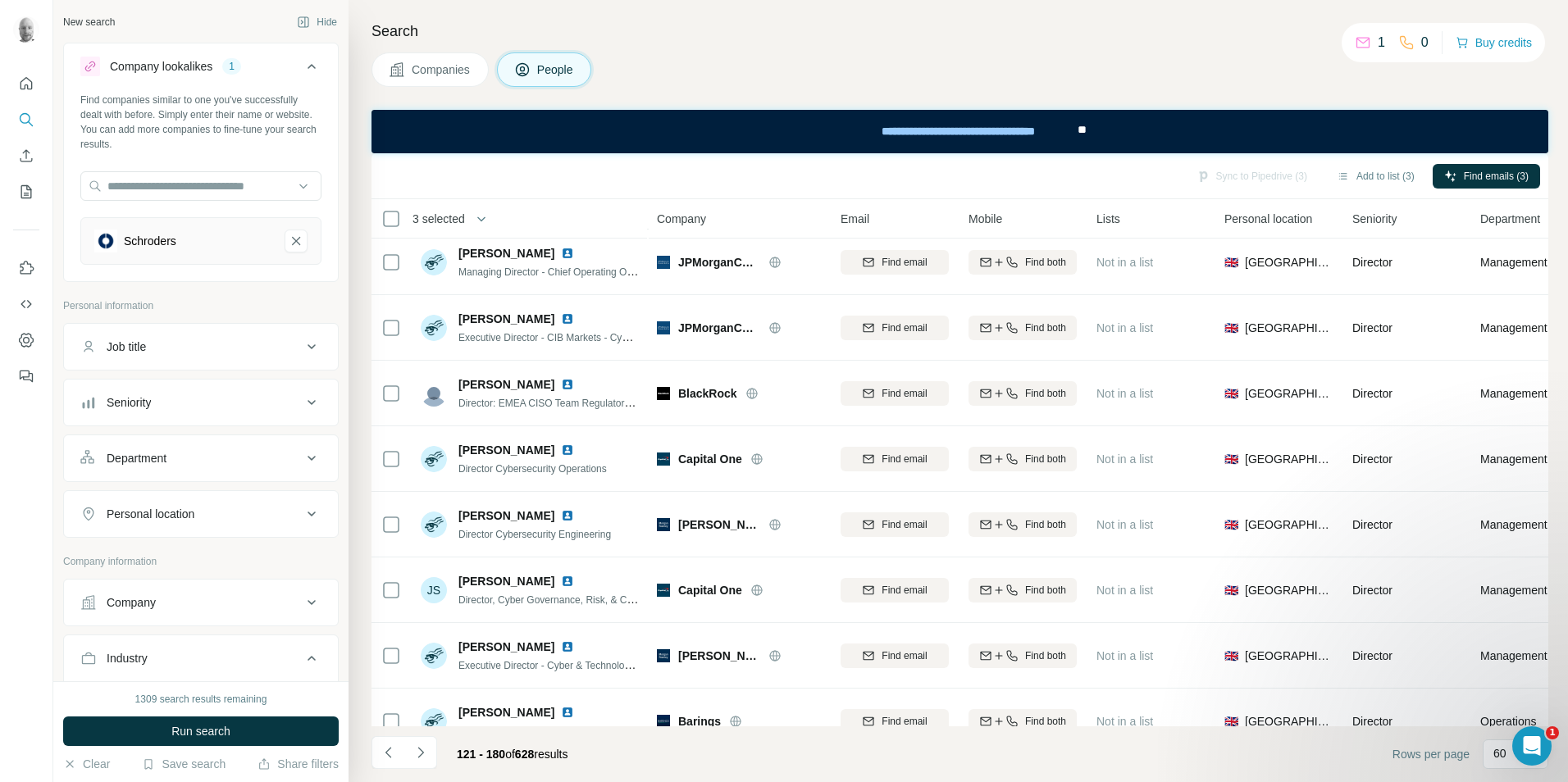
scroll to position [3456, 0]
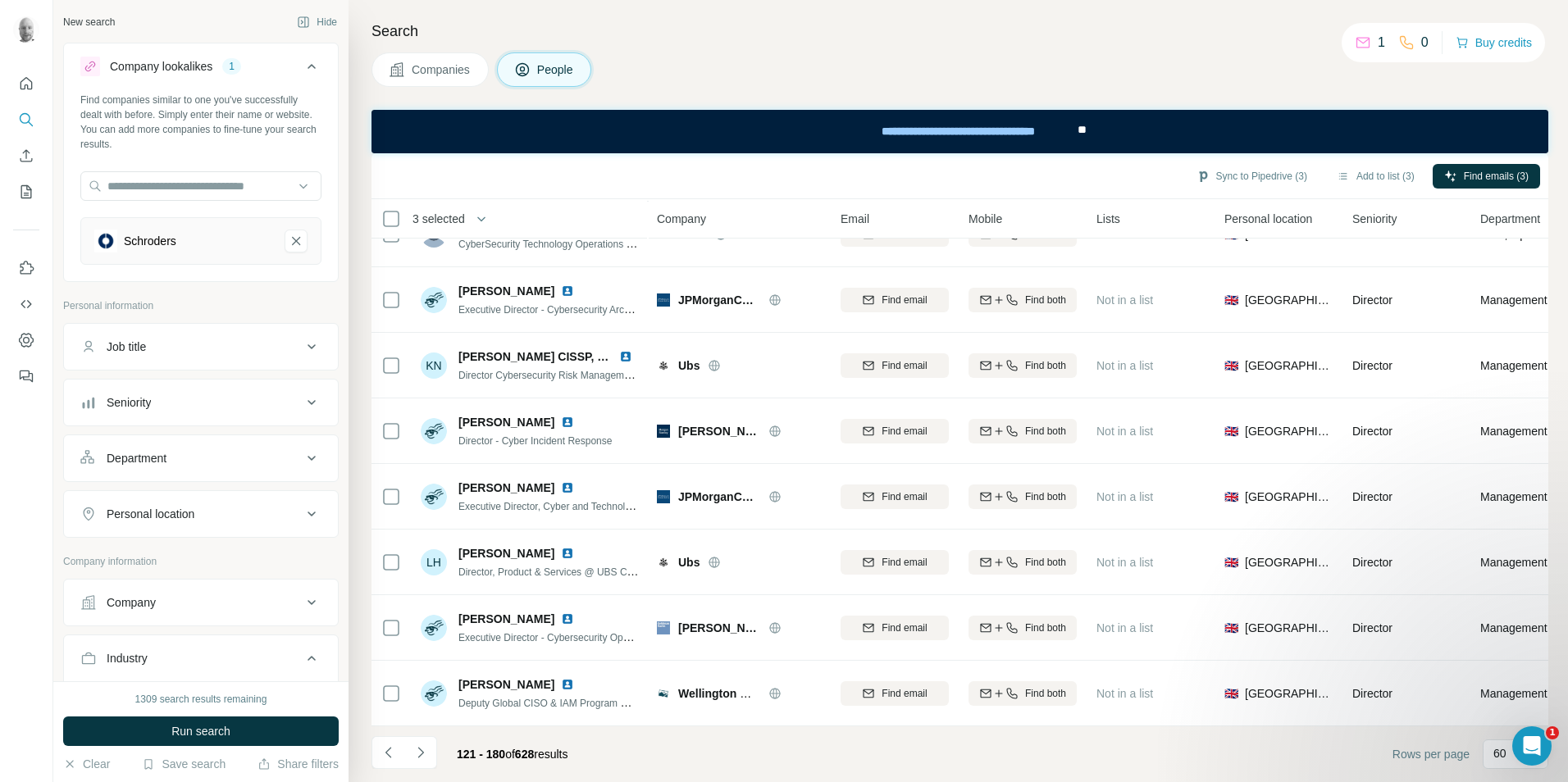
click at [289, 242] on icon "Schroders-remove-button" at bounding box center [297, 241] width 15 height 17
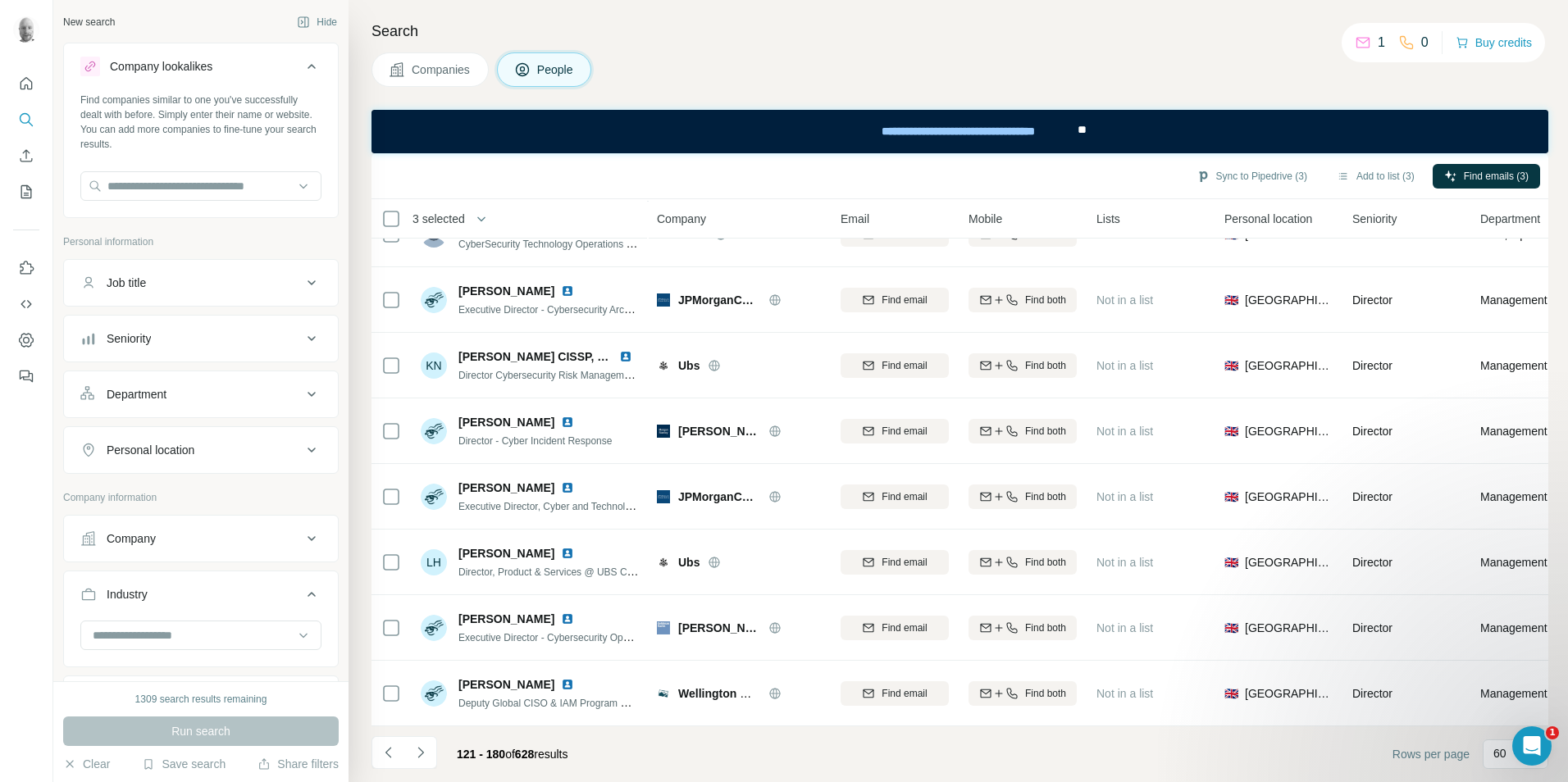
click at [88, 772] on div "1309 search results remaining Run search Clear Save search Share filters" at bounding box center [200, 732] width 295 height 101
click at [90, 769] on button "Clear" at bounding box center [87, 764] width 47 height 17
click at [266, 551] on button "Company" at bounding box center [201, 538] width 274 height 39
click at [178, 613] on input "text" at bounding box center [201, 611] width 241 height 29
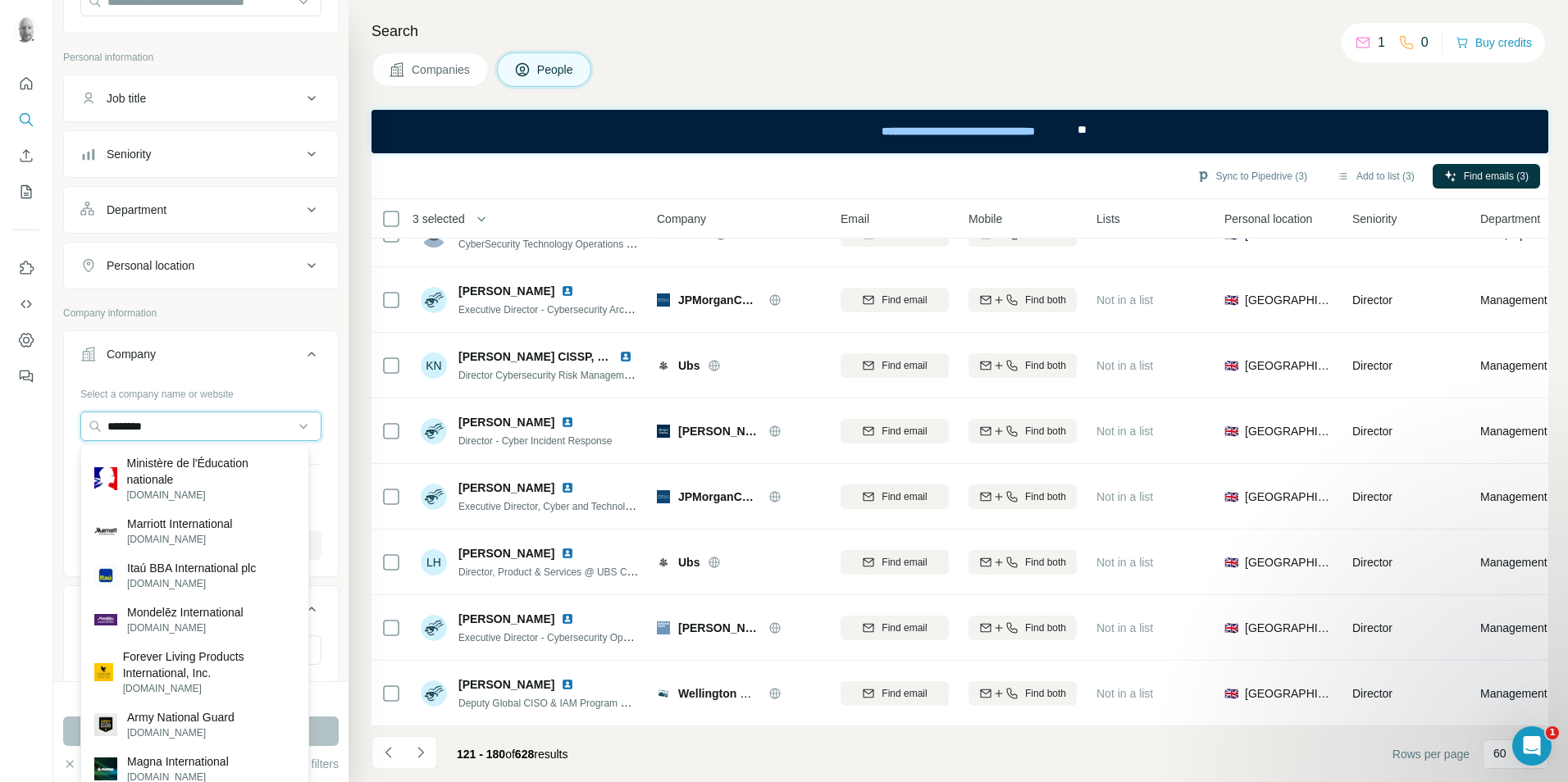
scroll to position [136, 0]
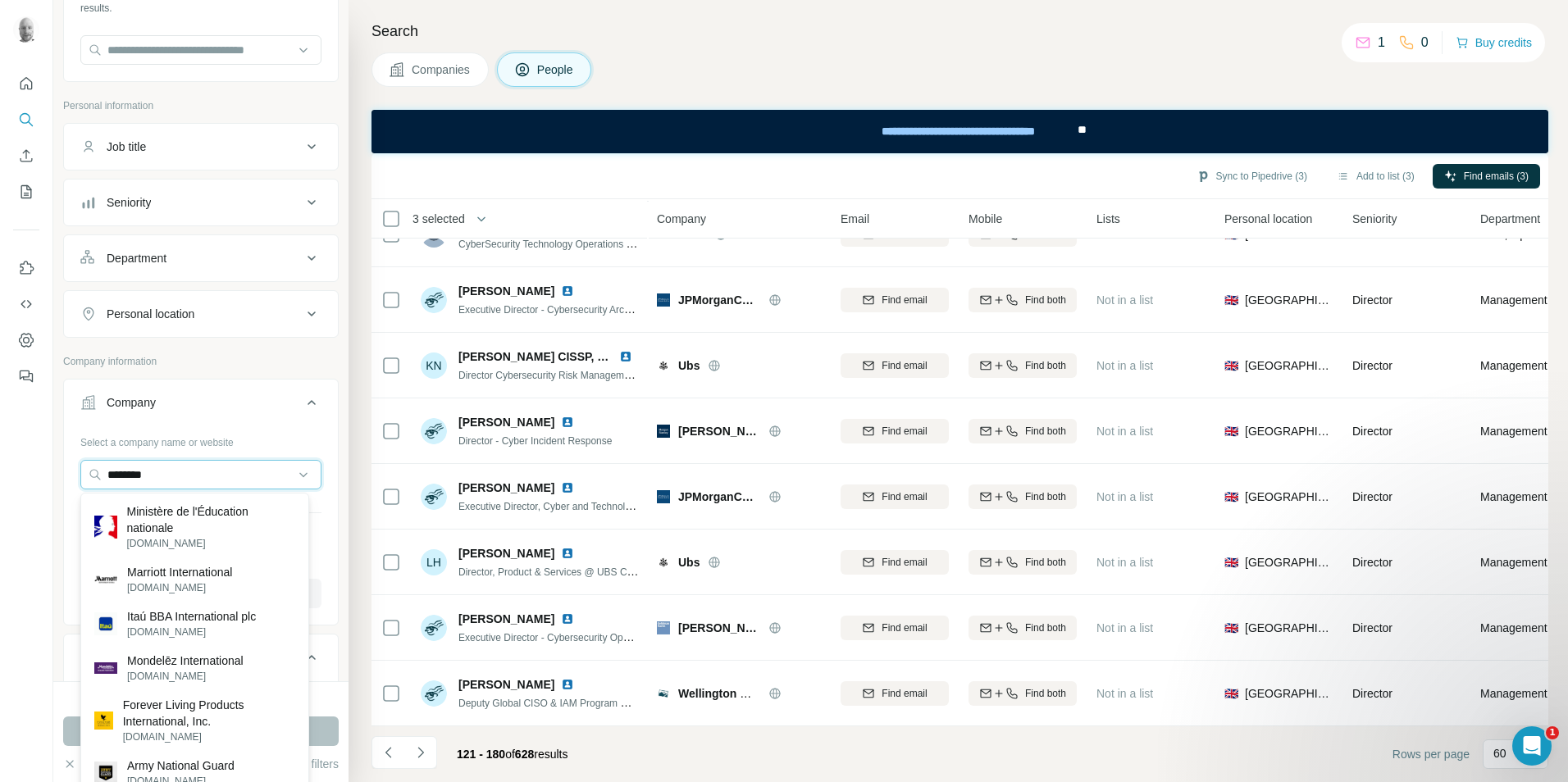
drag, startPoint x: 171, startPoint y: 475, endPoint x: 29, endPoint y: 475, distance: 142.0
click at [34, 475] on div "New search Hide Company lookalikes Find companies similar to one you've success…" at bounding box center [784, 391] width 1568 height 782
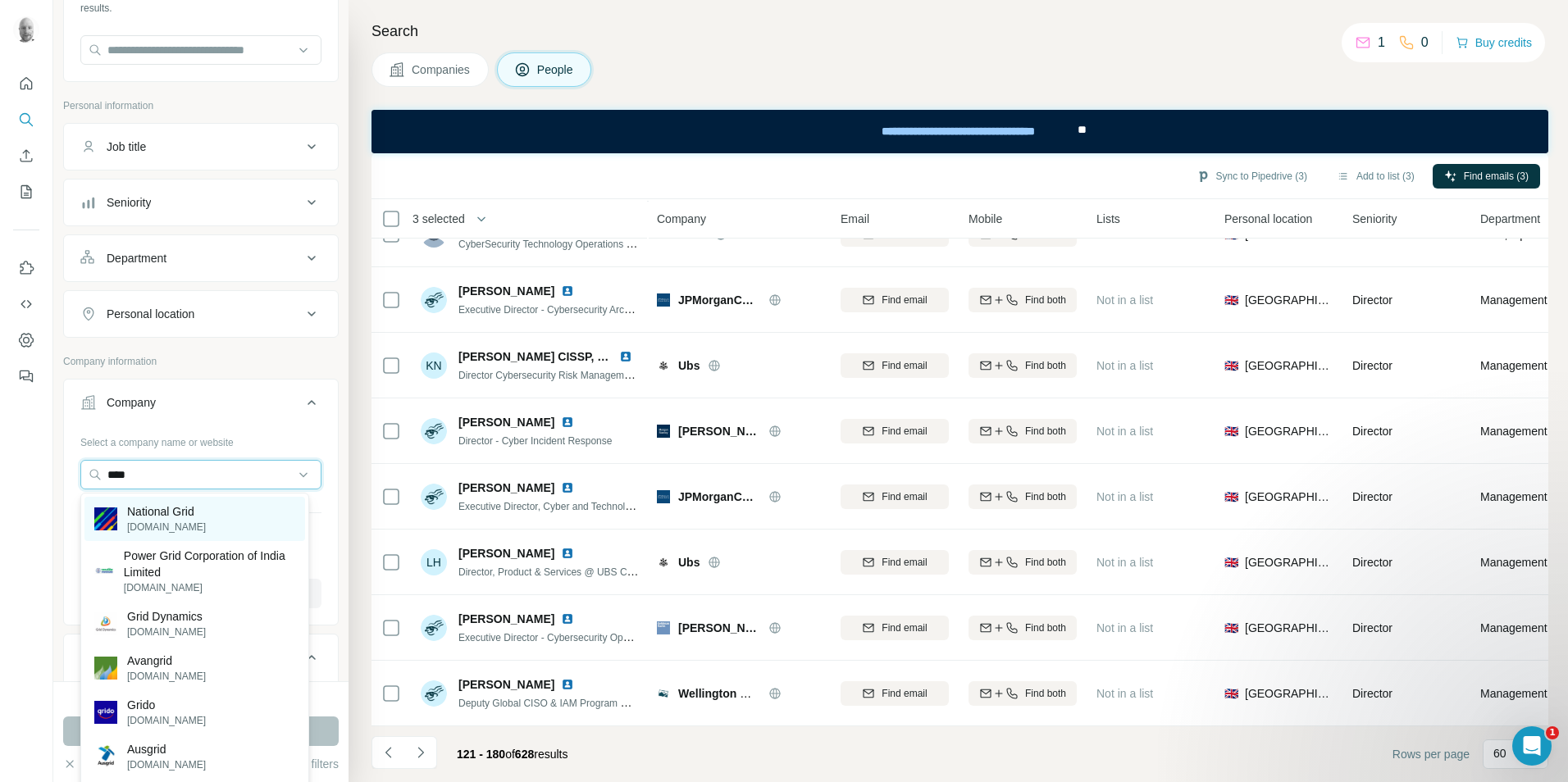
type input "****"
click at [178, 519] on p "National Grid" at bounding box center [166, 512] width 79 height 17
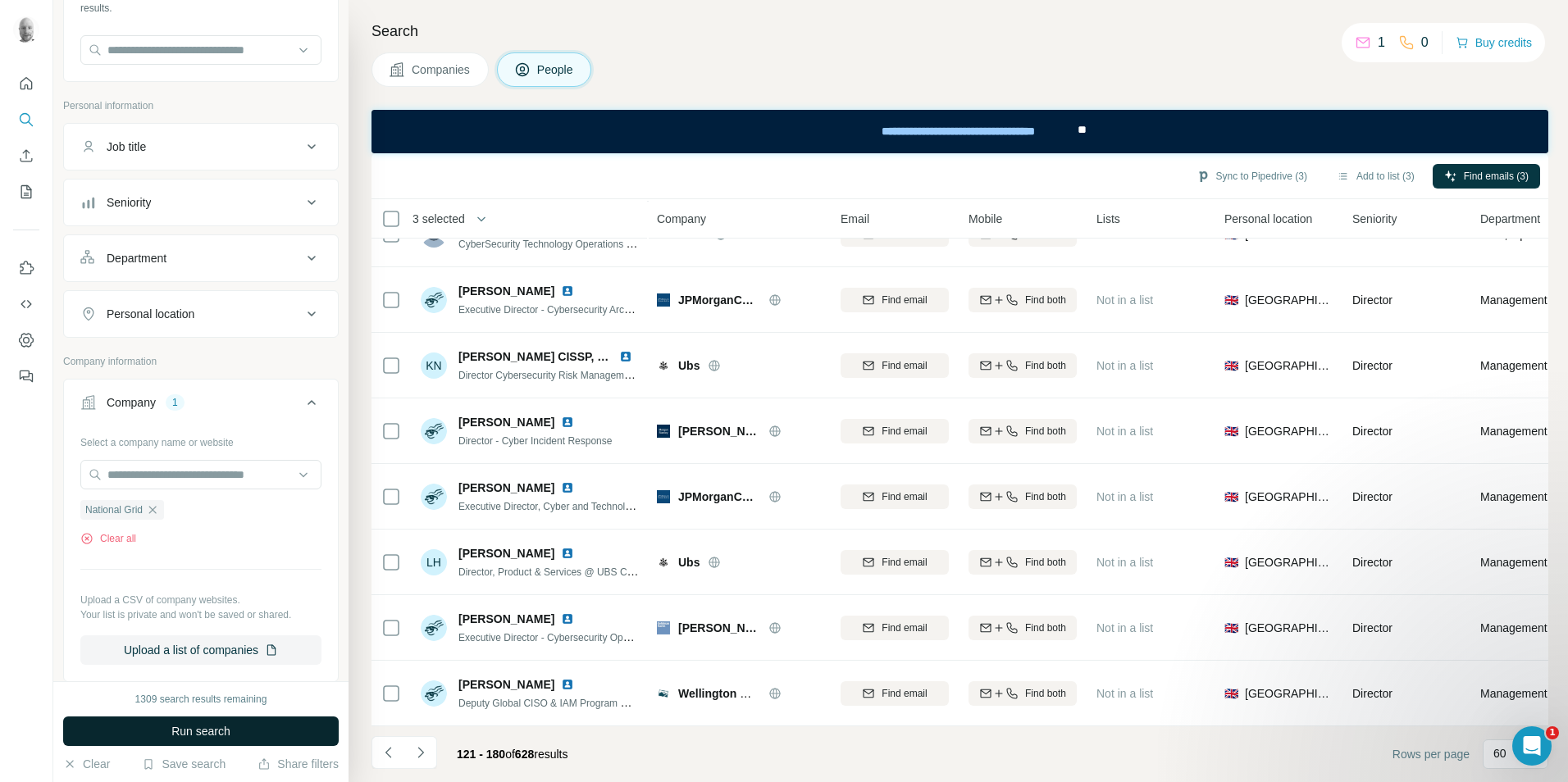
click at [225, 730] on span "Run search" at bounding box center [201, 732] width 59 height 17
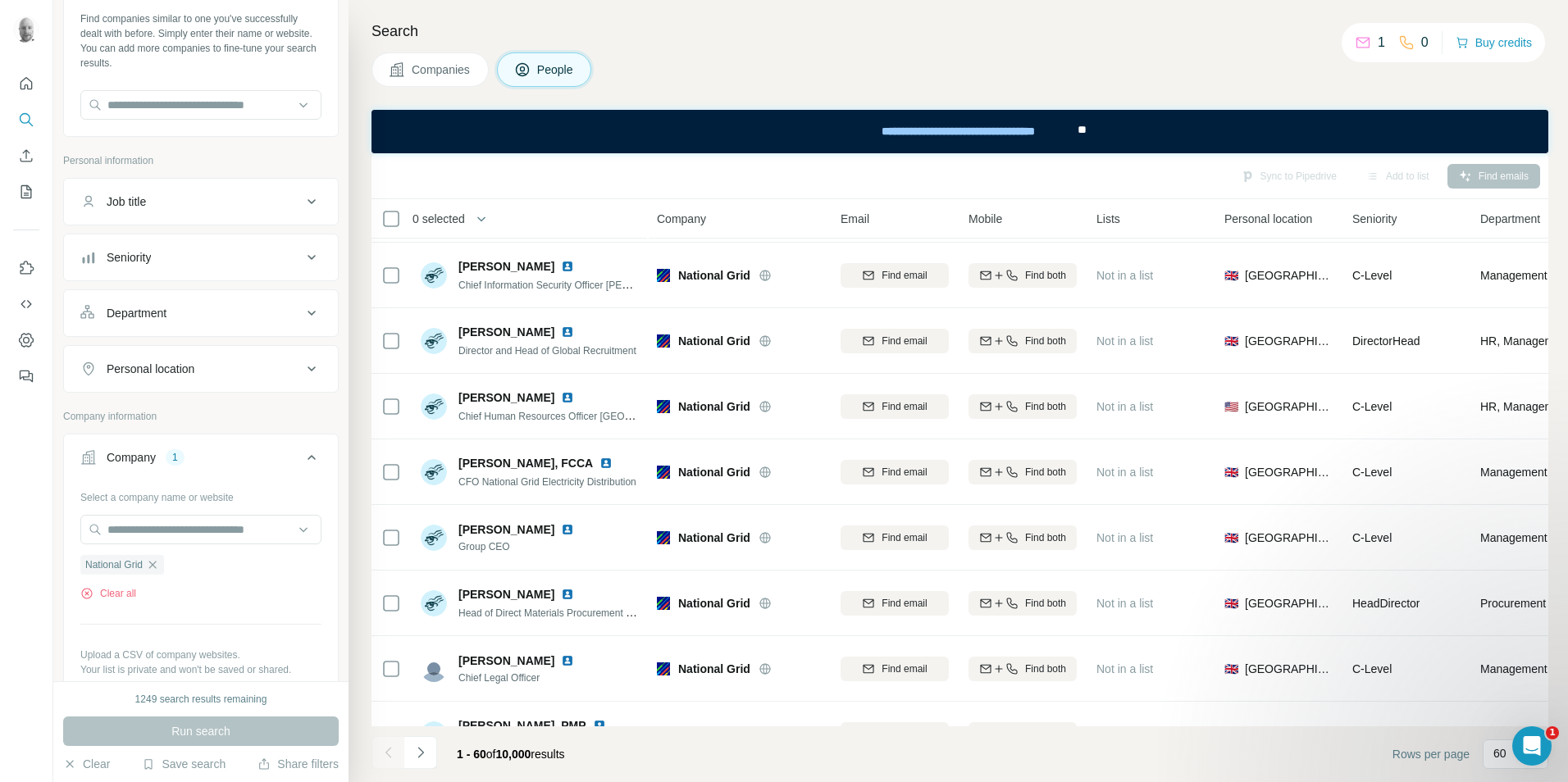
scroll to position [54, 0]
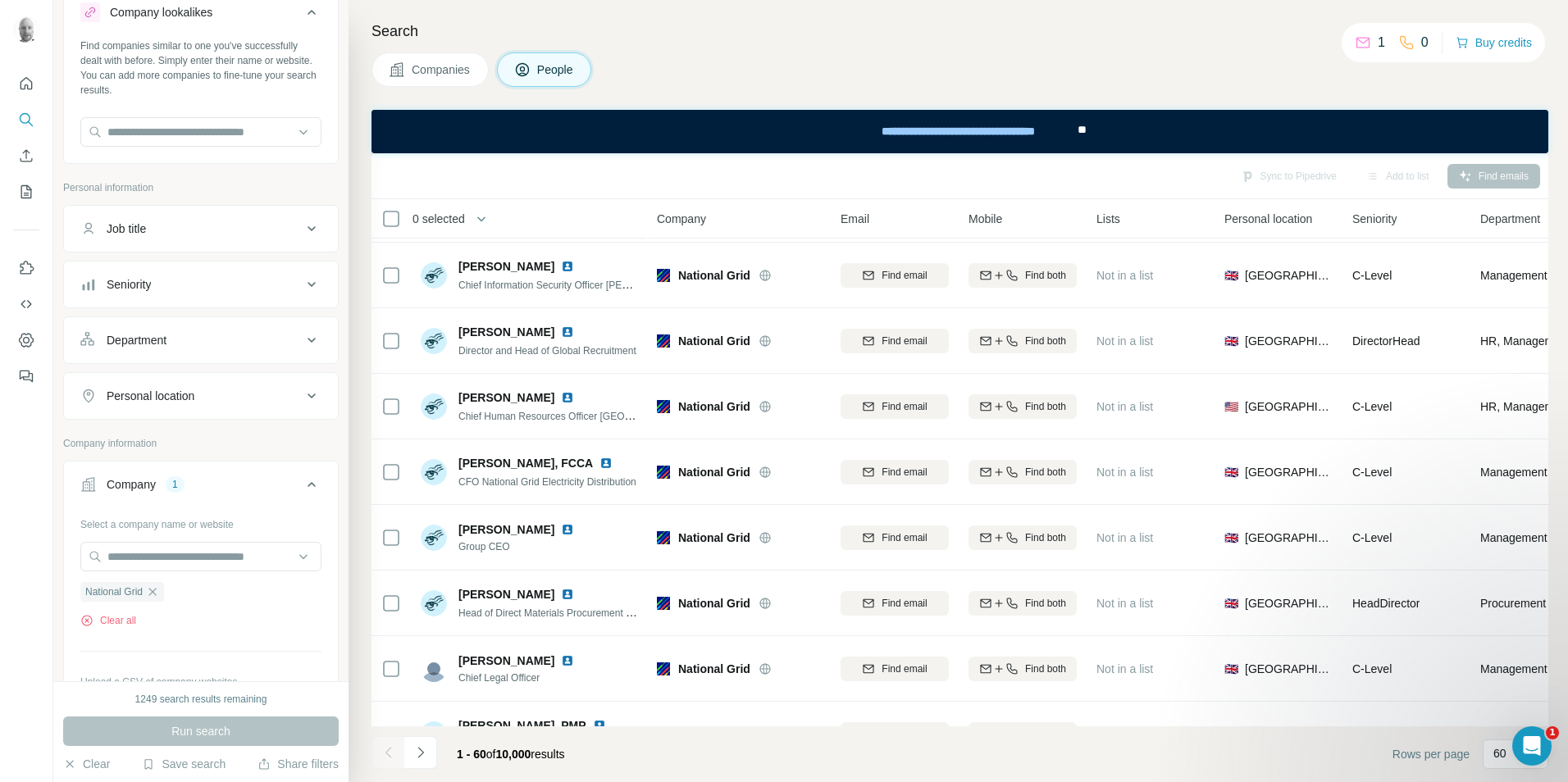
click at [208, 222] on div "Job title" at bounding box center [192, 229] width 222 height 17
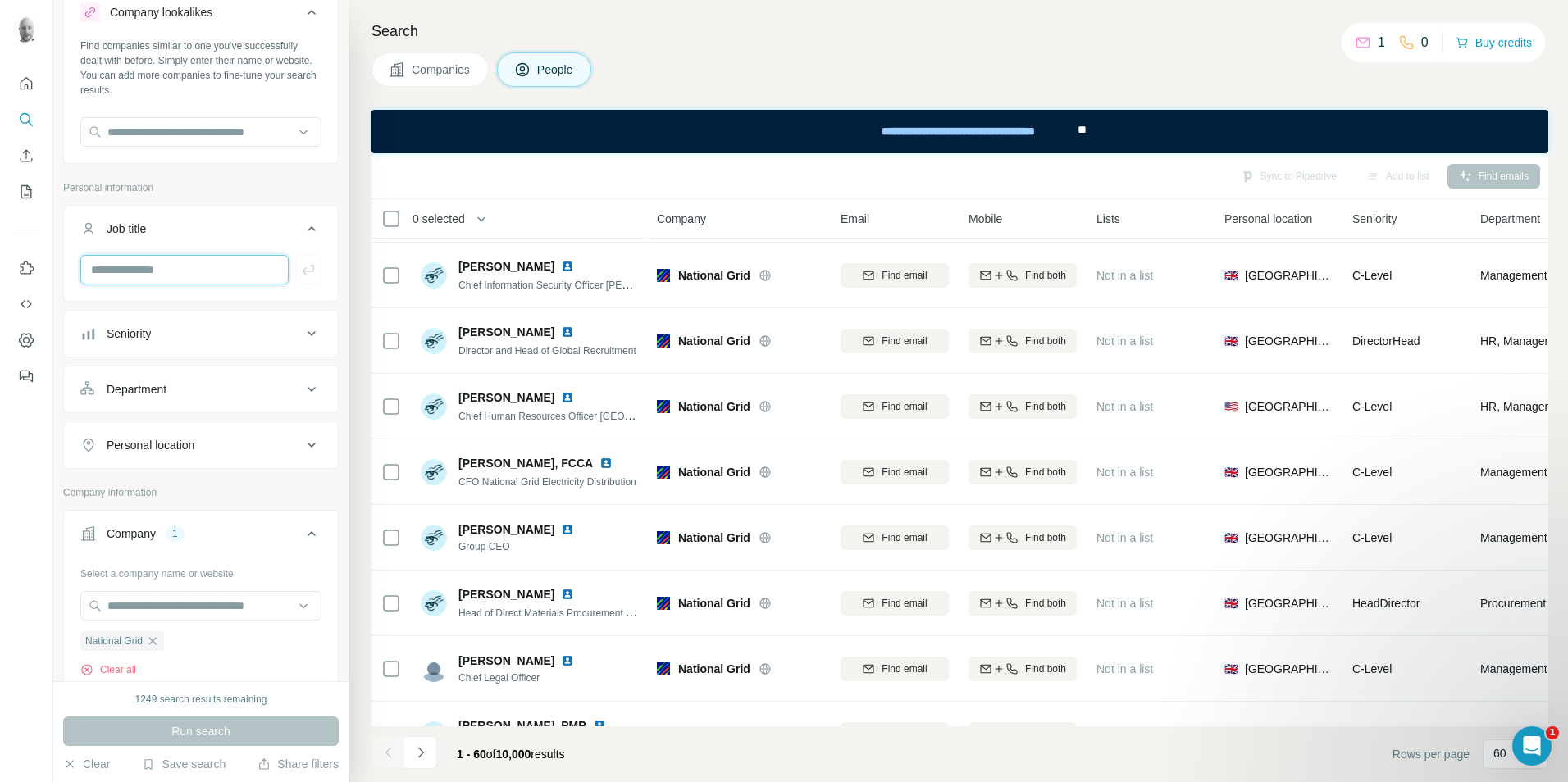
click at [157, 263] on input "text" at bounding box center [185, 270] width 208 height 29
type input "**********"
click at [302, 269] on icon "button" at bounding box center [308, 270] width 13 height 10
